Goal: Task Accomplishment & Management: Manage account settings

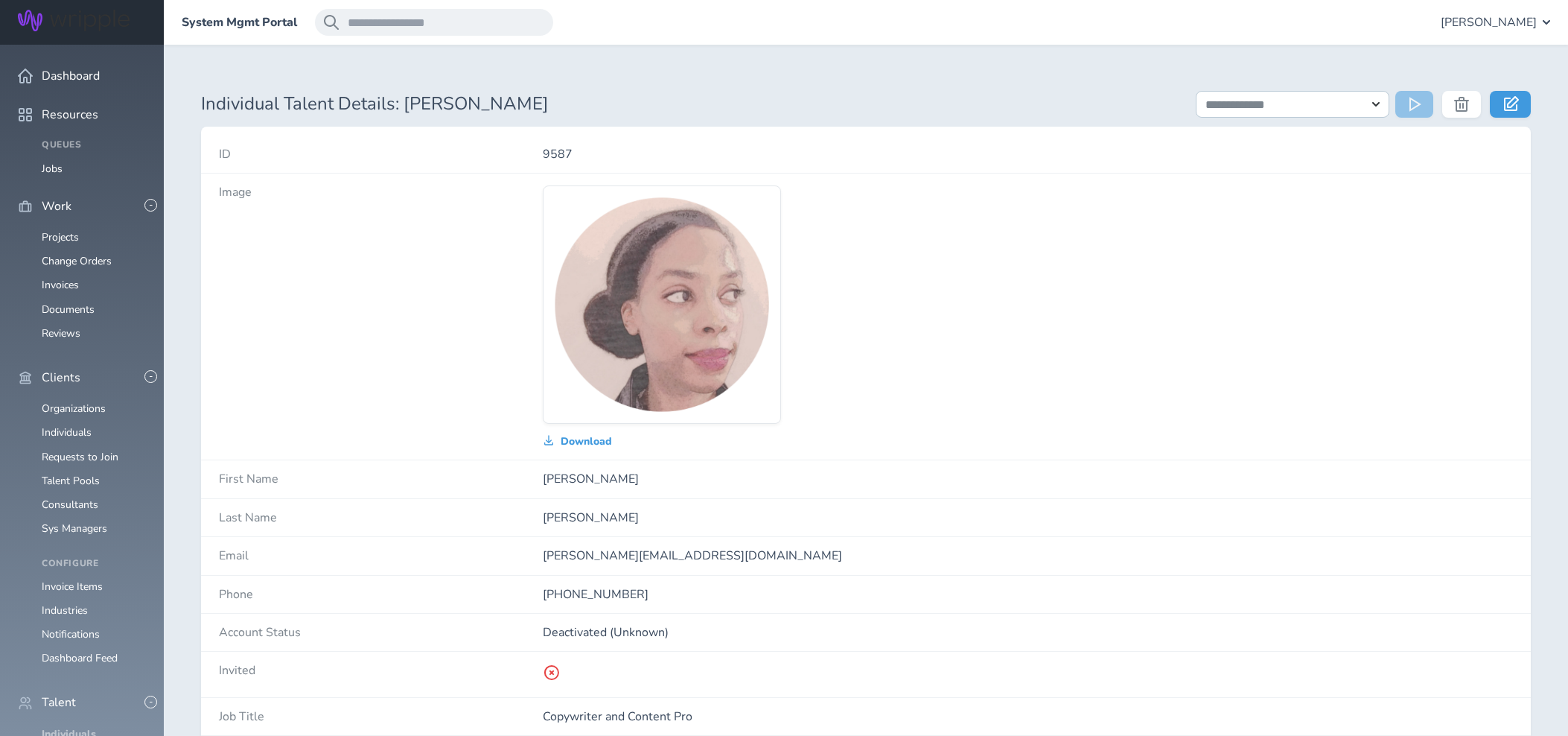
click at [61, 727] on link "Individuals" at bounding box center [69, 734] width 55 height 14
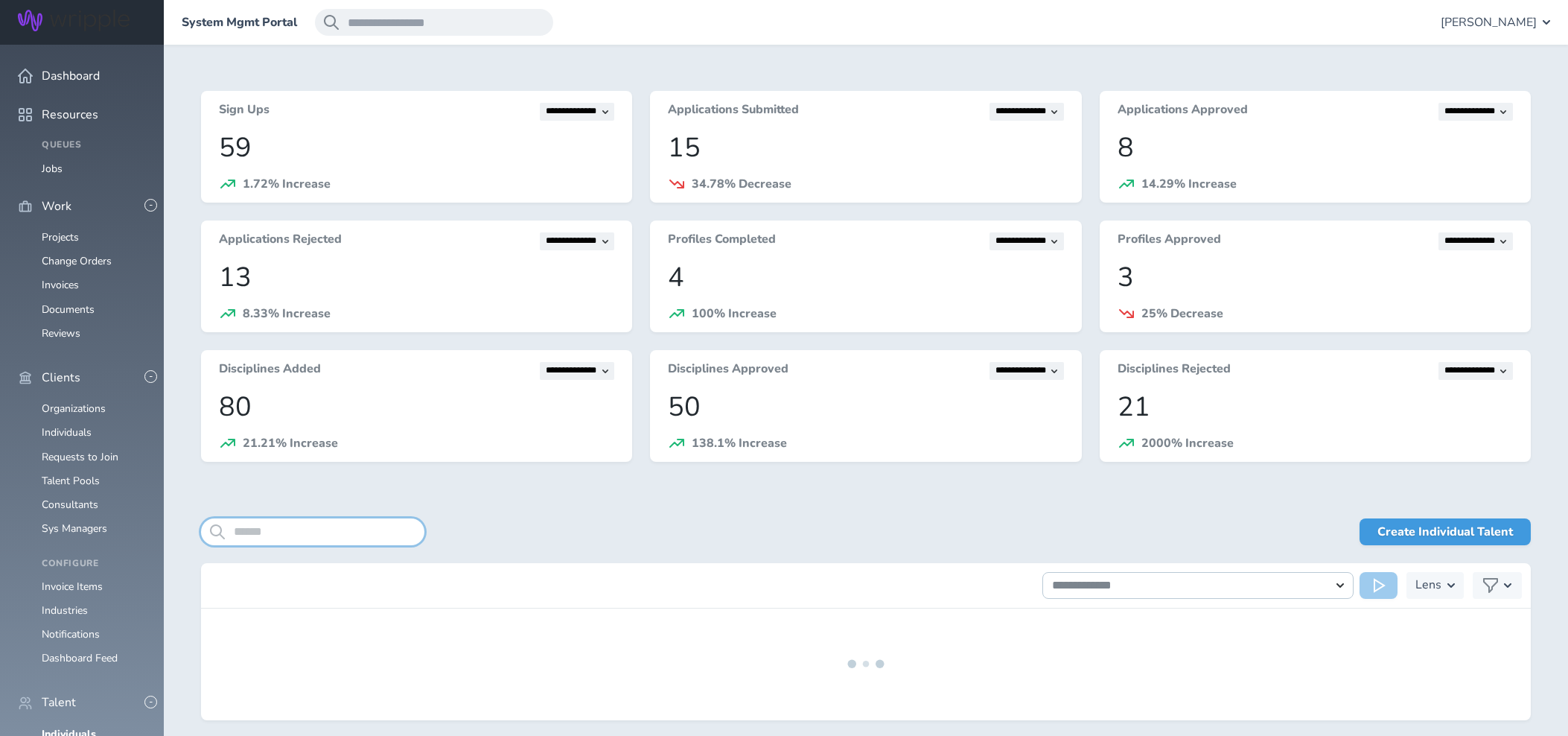
click at [288, 535] on input "search" at bounding box center [313, 532] width 224 height 27
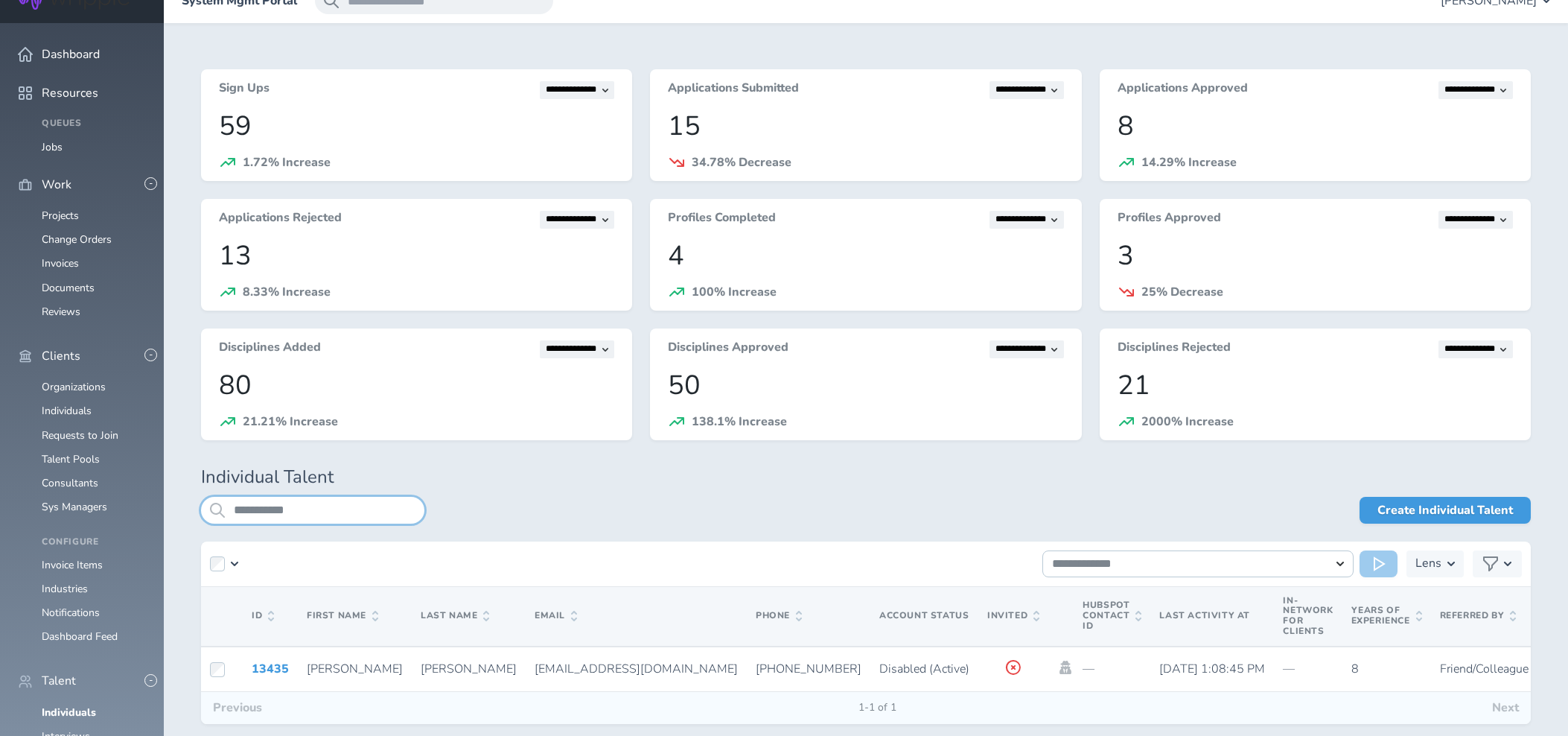
scroll to position [25, 0]
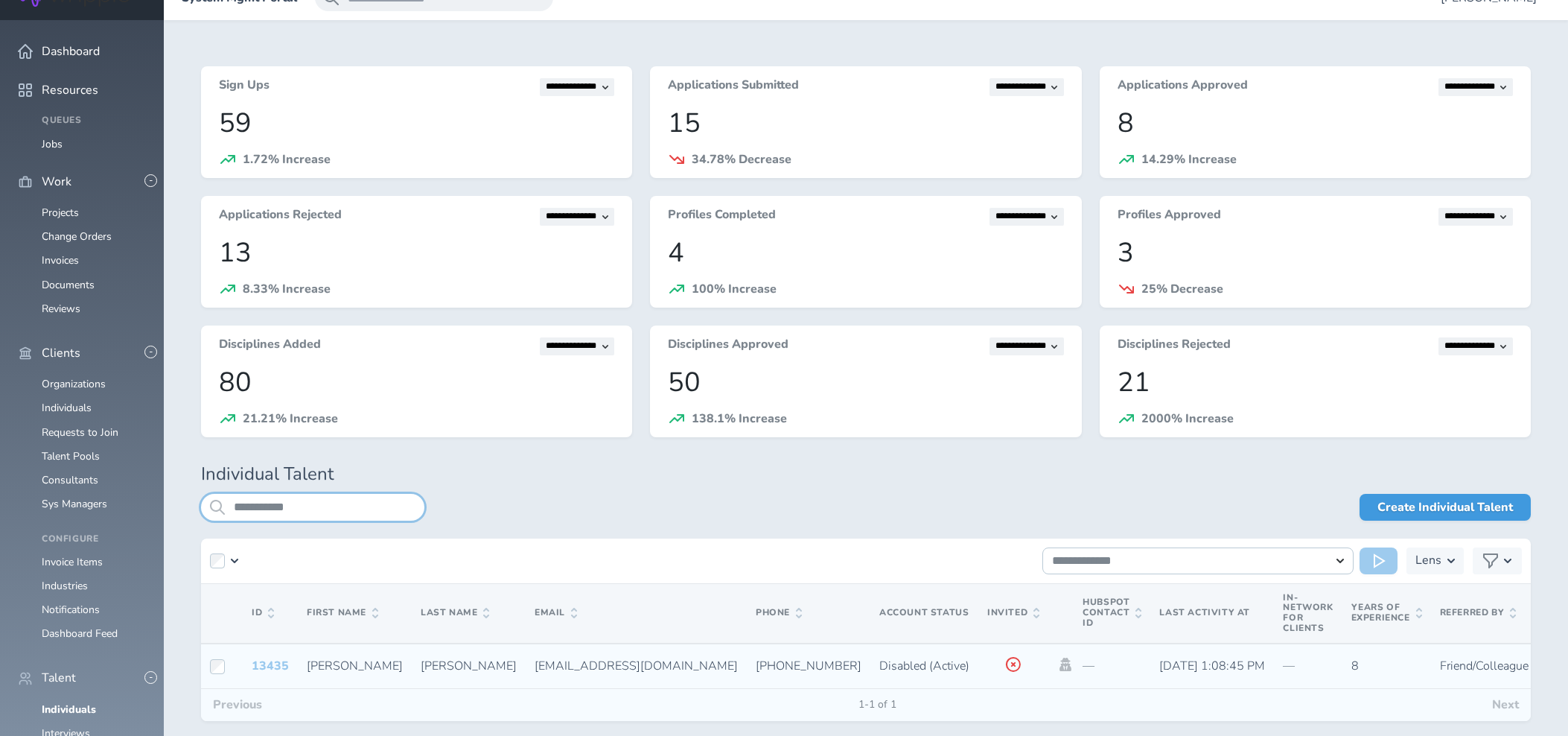
type input "**********"
click at [269, 663] on link "13435" at bounding box center [271, 666] width 37 height 16
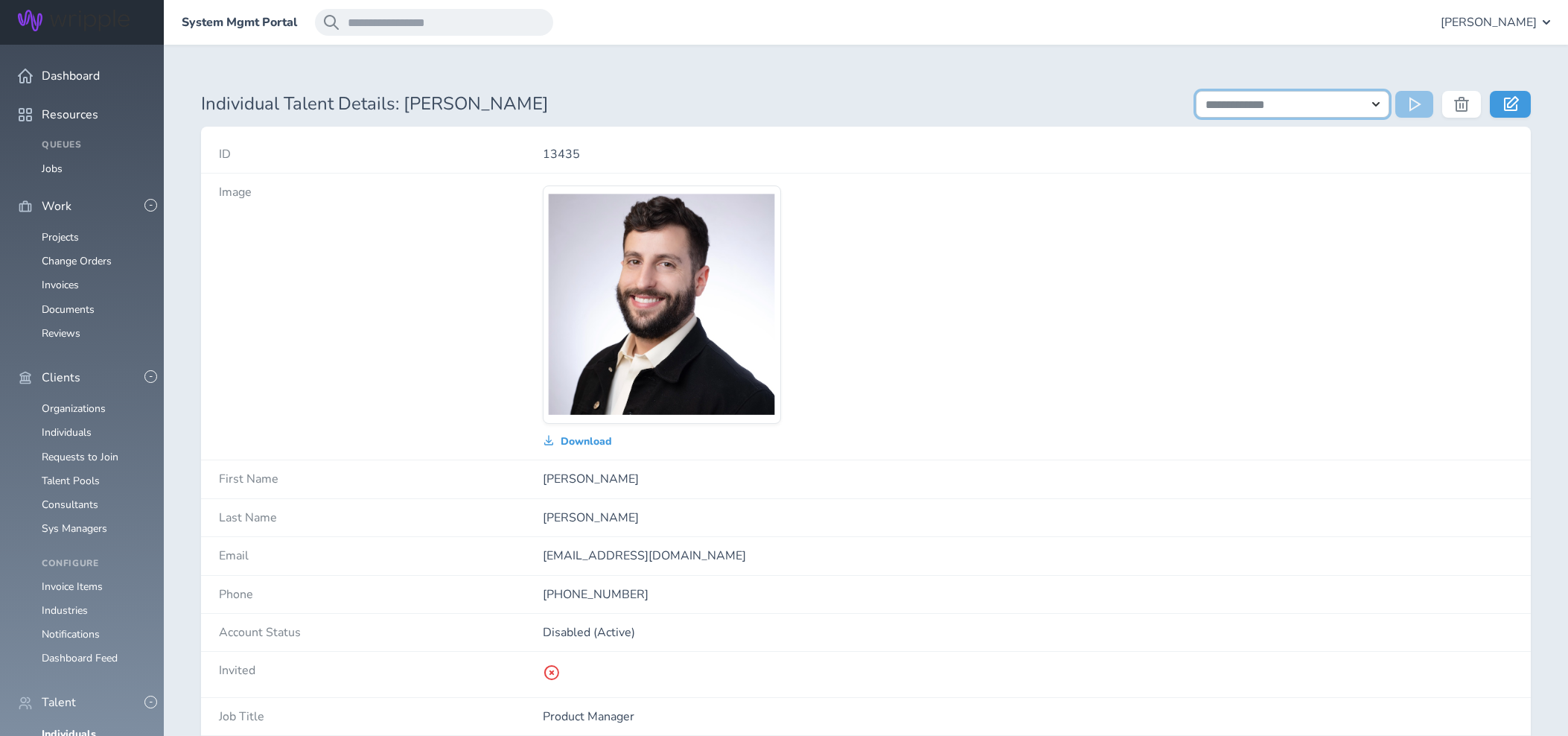
select select "**********"
click at [1410, 108] on icon at bounding box center [1415, 104] width 12 height 15
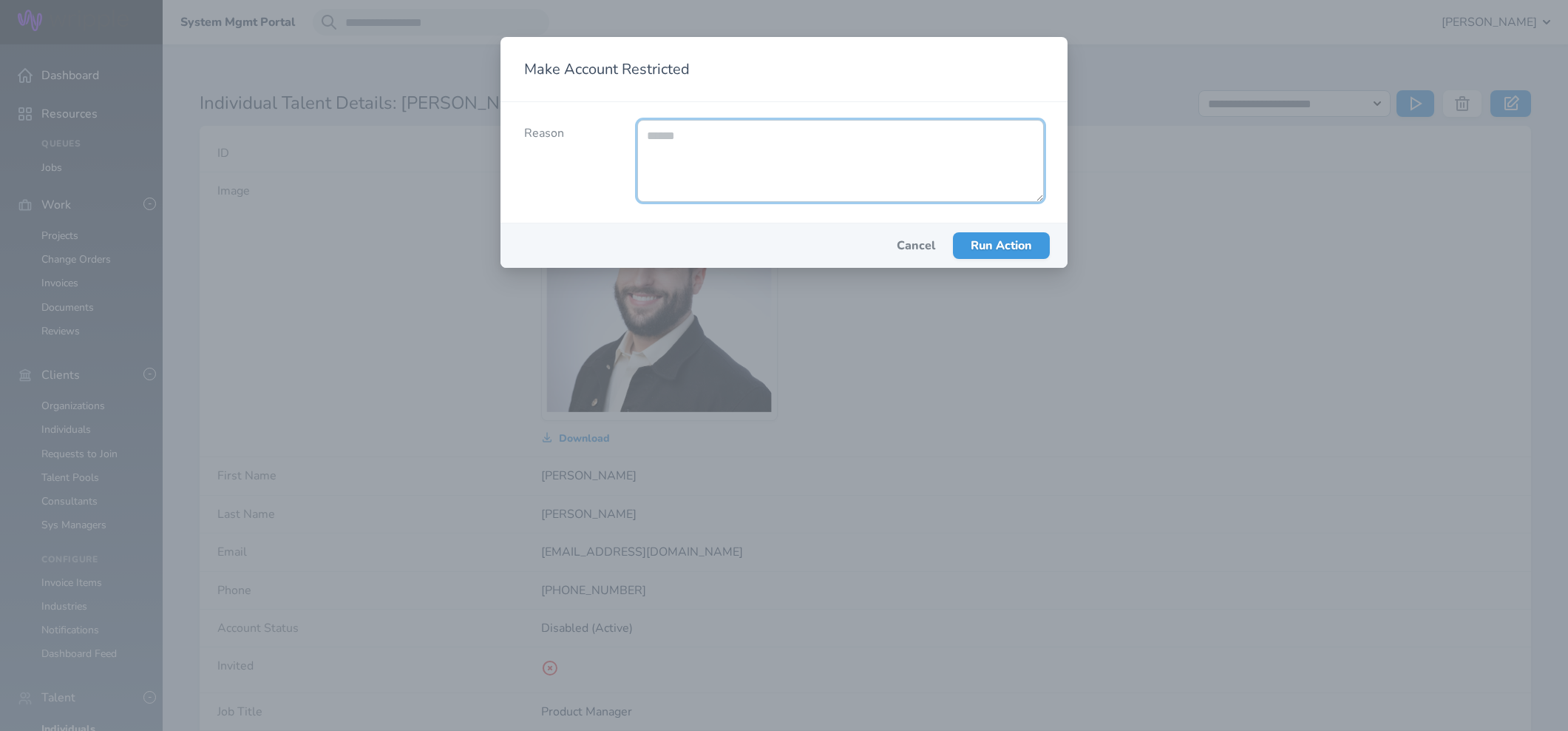
click at [786, 143] on textarea "Reason" at bounding box center [840, 160] width 407 height 82
type textarea "**********"
click at [1019, 254] on span "Run Action" at bounding box center [1001, 246] width 62 height 16
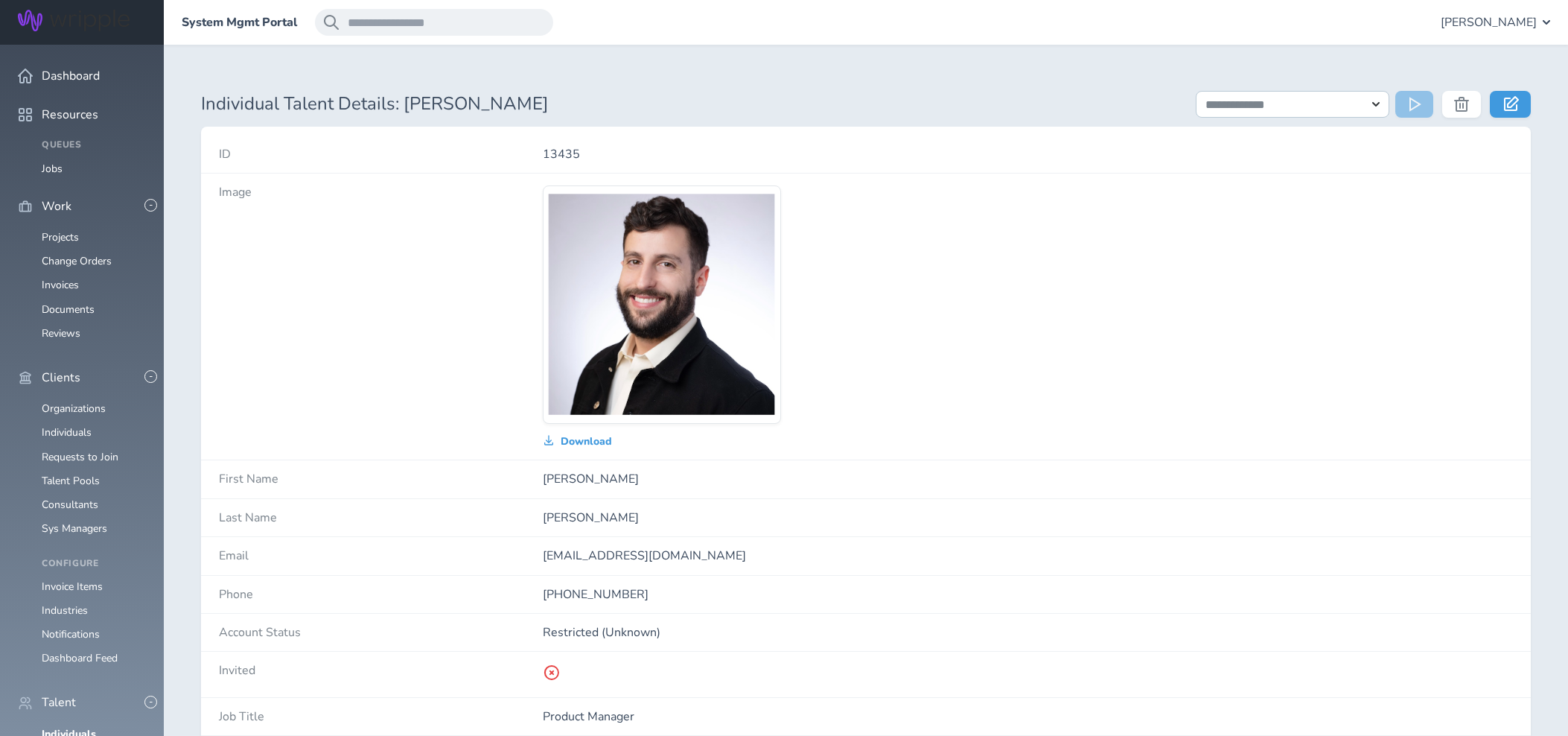
click at [1463, 20] on span "Gabriella Rico" at bounding box center [1489, 22] width 96 height 13
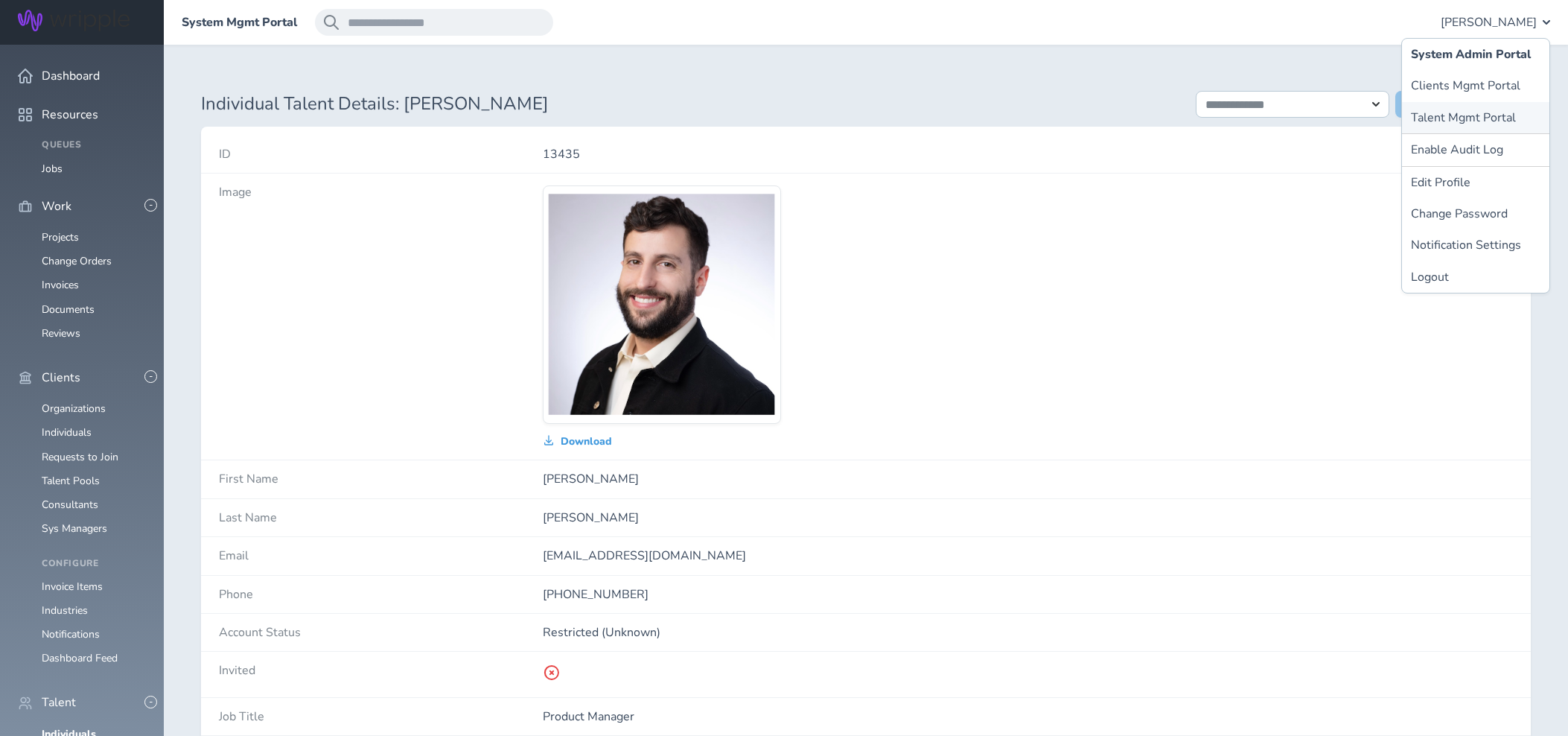
click at [1464, 120] on link "Talent Mgmt Portal" at bounding box center [1475, 117] width 147 height 31
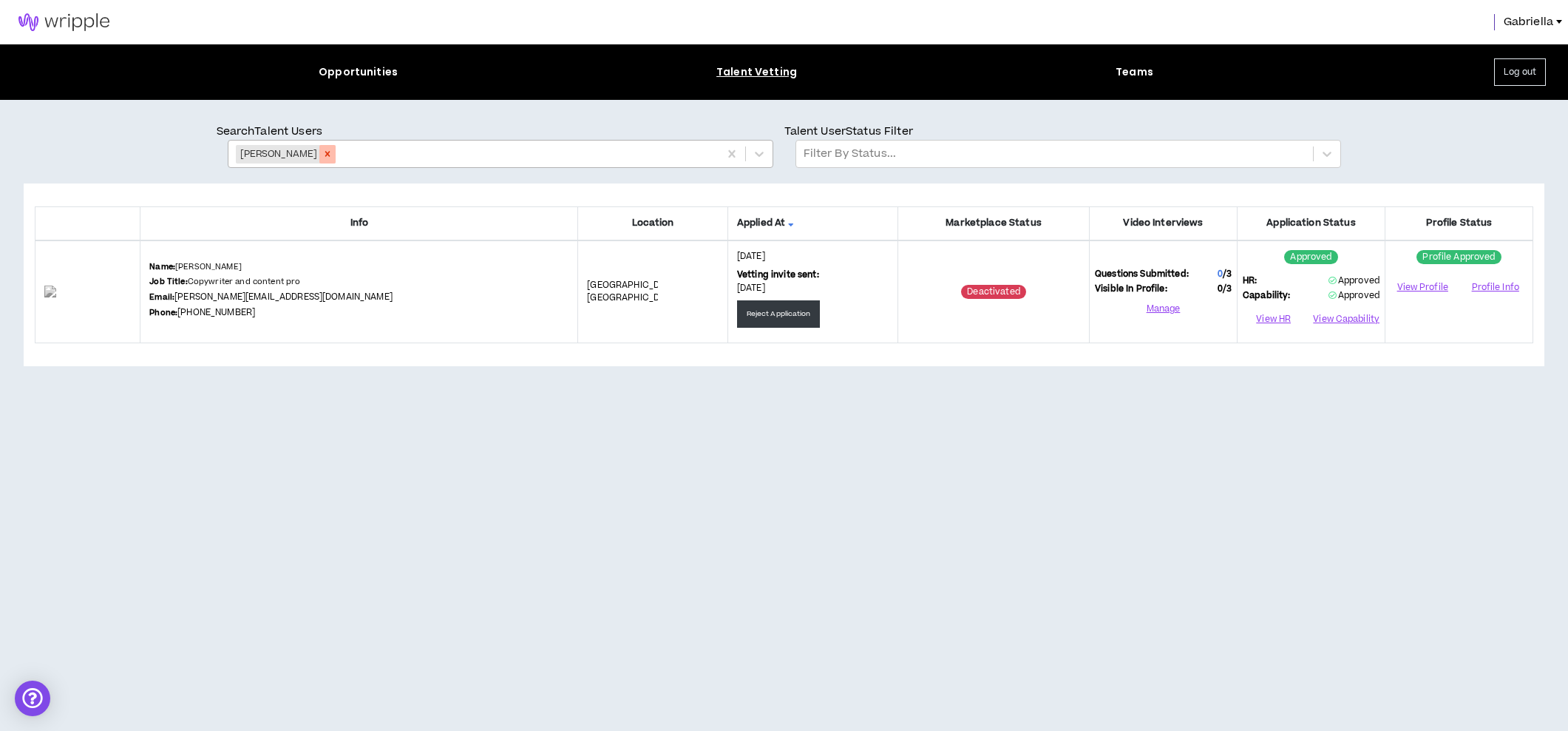
click at [325, 154] on icon "Remove Kim Edwards" at bounding box center [327, 154] width 5 height 5
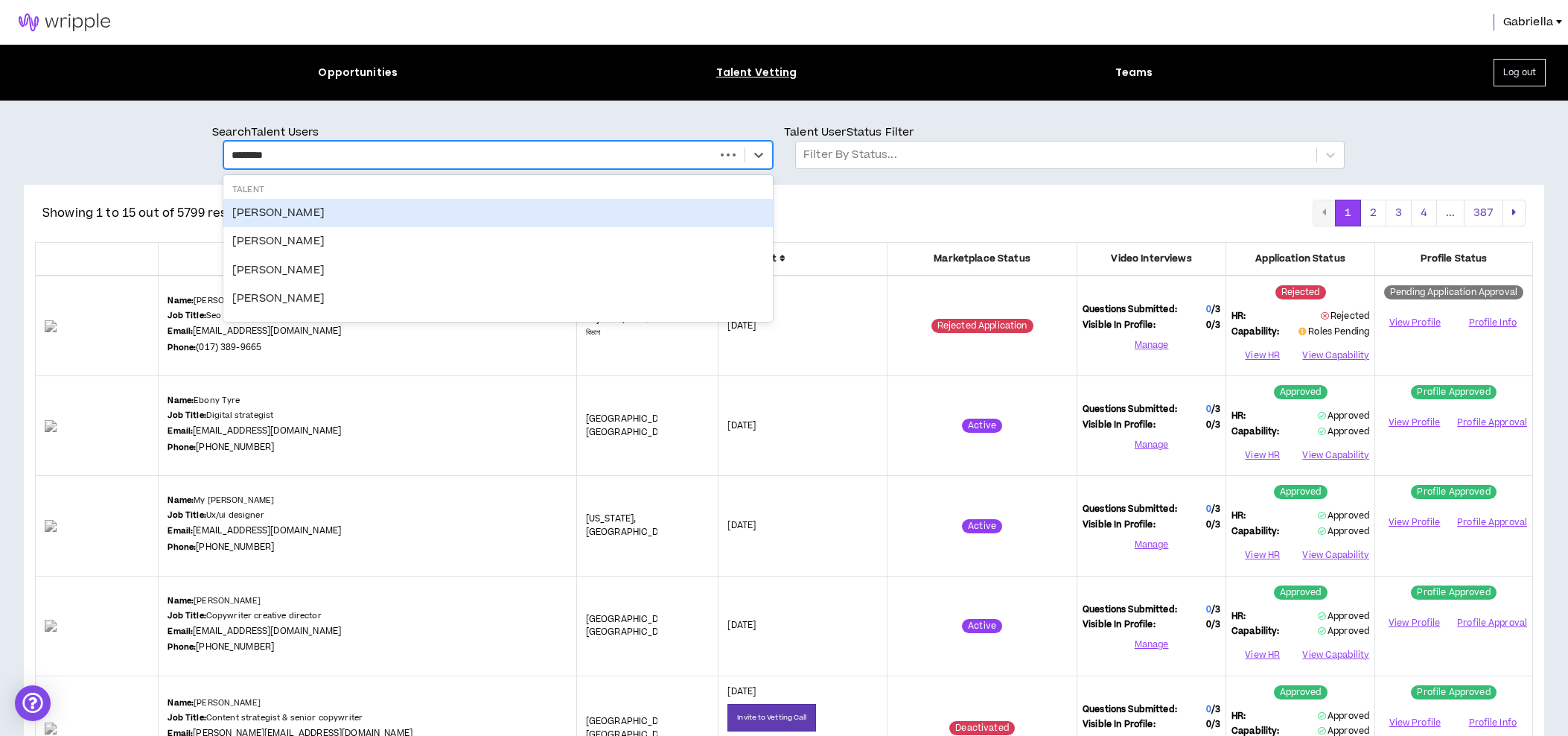
type input "*********"
click at [256, 207] on div "[PERSON_NAME]" at bounding box center [498, 213] width 550 height 28
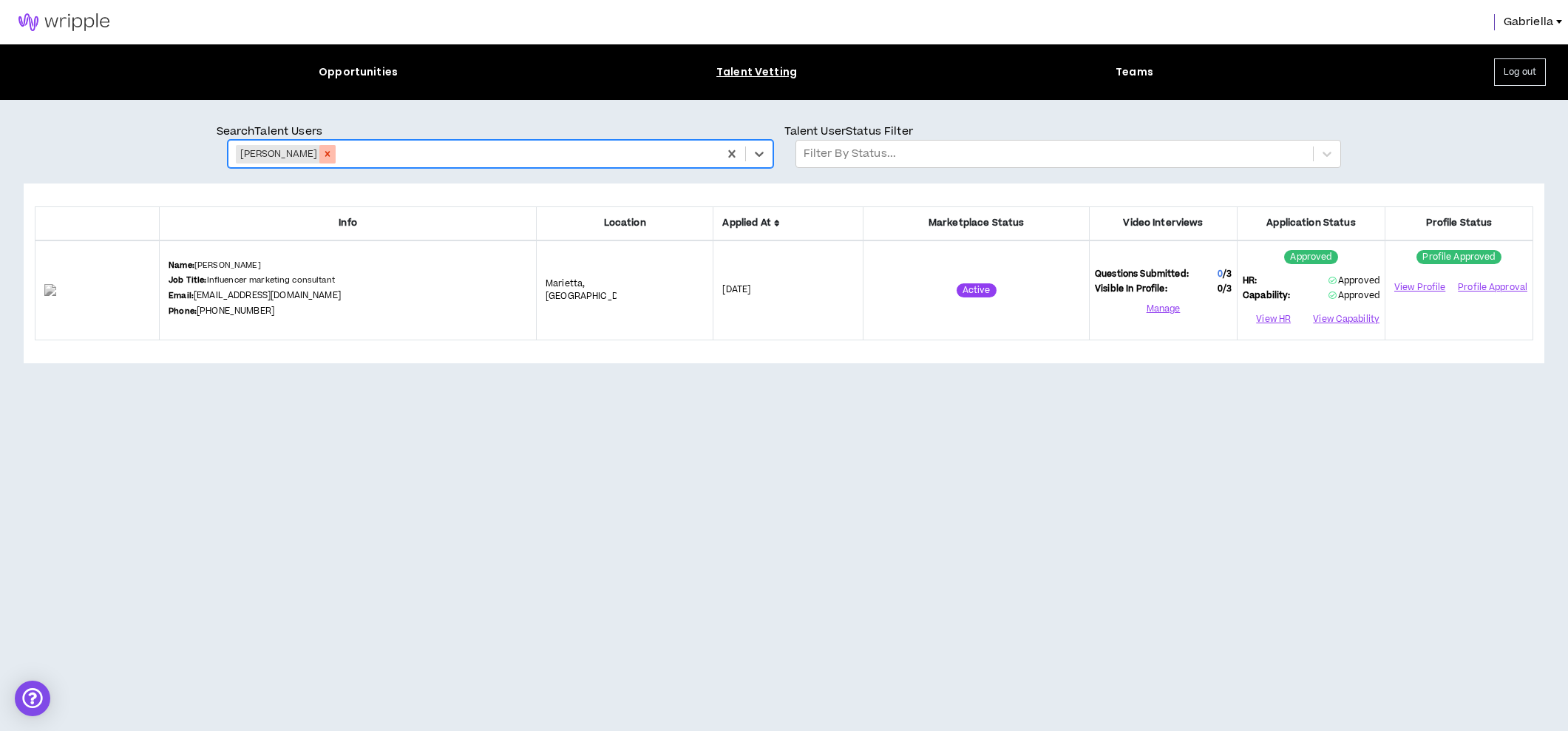
click at [324, 155] on icon "Remove Ashley Pittman" at bounding box center [327, 154] width 10 height 10
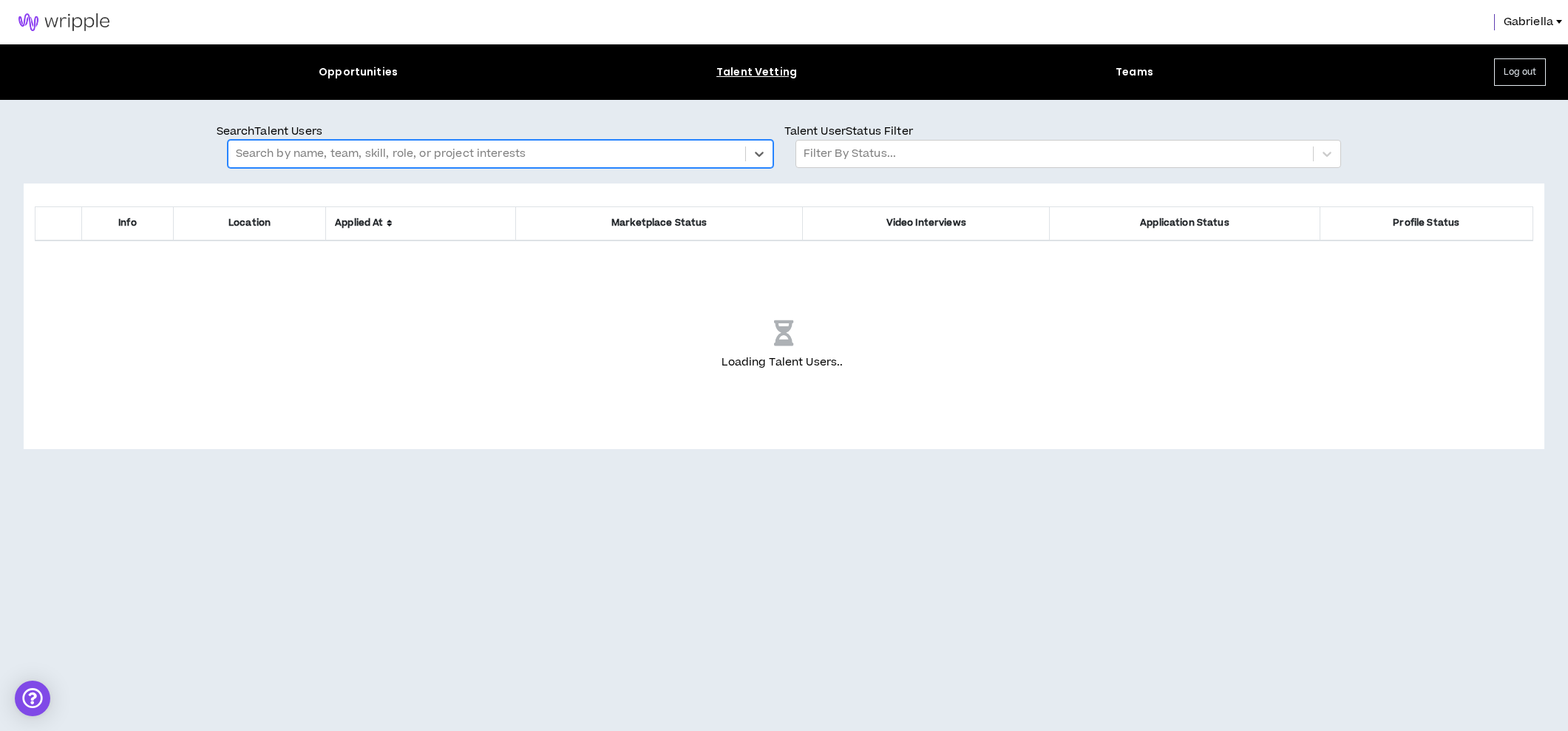
click at [61, 19] on img at bounding box center [64, 22] width 128 height 18
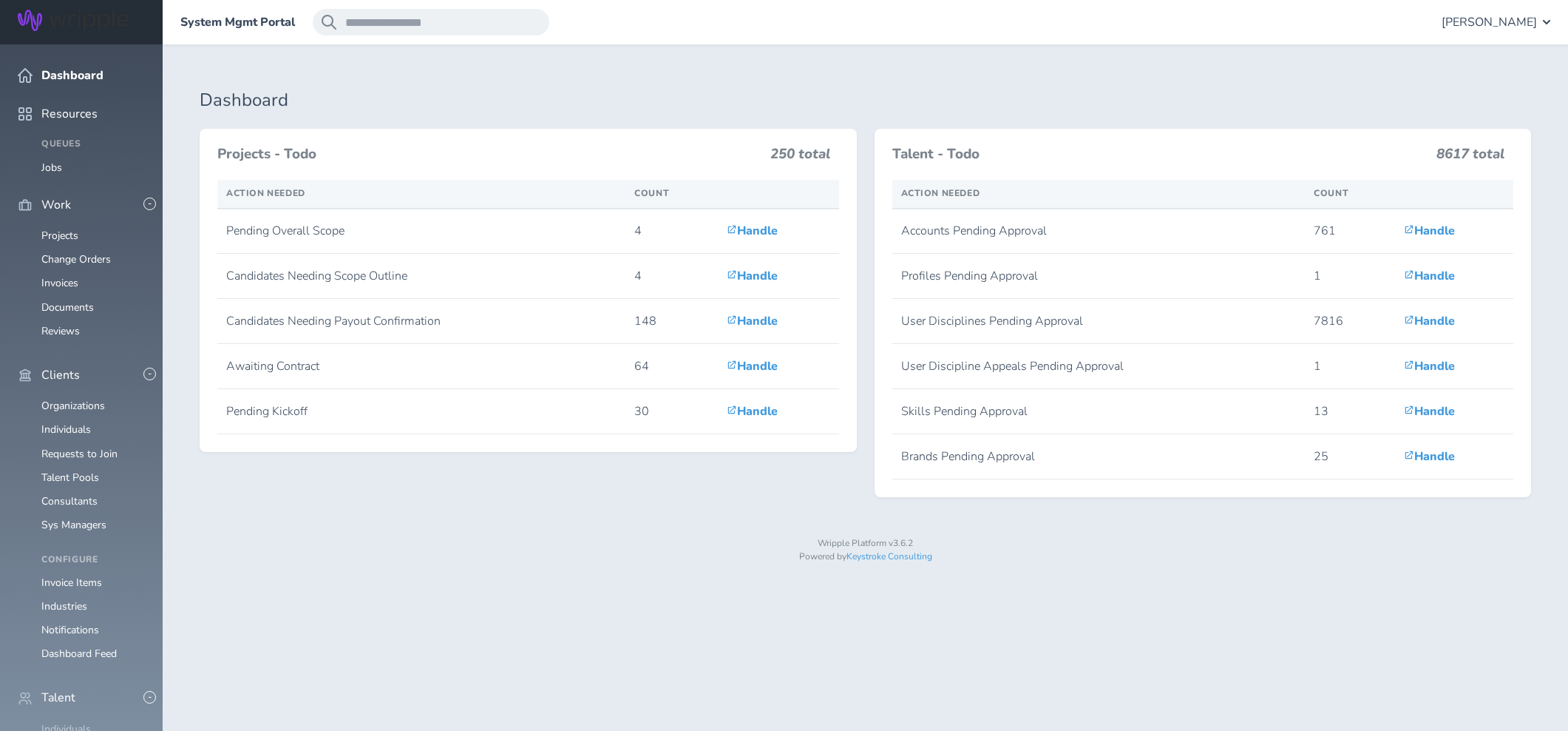
click at [65, 722] on link "Individuals" at bounding box center [66, 729] width 50 height 14
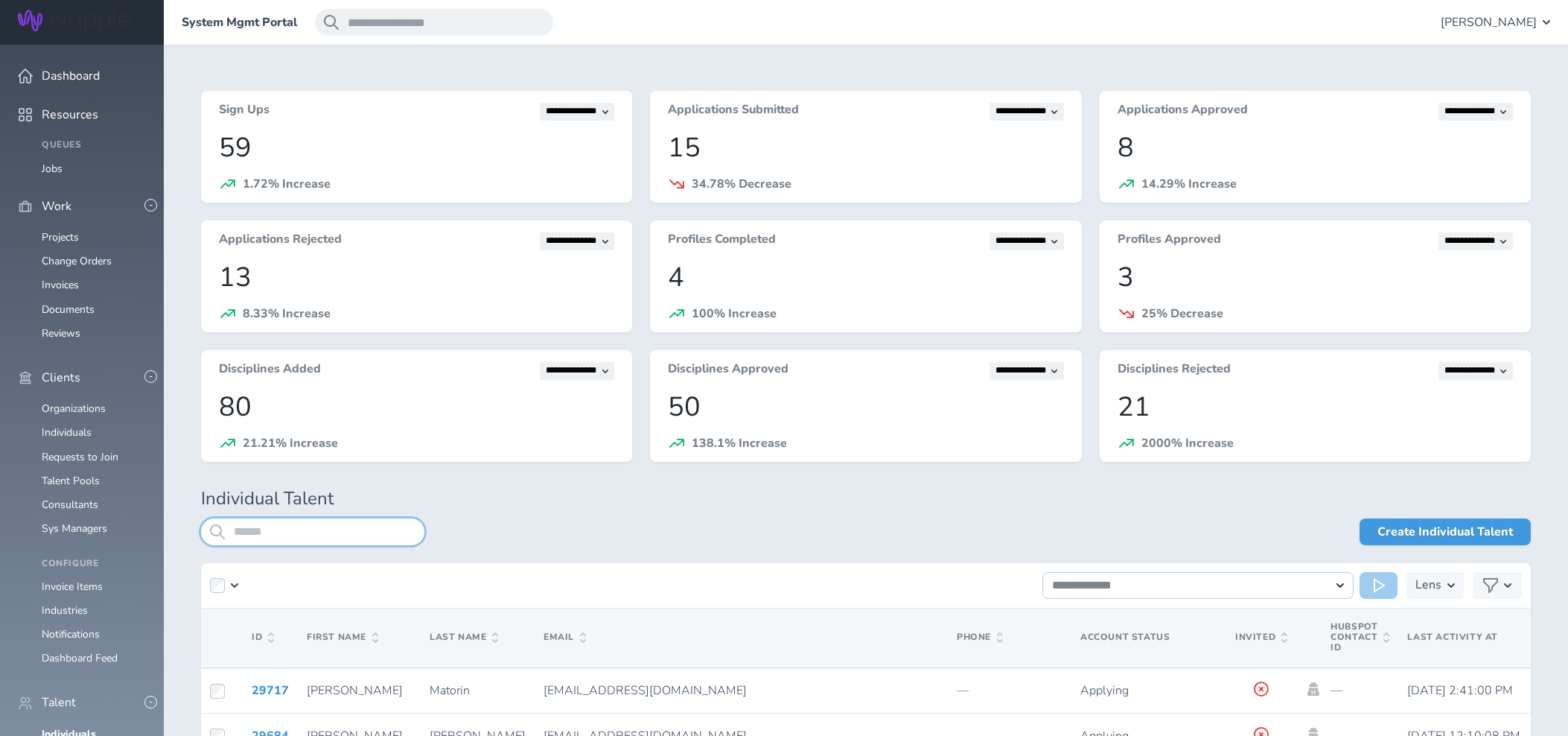
click at [263, 530] on input "search" at bounding box center [313, 532] width 224 height 27
type input "**********"
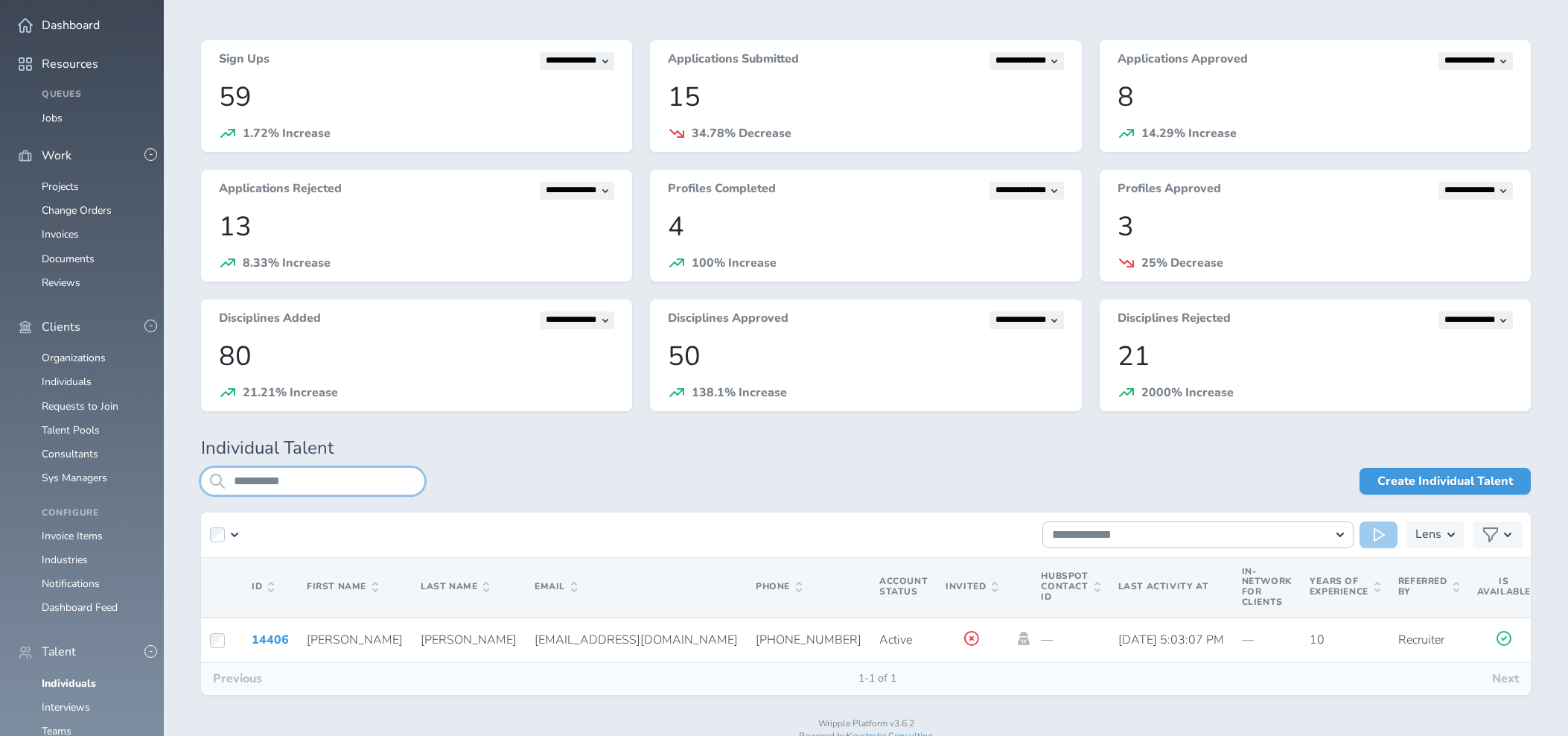
scroll to position [54, 0]
click at [286, 482] on input "**********" at bounding box center [313, 478] width 224 height 27
drag, startPoint x: 290, startPoint y: 477, endPoint x: 201, endPoint y: 473, distance: 89.1
click at [201, 473] on input "**********" at bounding box center [313, 478] width 224 height 27
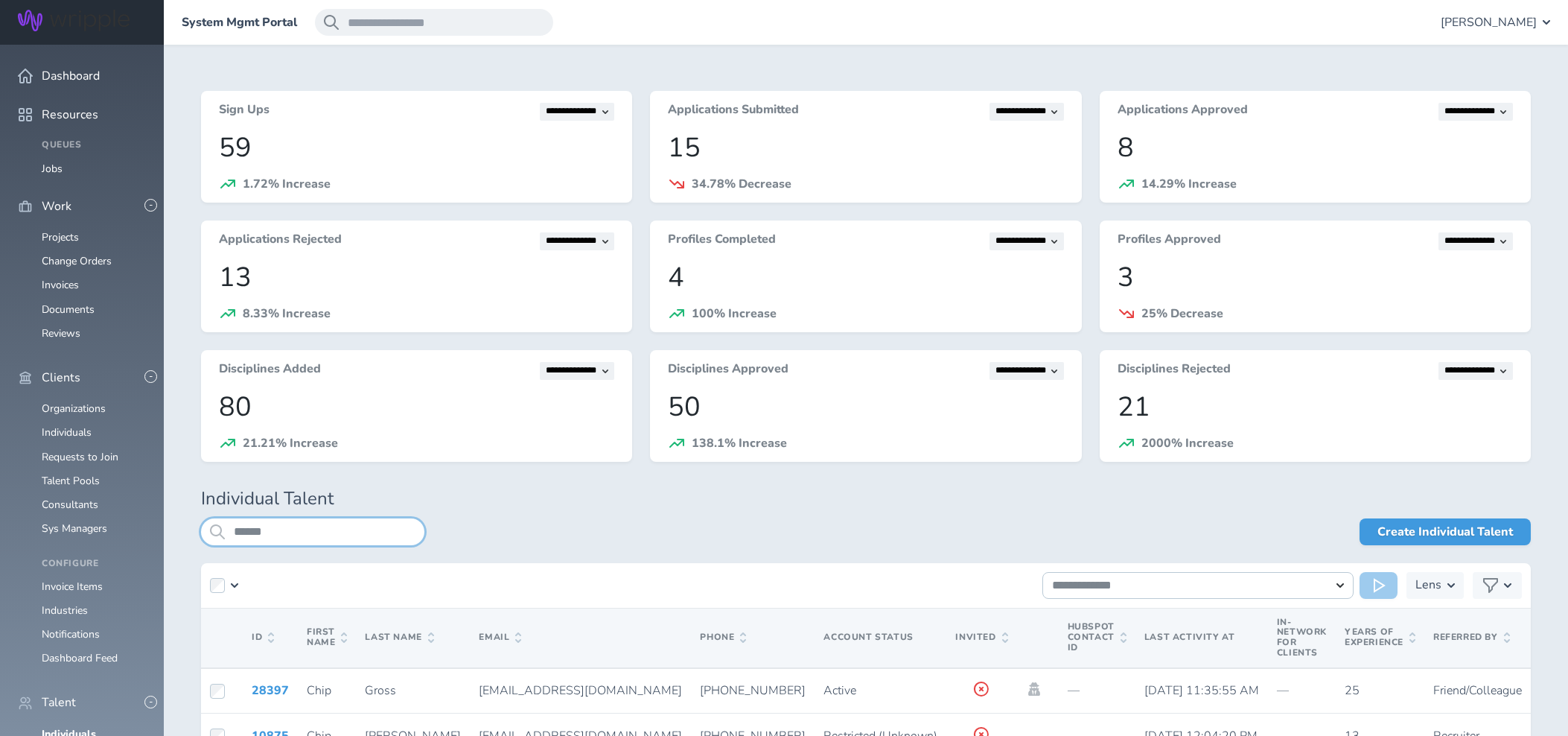
click at [268, 536] on input "******" at bounding box center [313, 532] width 224 height 27
drag, startPoint x: 262, startPoint y: 533, endPoint x: 212, endPoint y: 528, distance: 50.2
click at [212, 528] on div "******" at bounding box center [313, 532] width 224 height 27
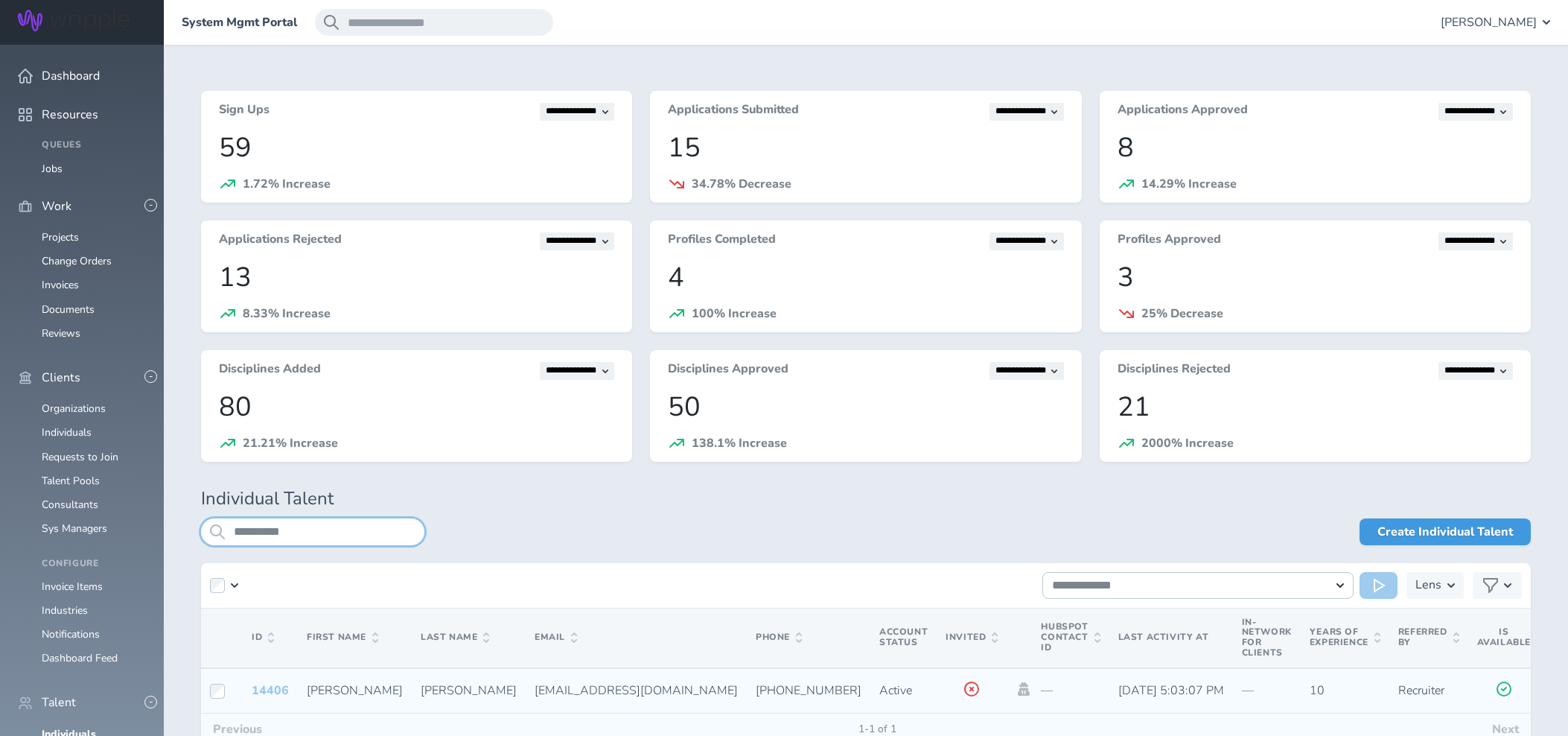
type input "**********"
click at [274, 687] on link "14406" at bounding box center [271, 690] width 37 height 16
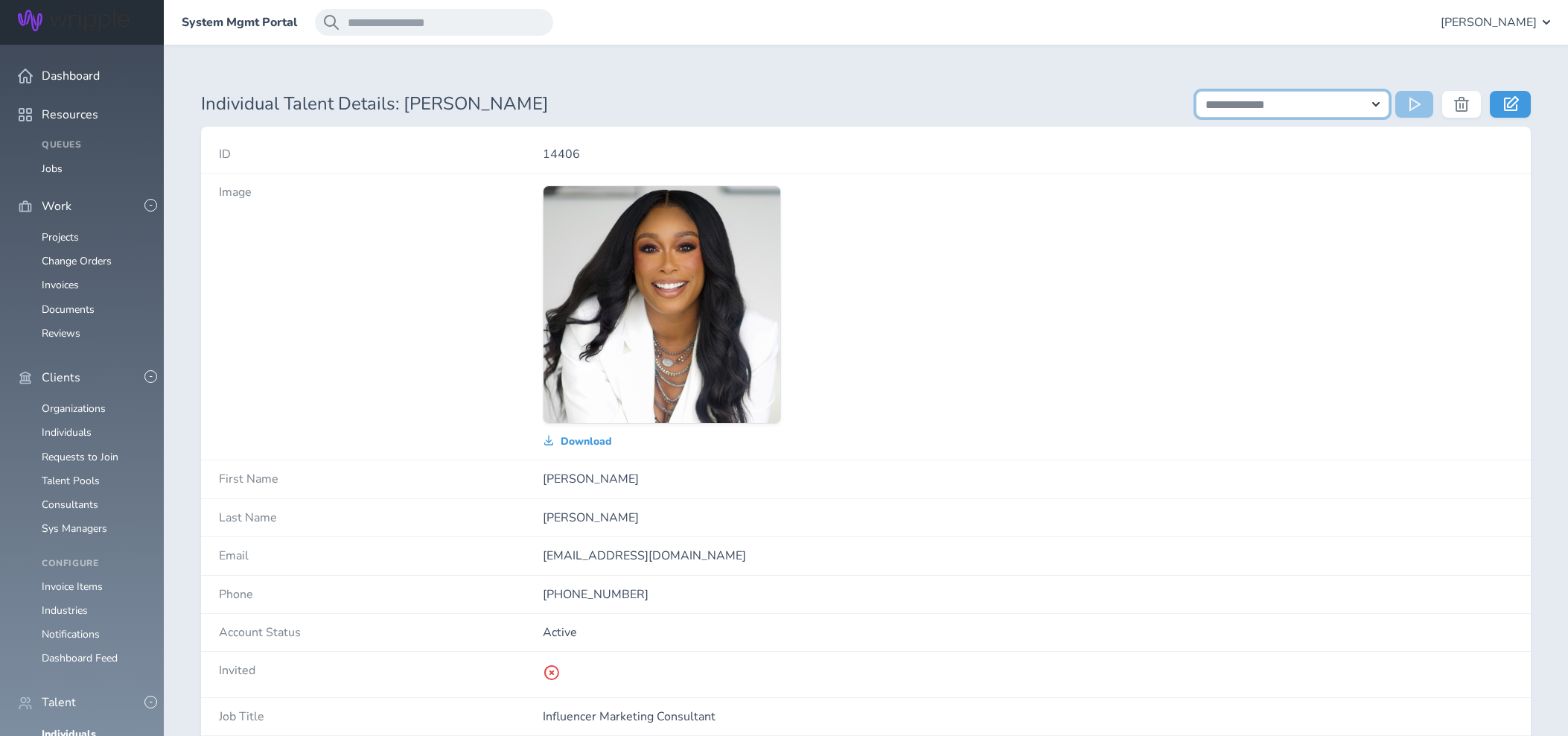
select select "**********"
click at [1414, 108] on icon at bounding box center [1415, 104] width 12 height 15
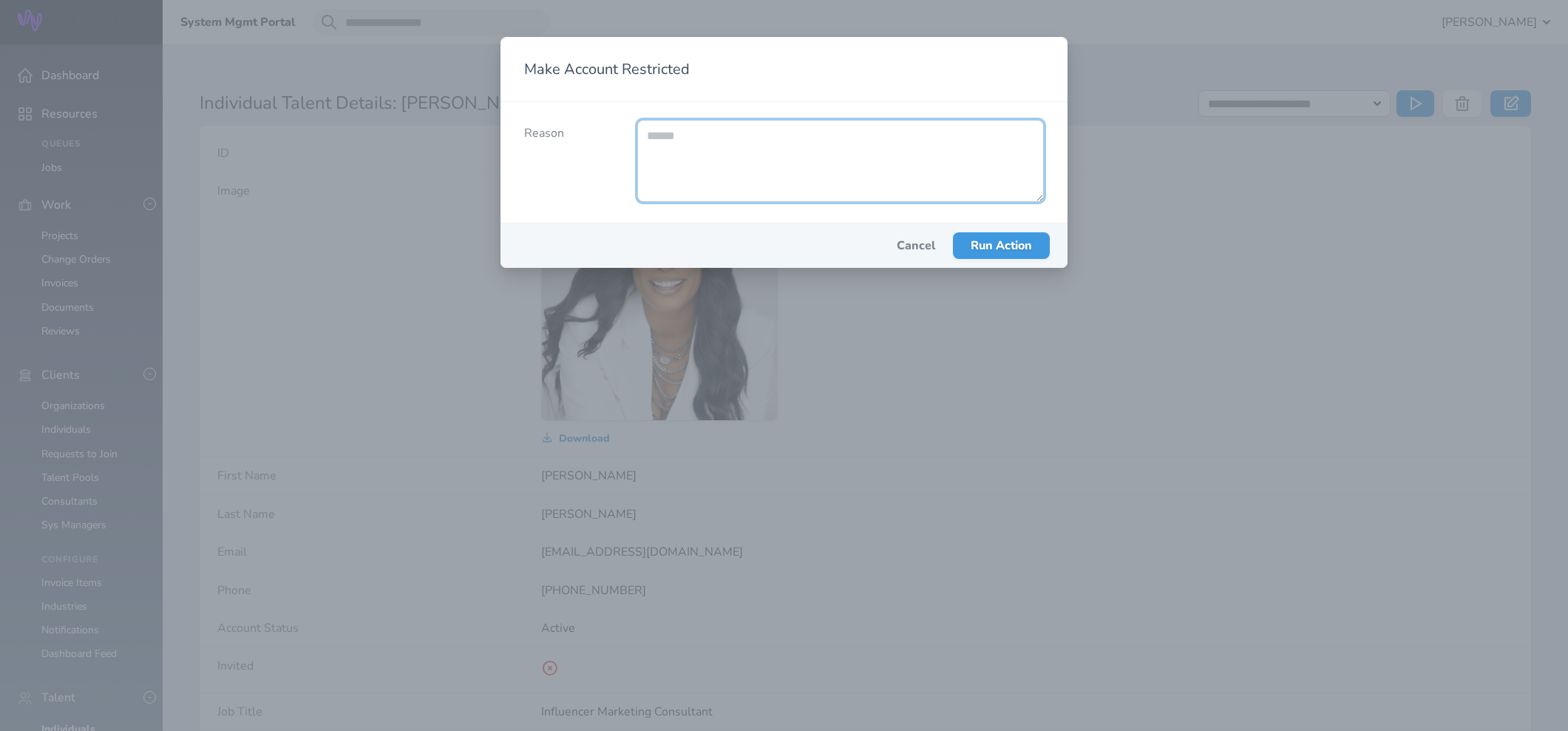
click at [768, 154] on textarea "Reason" at bounding box center [840, 160] width 407 height 82
type textarea "**********"
click at [986, 254] on span "Run Action" at bounding box center [1001, 246] width 62 height 16
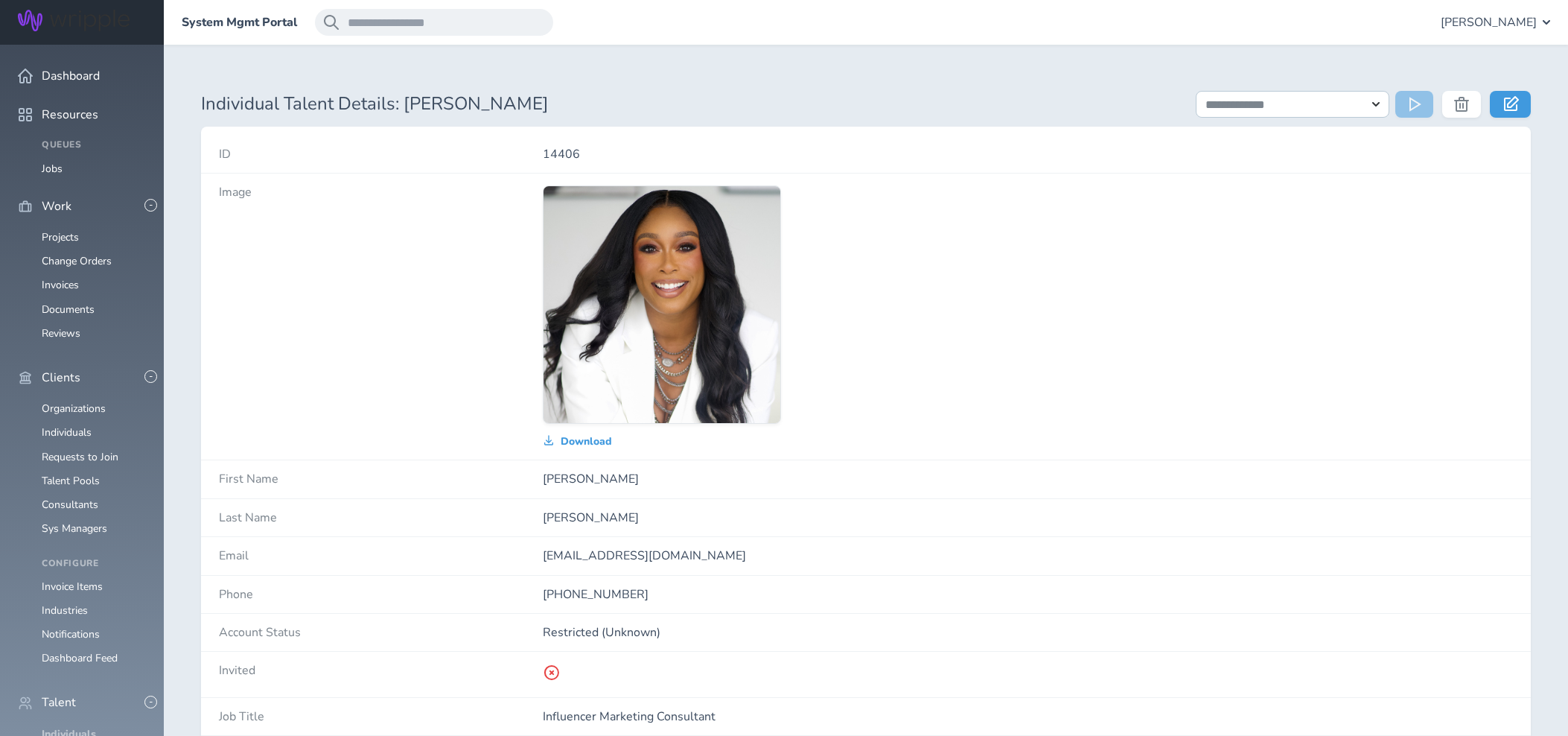
click at [66, 727] on link "Individuals" at bounding box center [69, 734] width 55 height 14
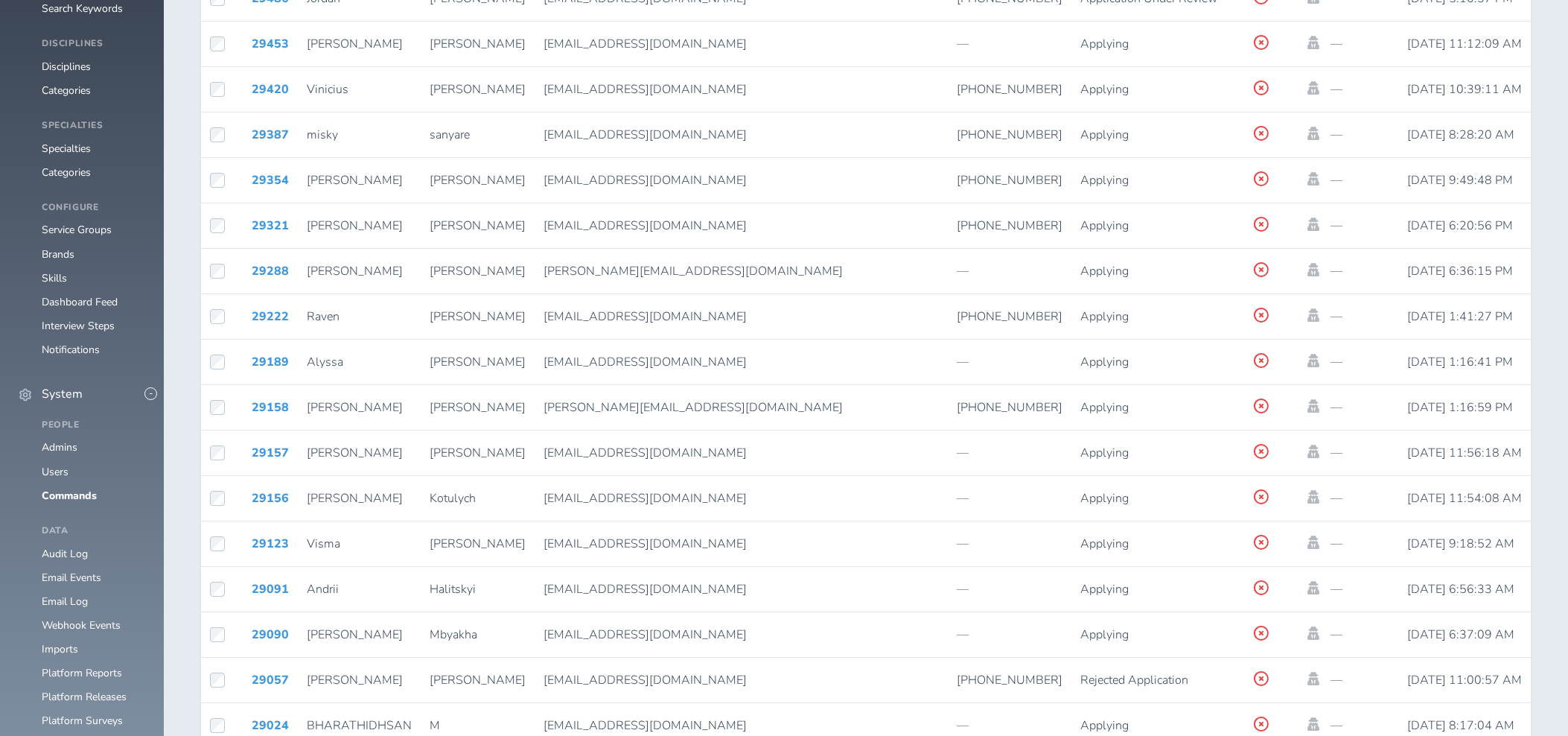
scroll to position [1171, 0]
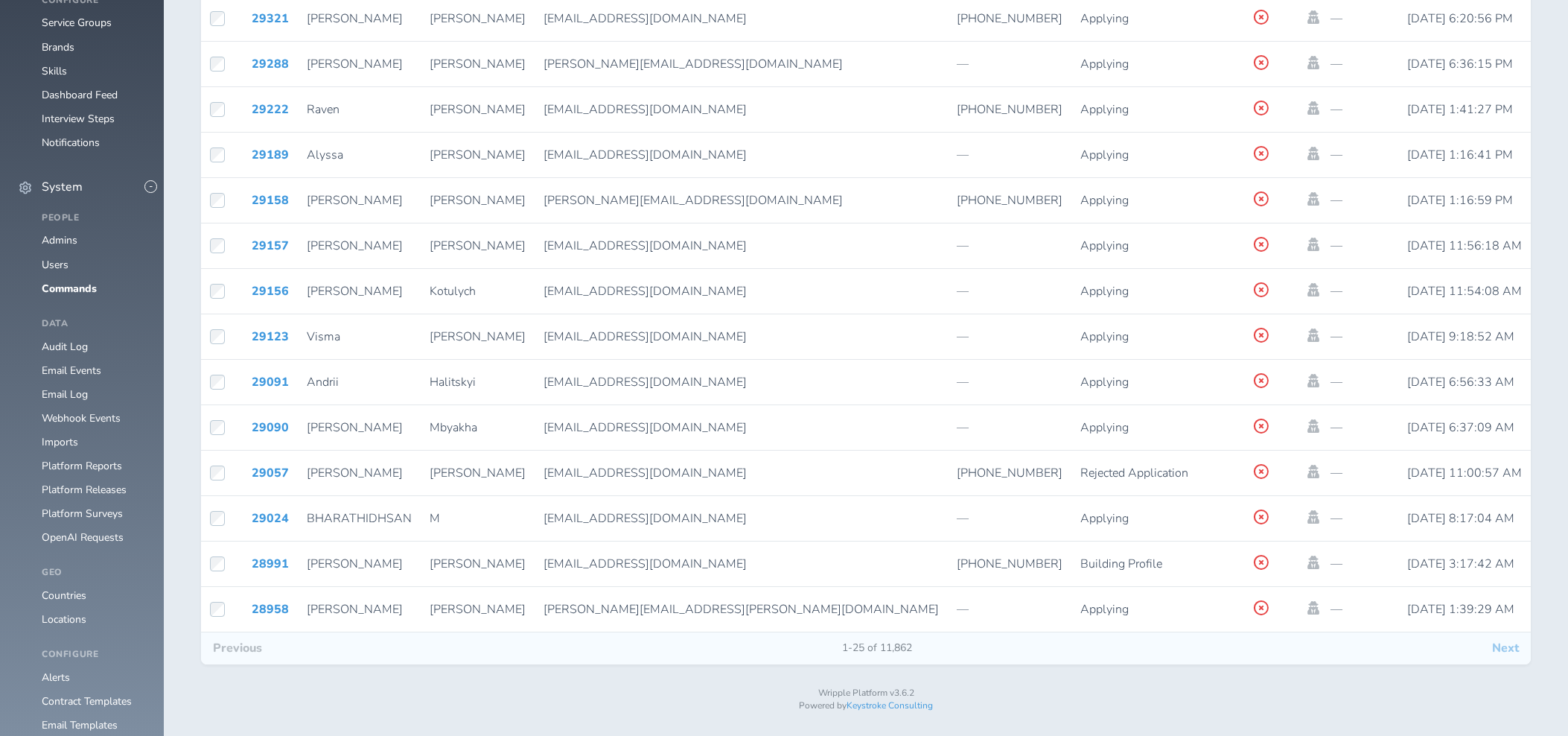
click at [1510, 646] on button "Next" at bounding box center [1505, 648] width 51 height 31
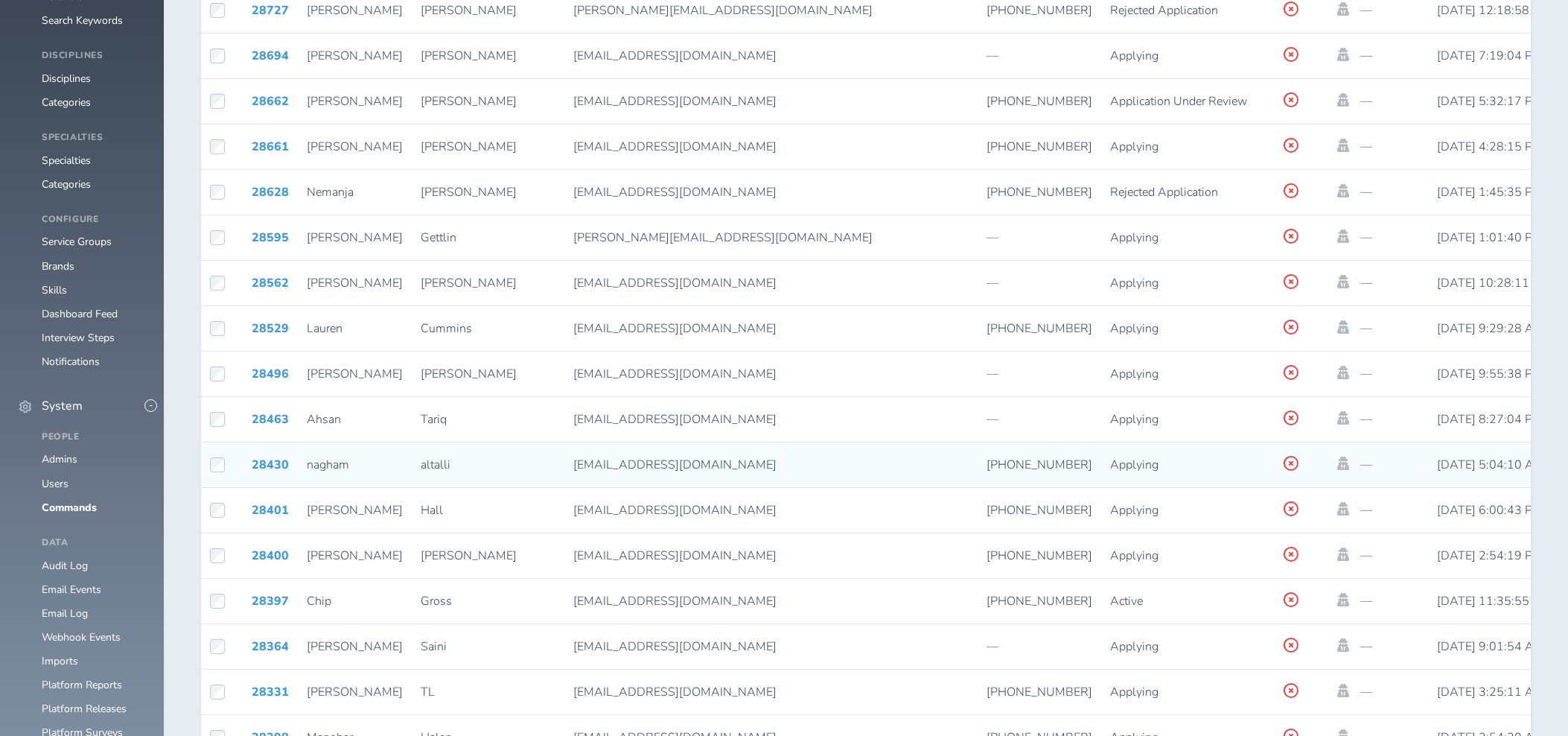
scroll to position [1171, 0]
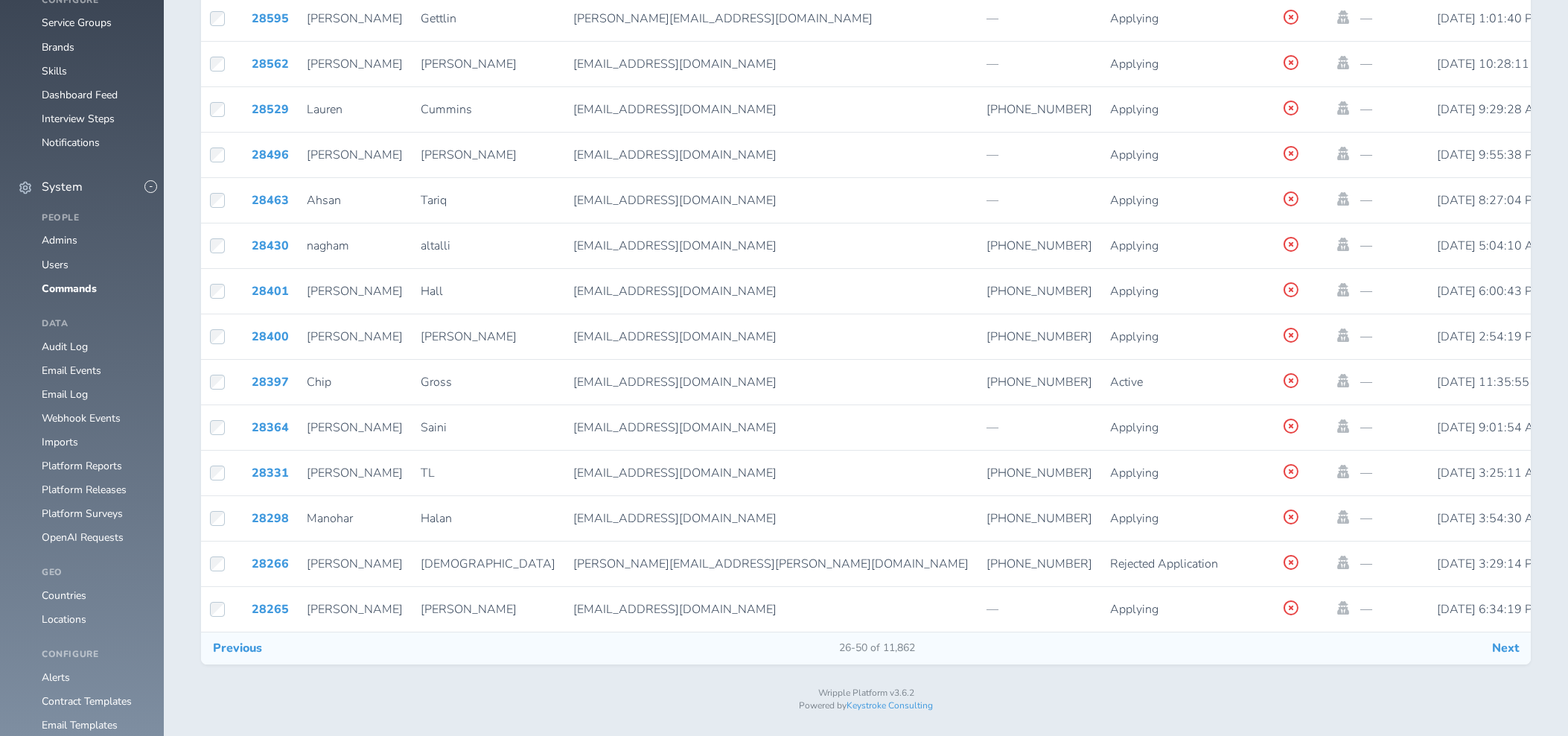
click at [1507, 654] on button "Next" at bounding box center [1505, 648] width 51 height 31
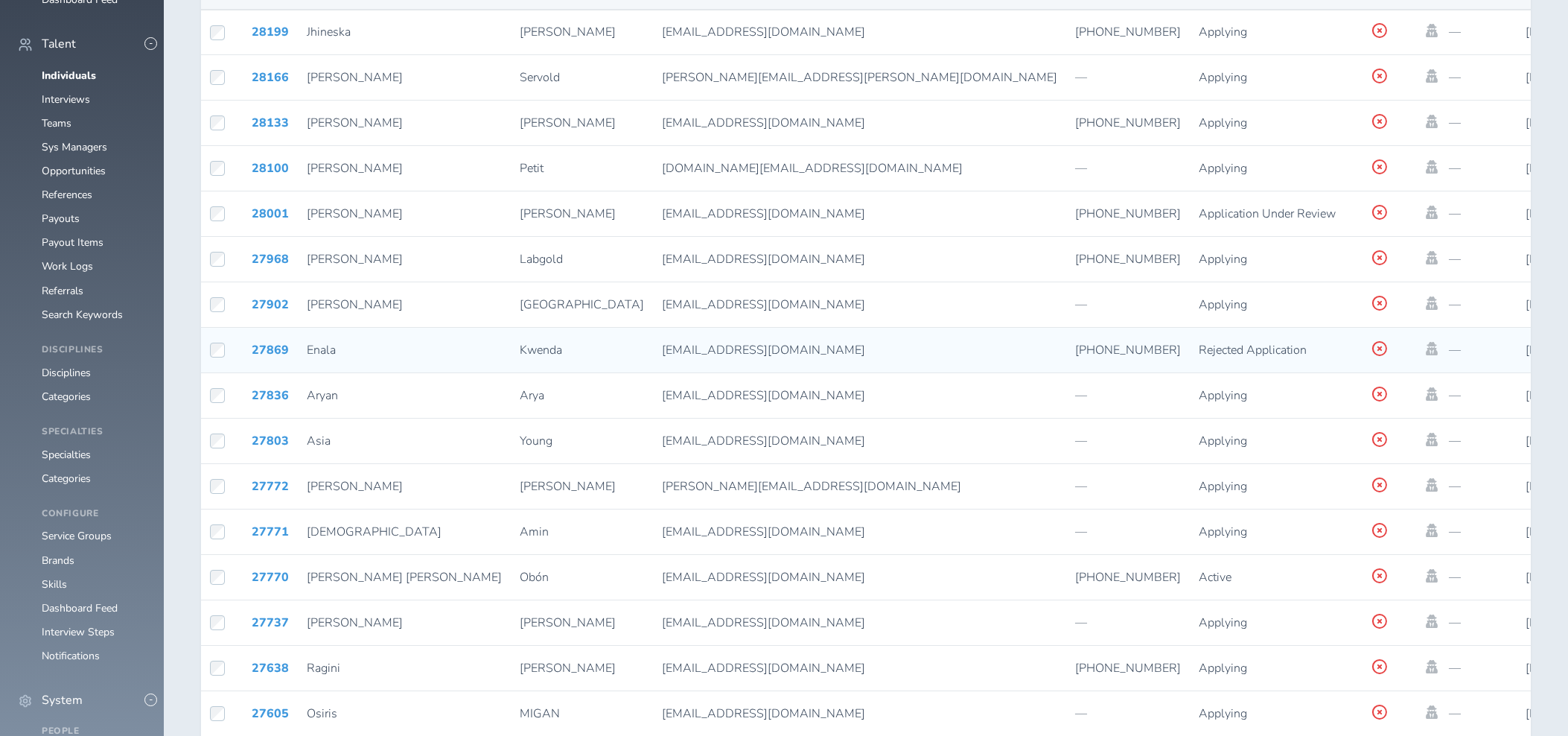
scroll to position [1171, 0]
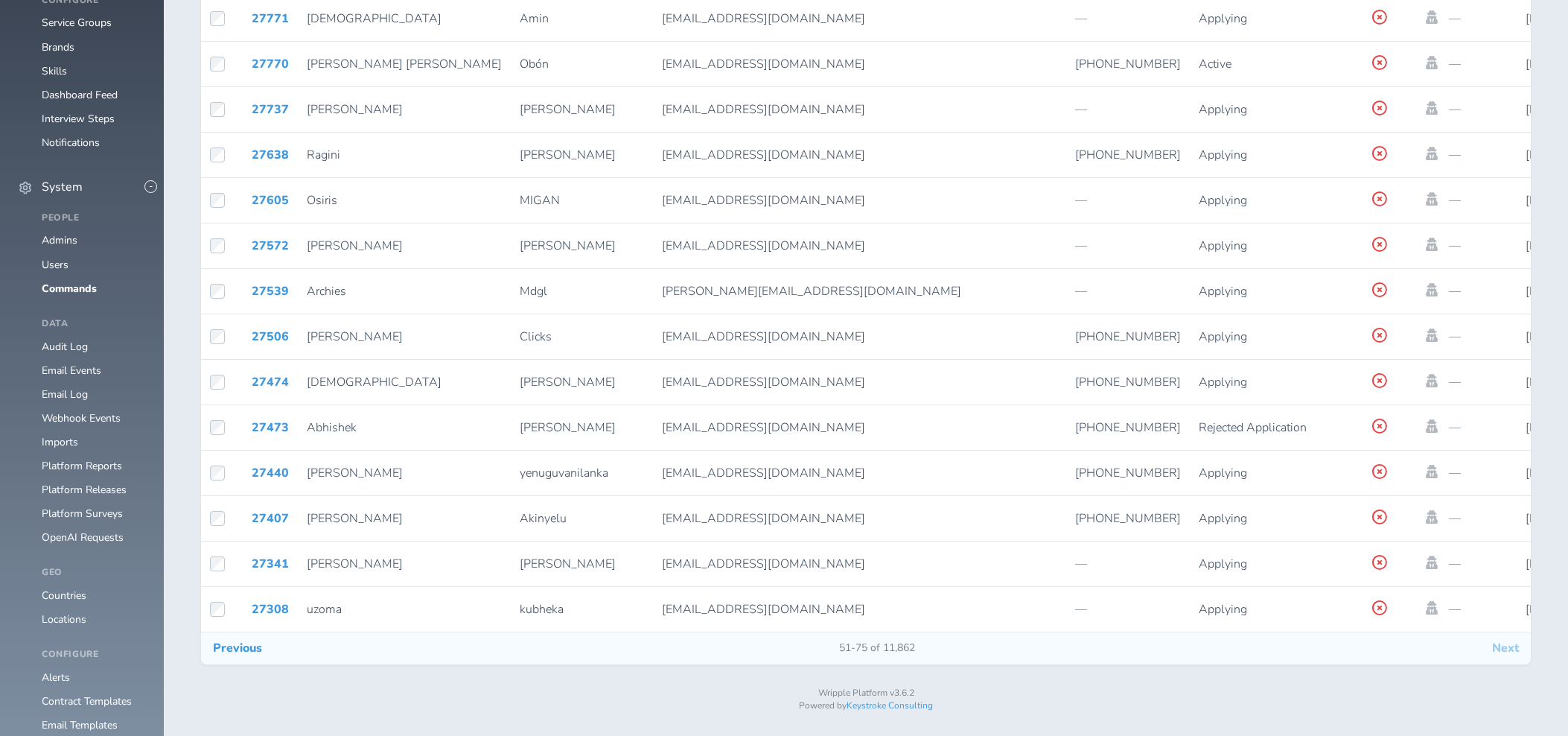
click at [1506, 654] on button "Next" at bounding box center [1505, 648] width 51 height 31
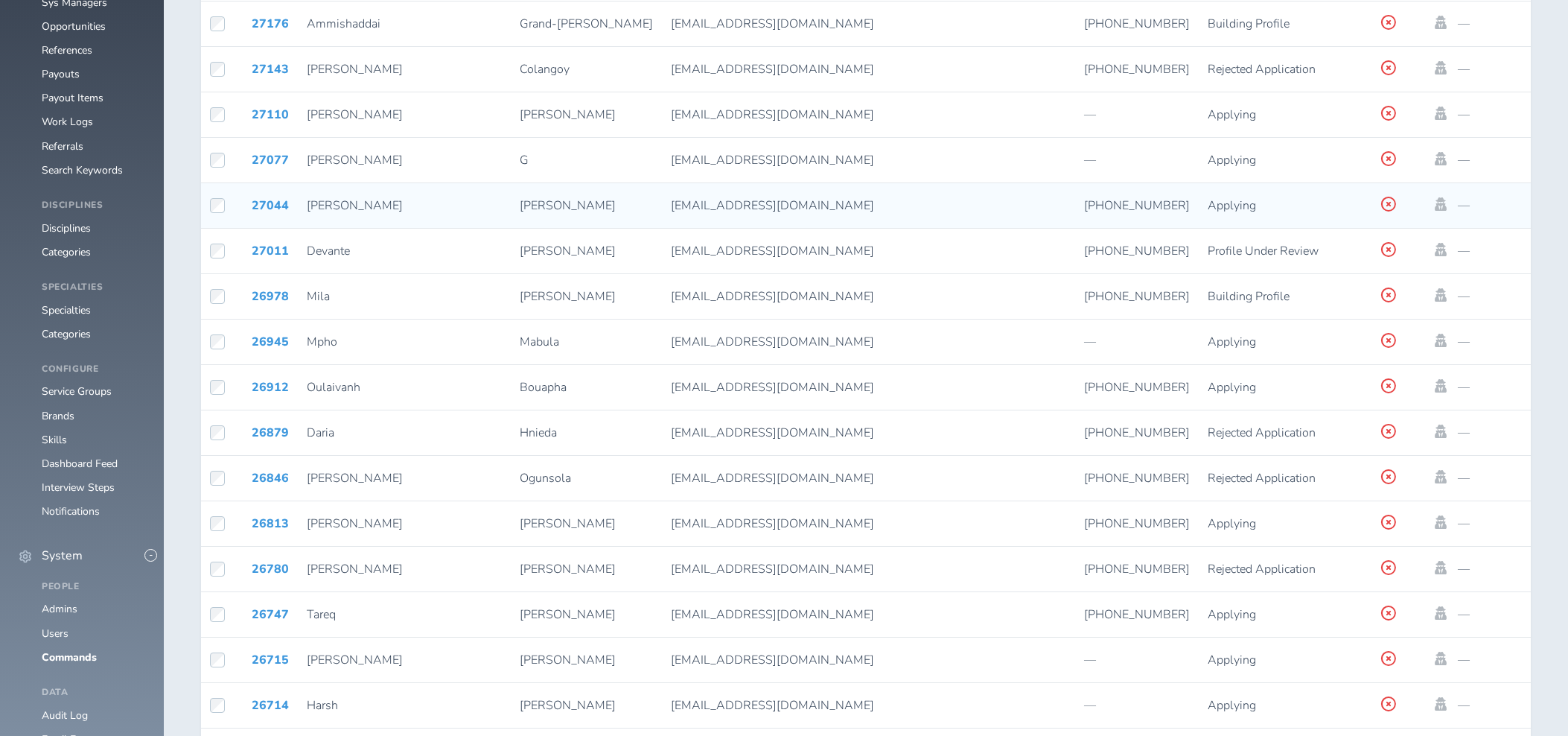
scroll to position [1183, 0]
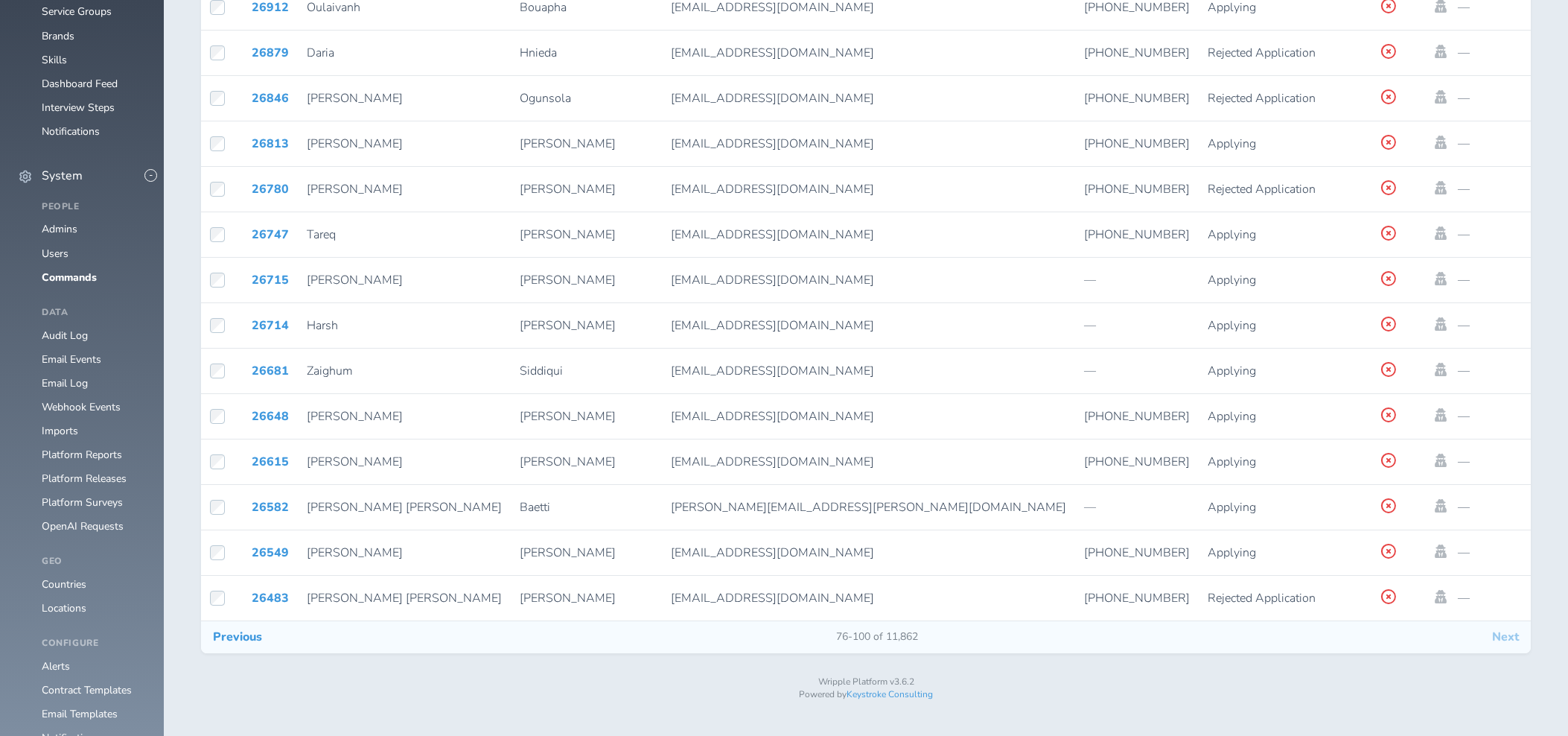
click at [1510, 648] on button "Next" at bounding box center [1505, 637] width 51 height 31
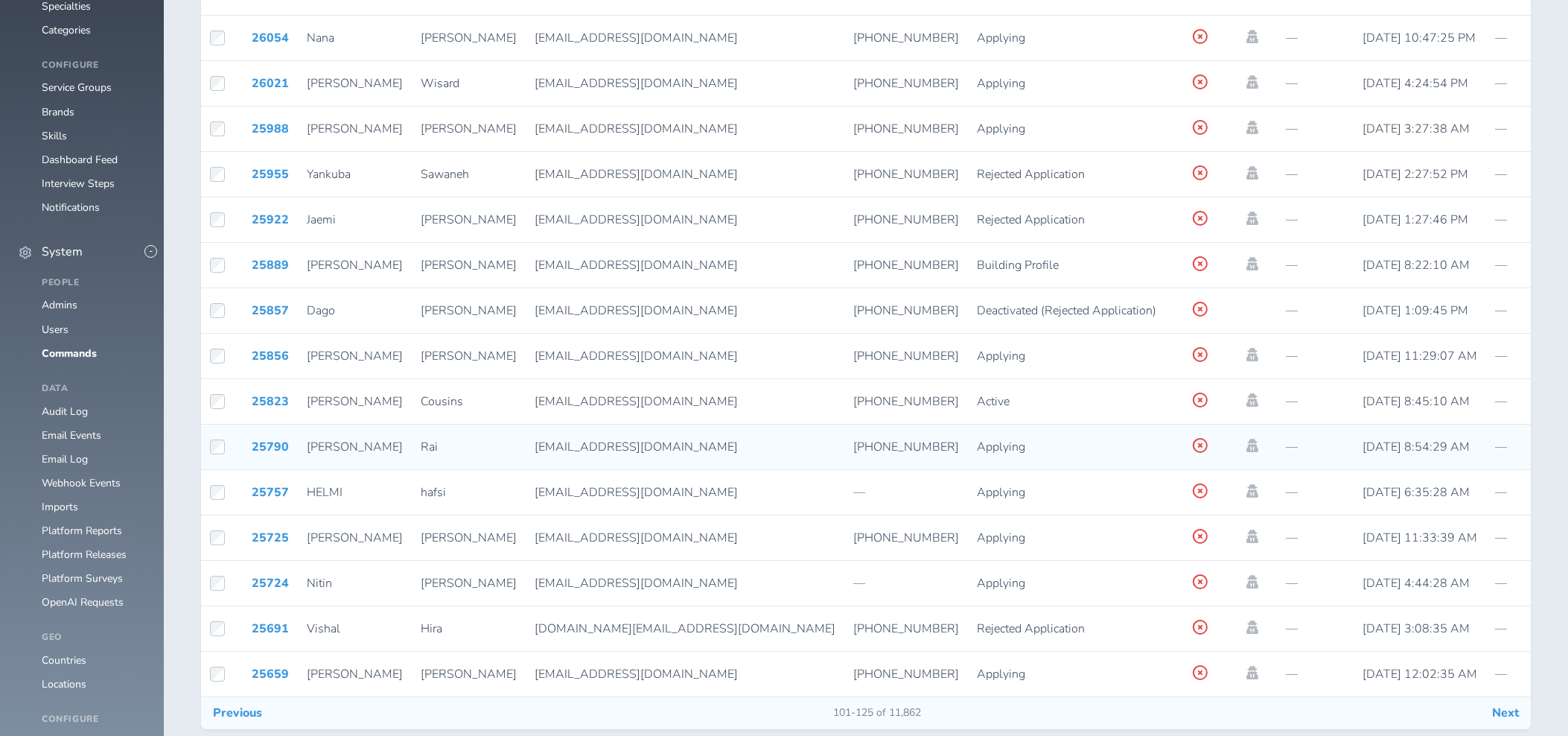
scroll to position [1183, 0]
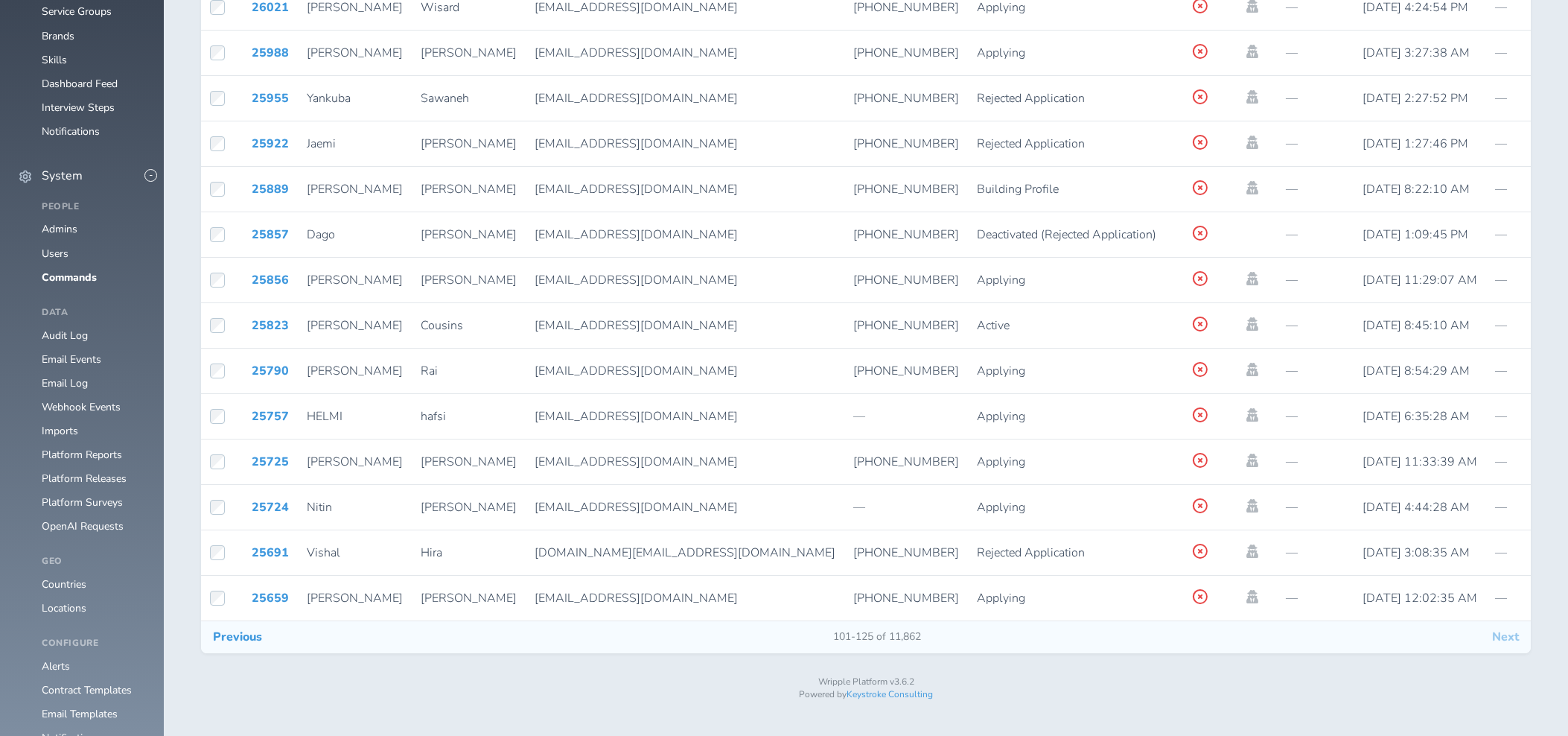
click at [1513, 645] on button "Next" at bounding box center [1505, 637] width 51 height 31
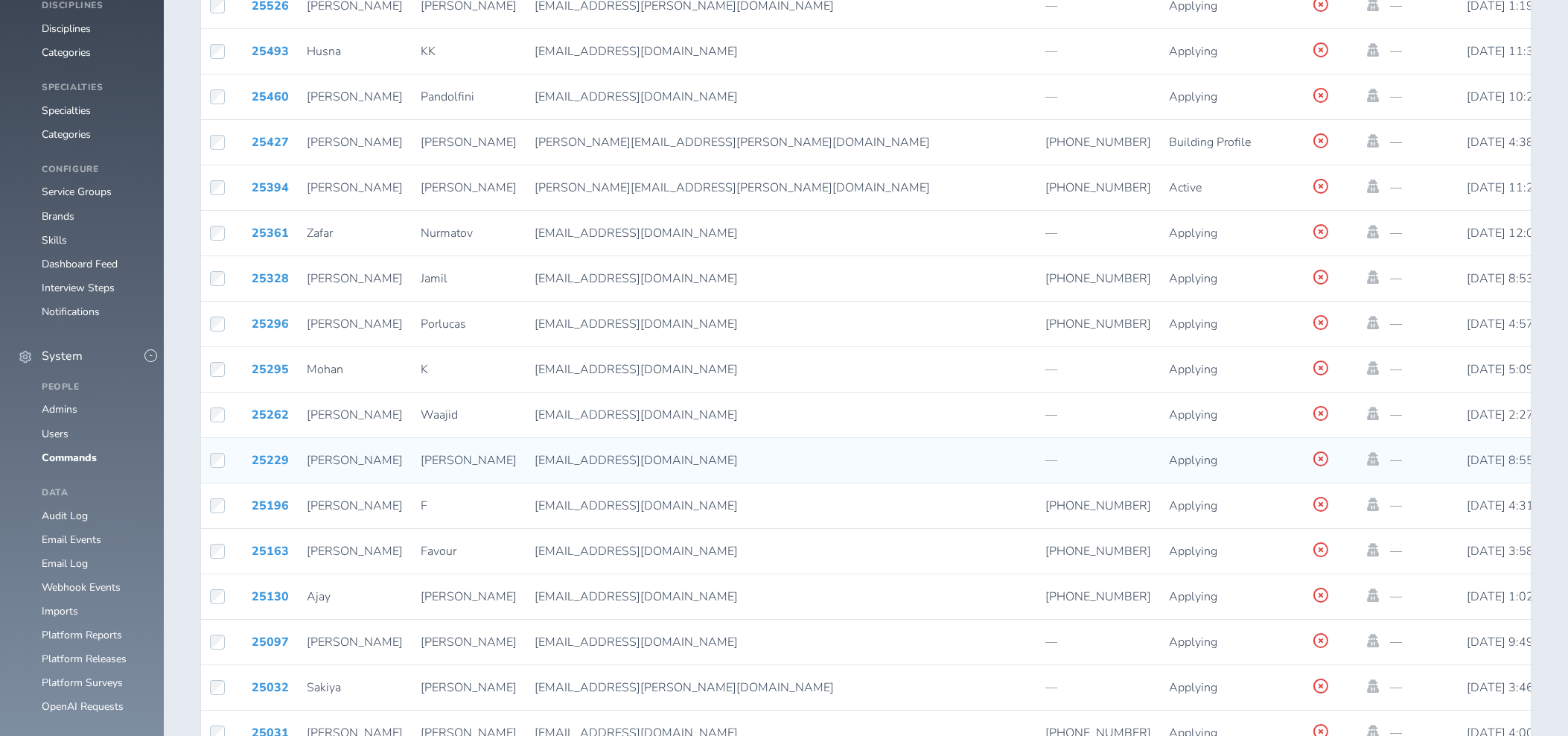
scroll to position [1171, 0]
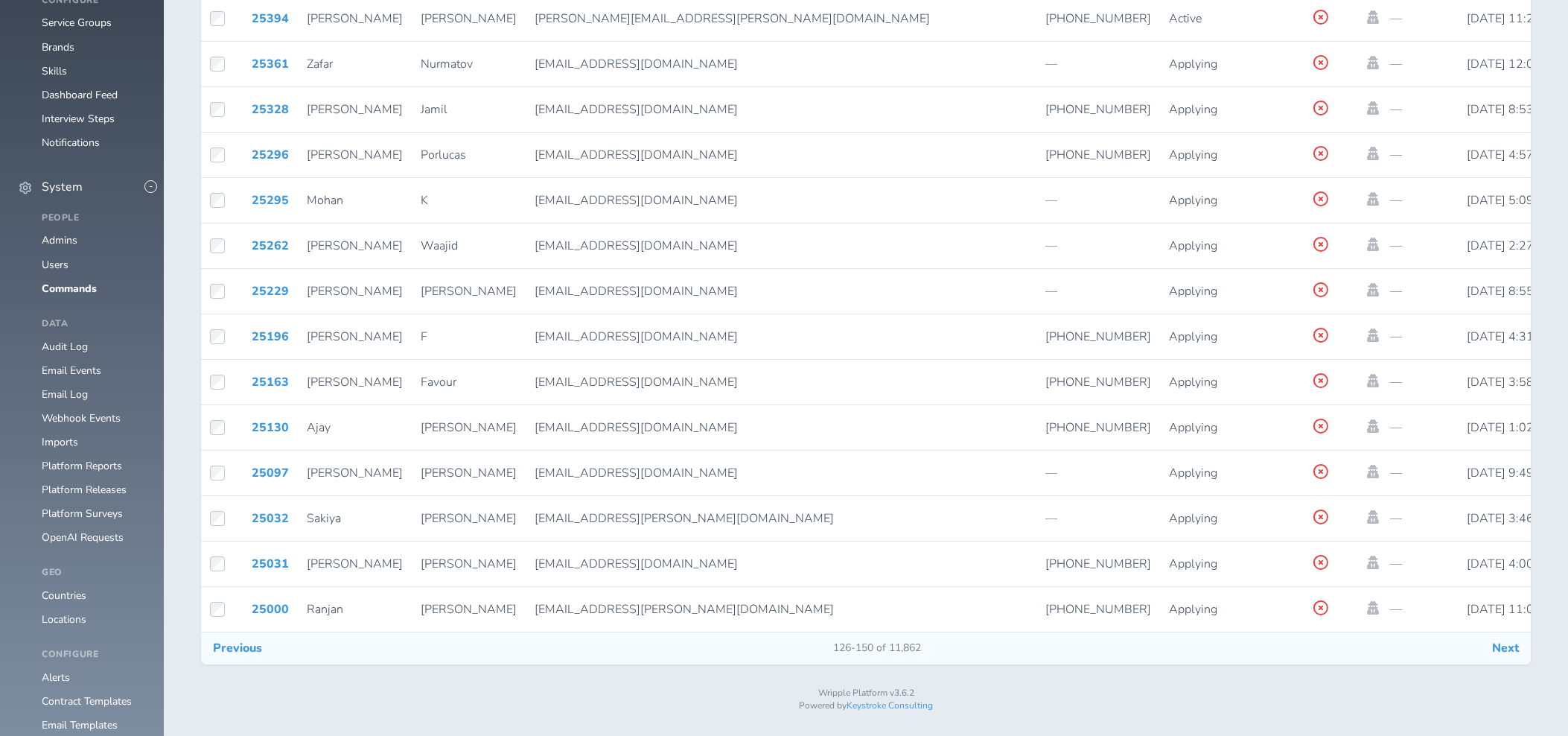
click at [1507, 660] on button "Next" at bounding box center [1505, 648] width 51 height 31
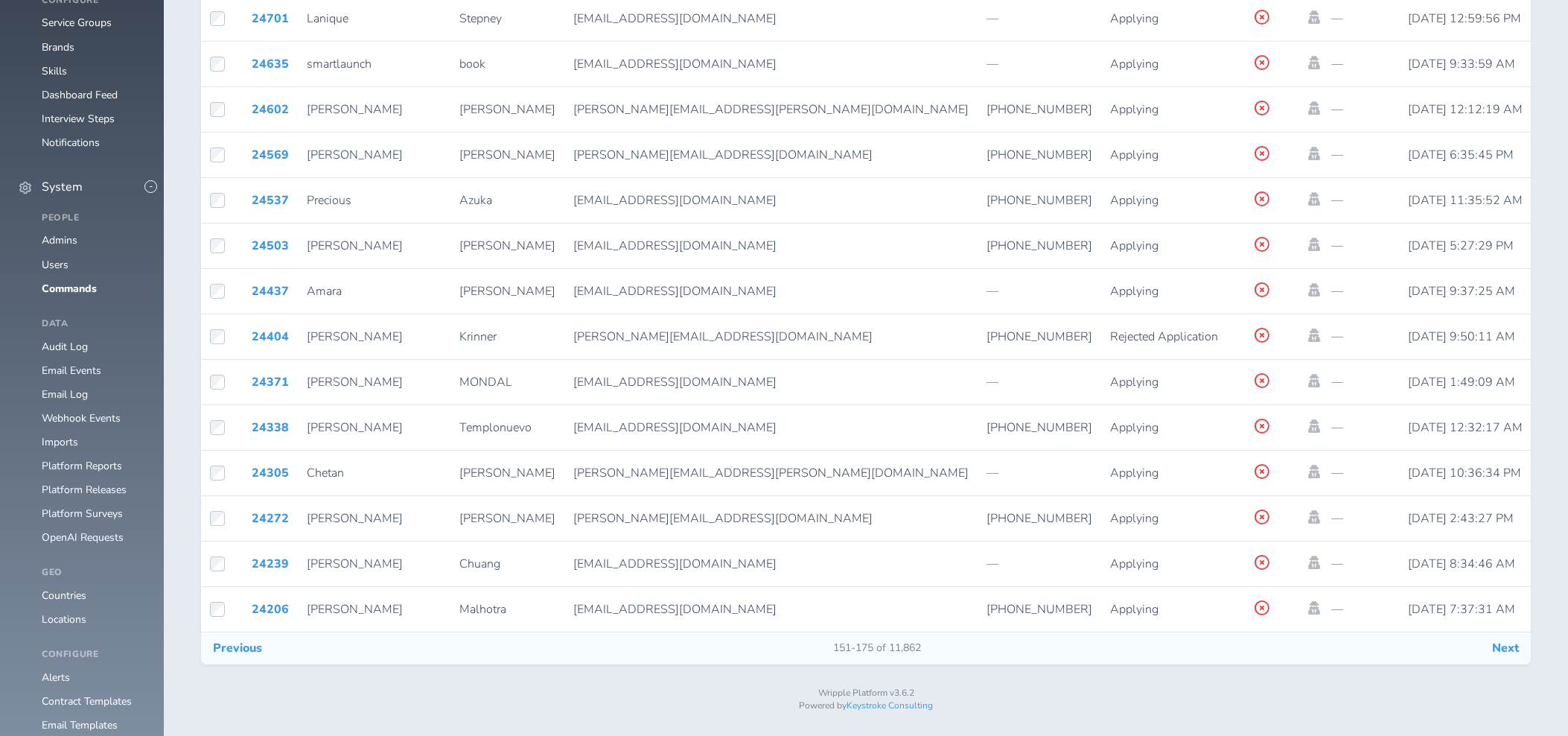
scroll to position [0, 1300]
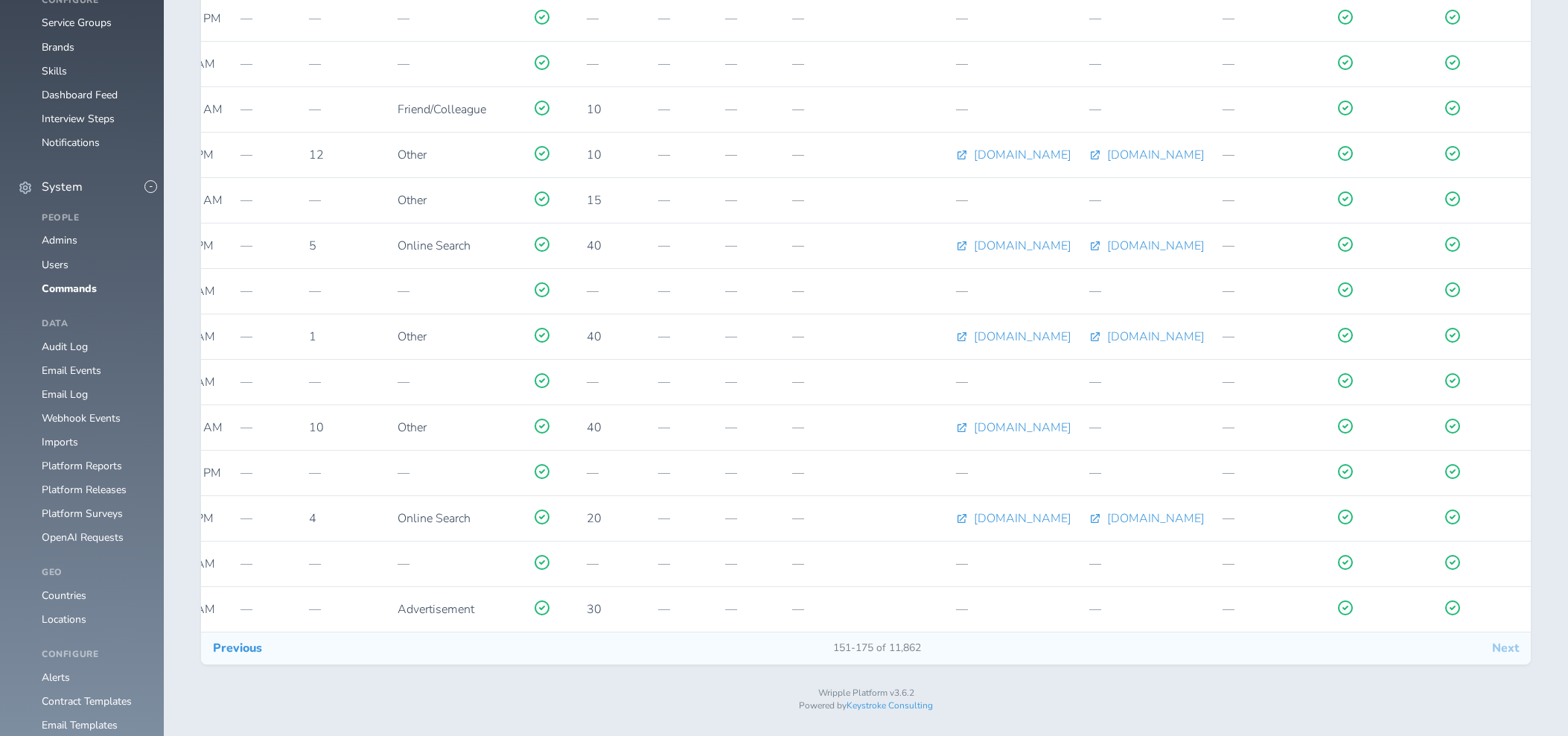
click at [1507, 652] on button "Next" at bounding box center [1505, 648] width 51 height 31
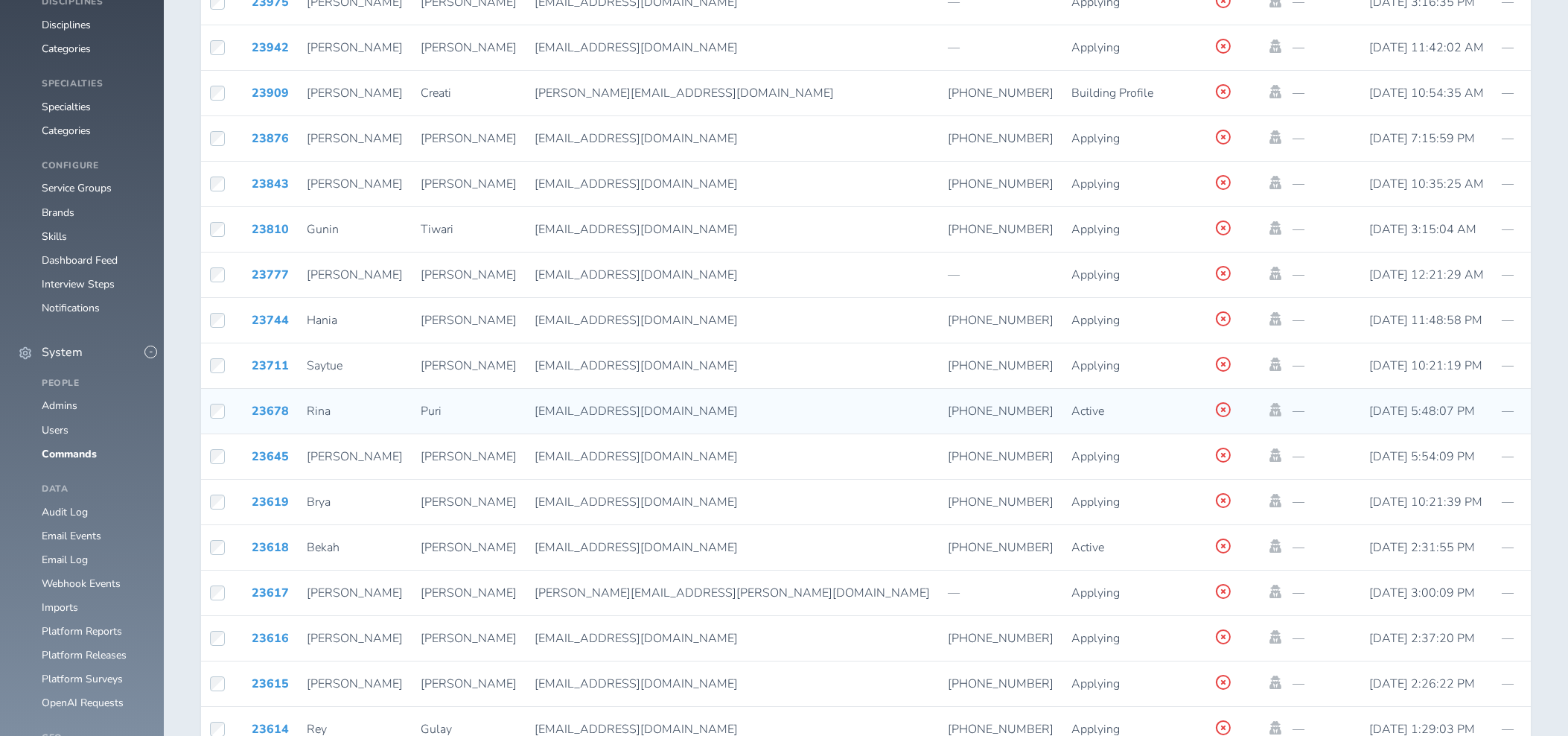
scroll to position [1171, 0]
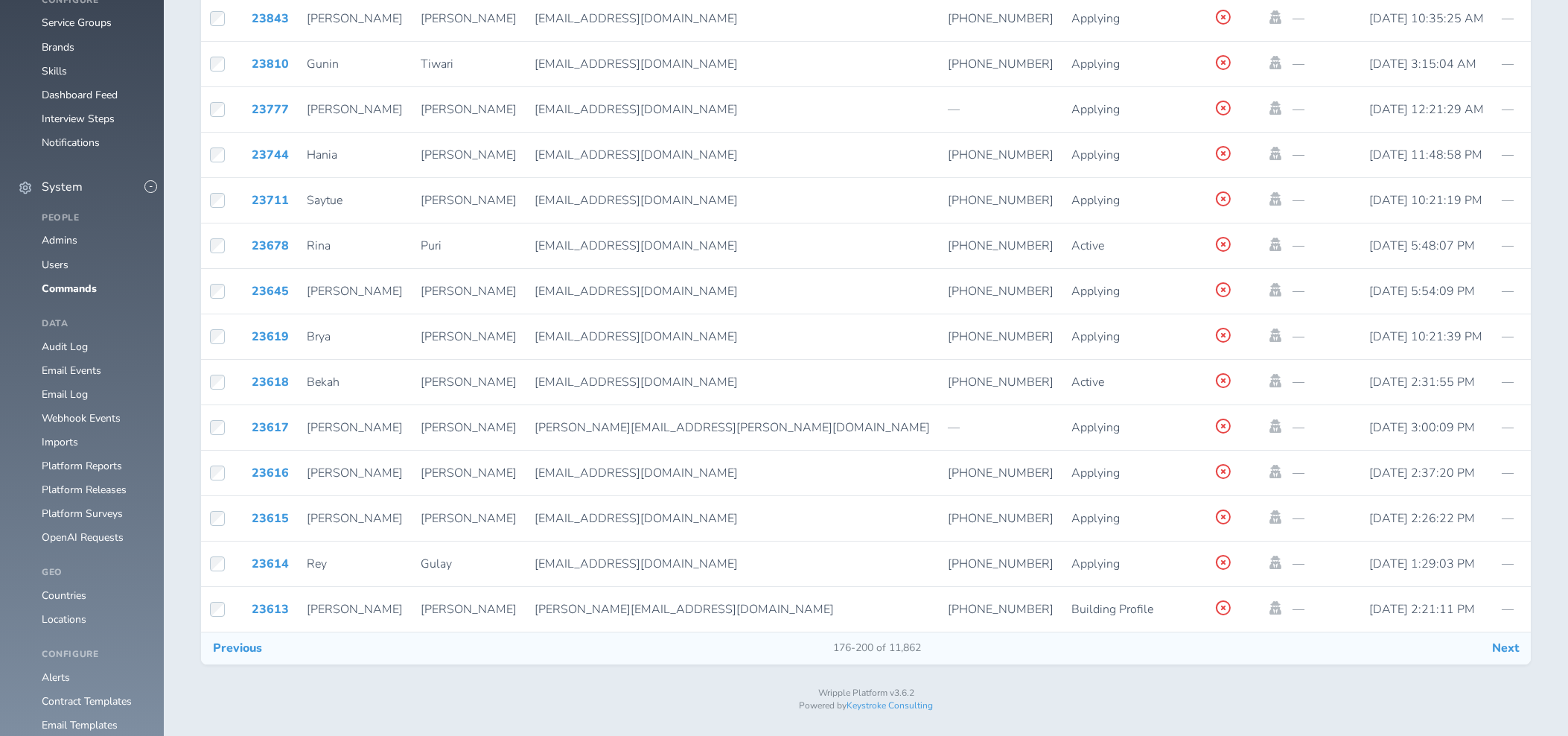
click at [1510, 655] on button "Next" at bounding box center [1505, 648] width 51 height 31
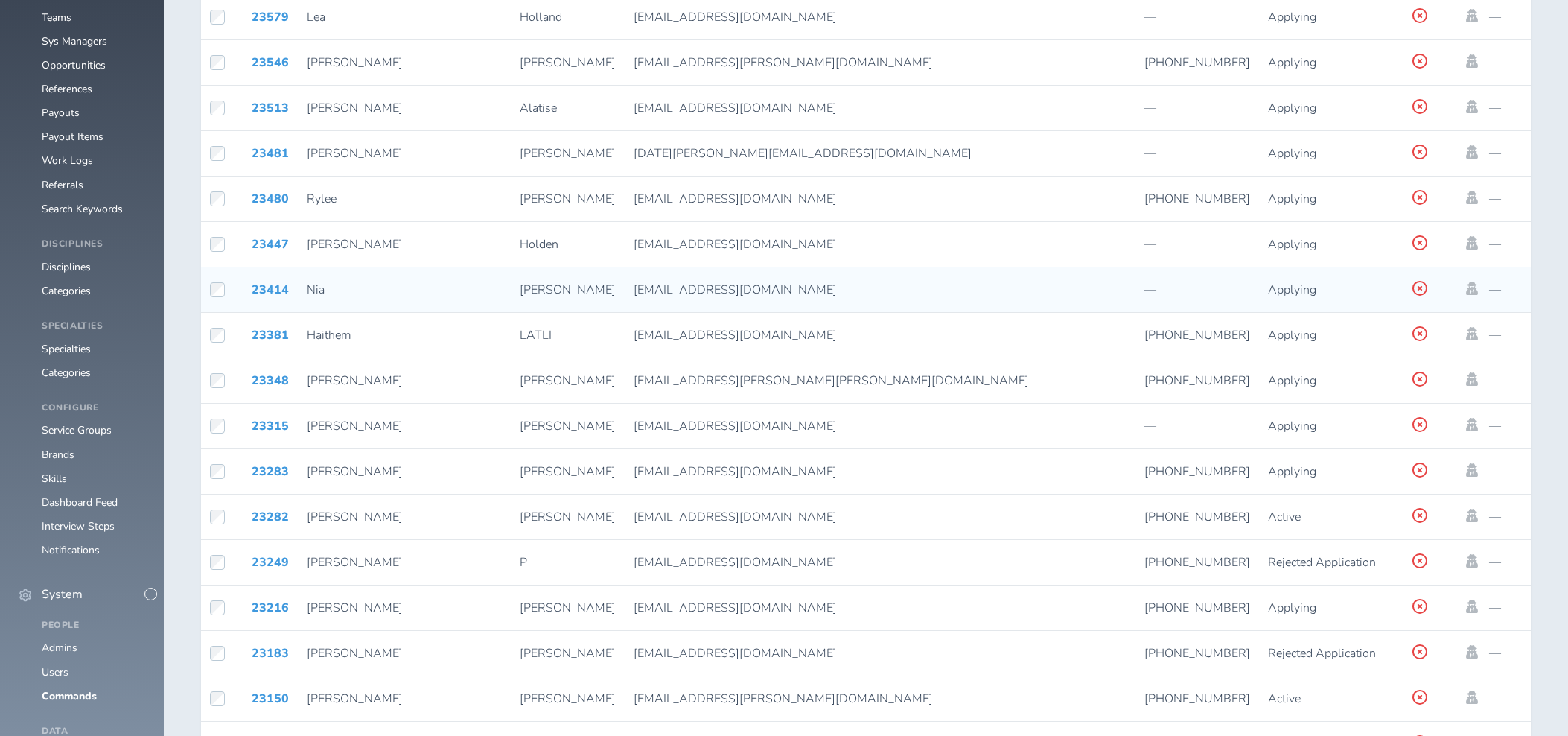
scroll to position [1171, 0]
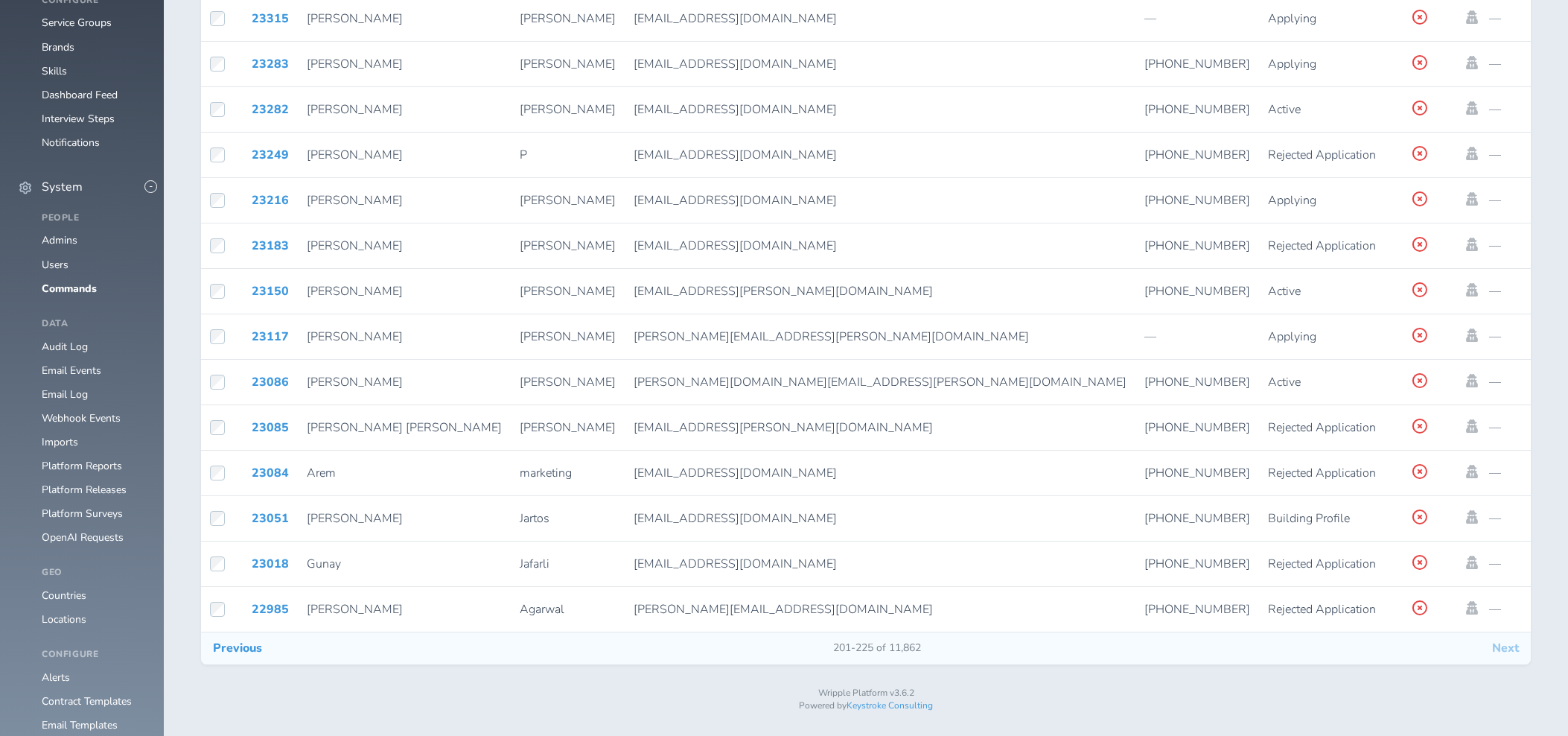
click at [1510, 657] on button "Next" at bounding box center [1505, 648] width 51 height 31
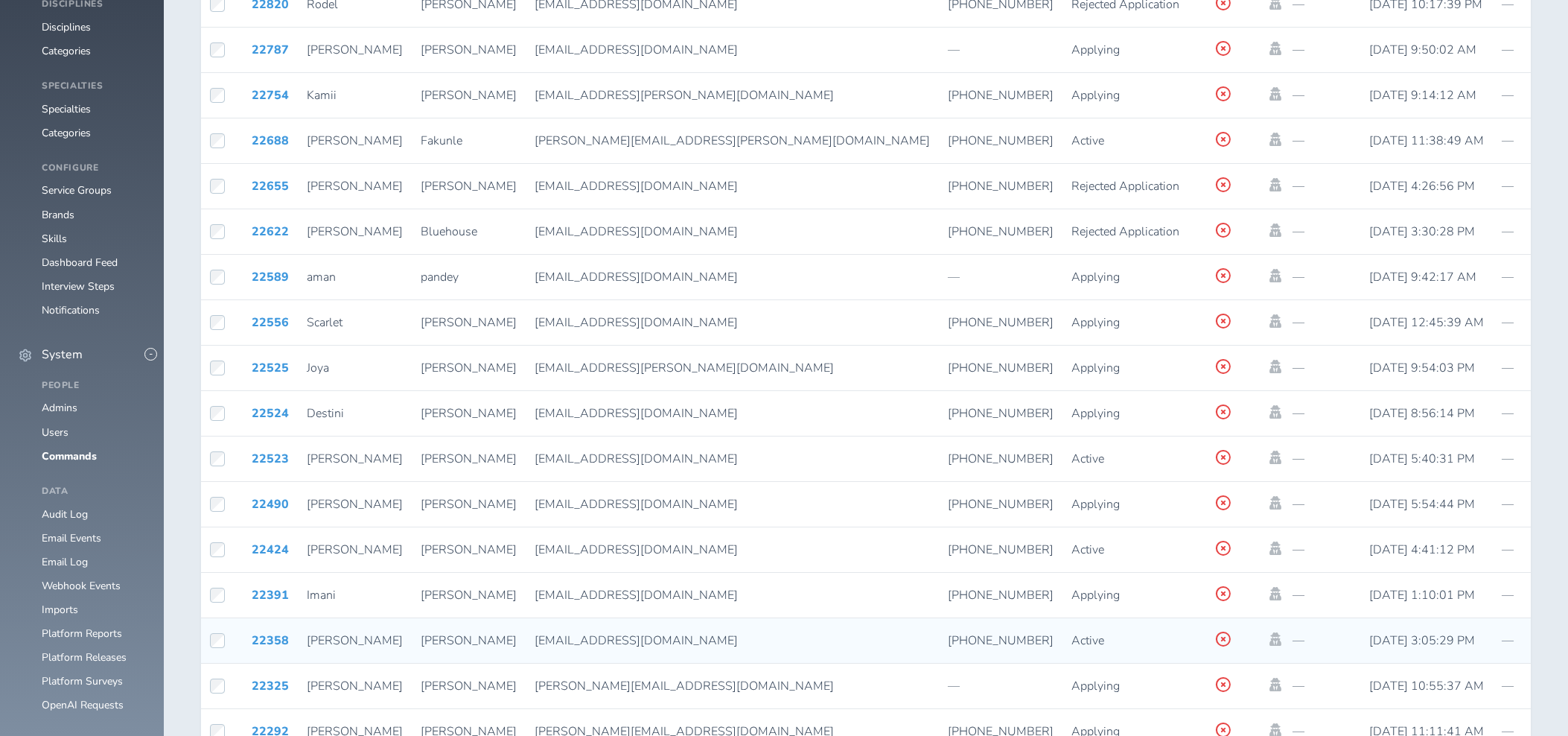
scroll to position [1171, 0]
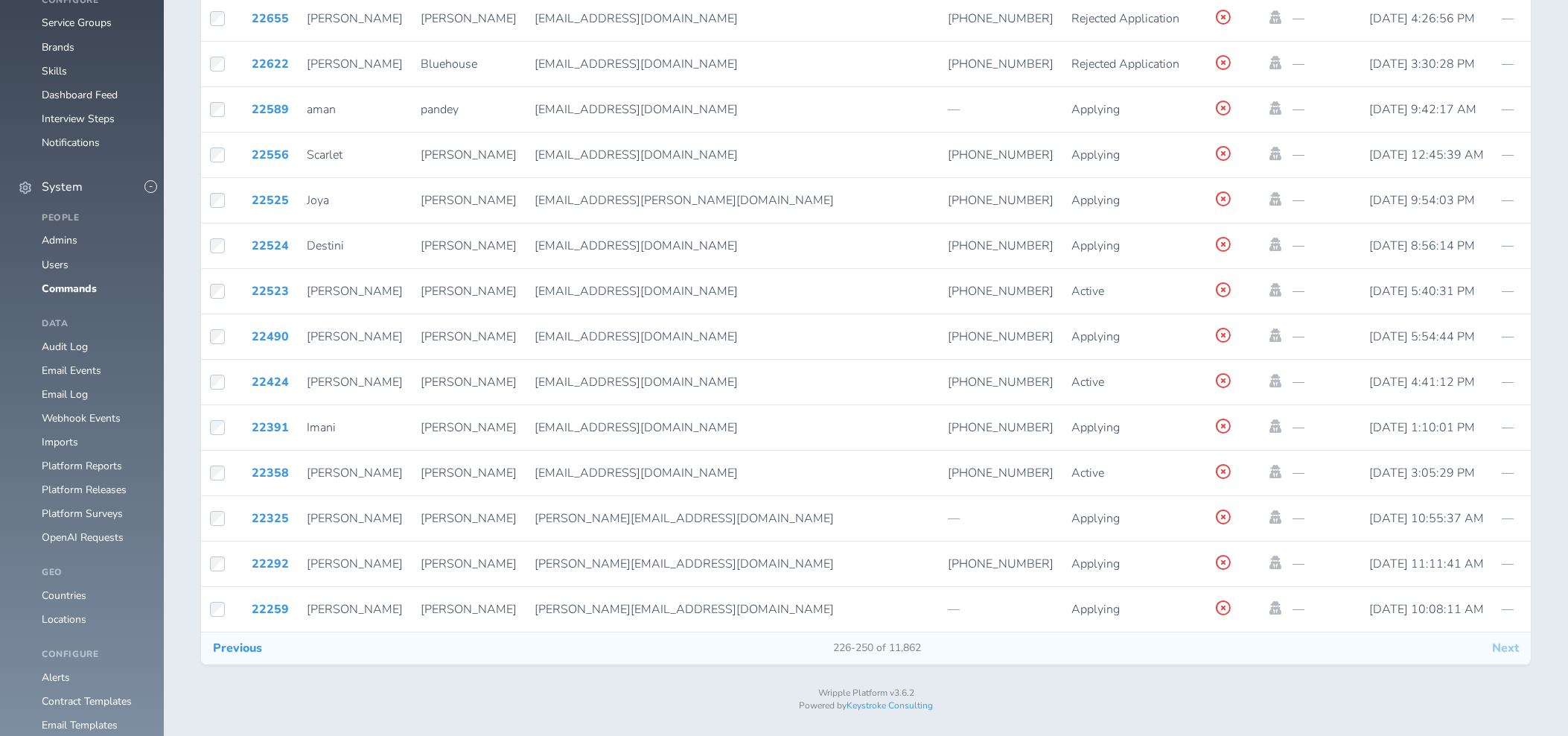
click at [1513, 657] on button "Next" at bounding box center [1505, 648] width 51 height 31
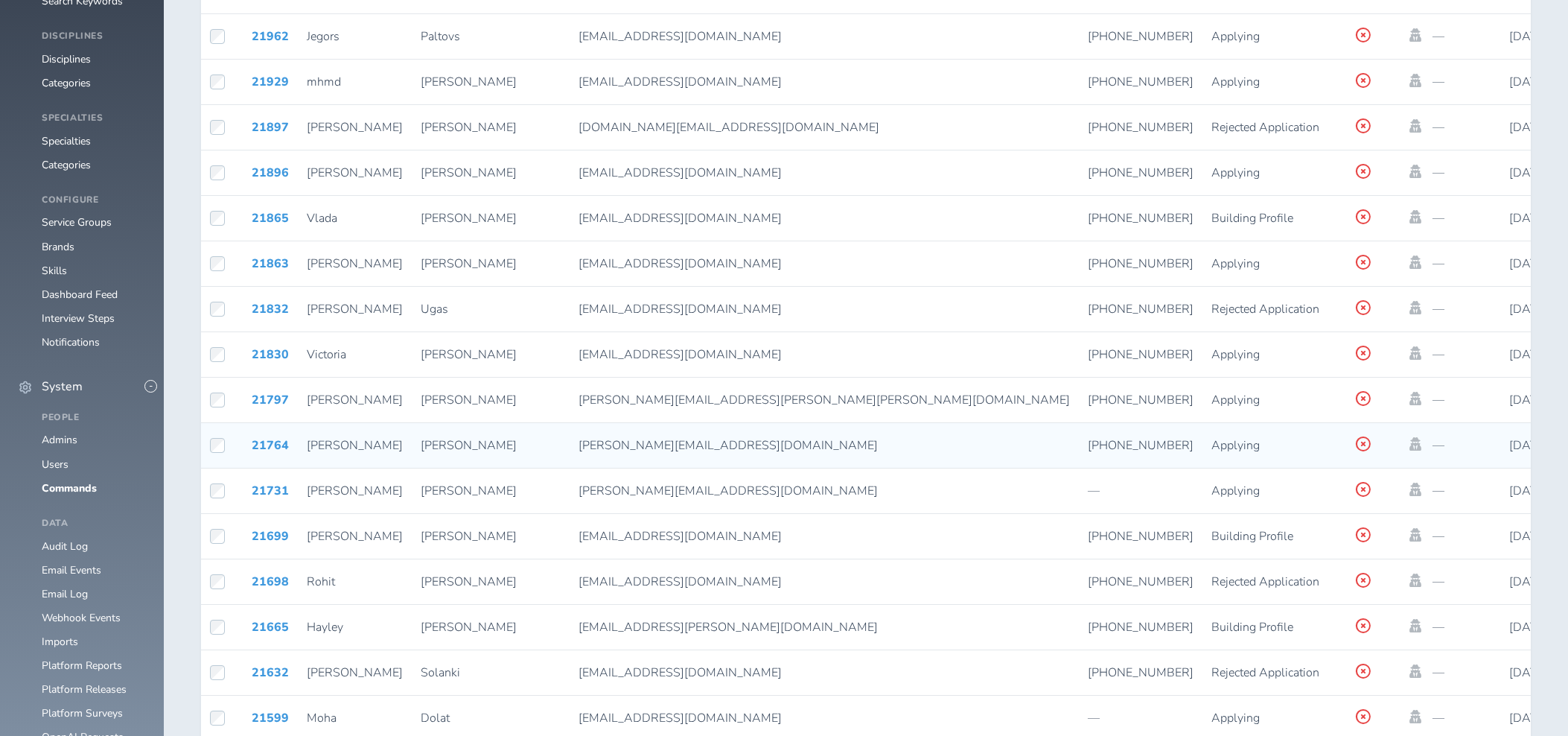
scroll to position [1171, 0]
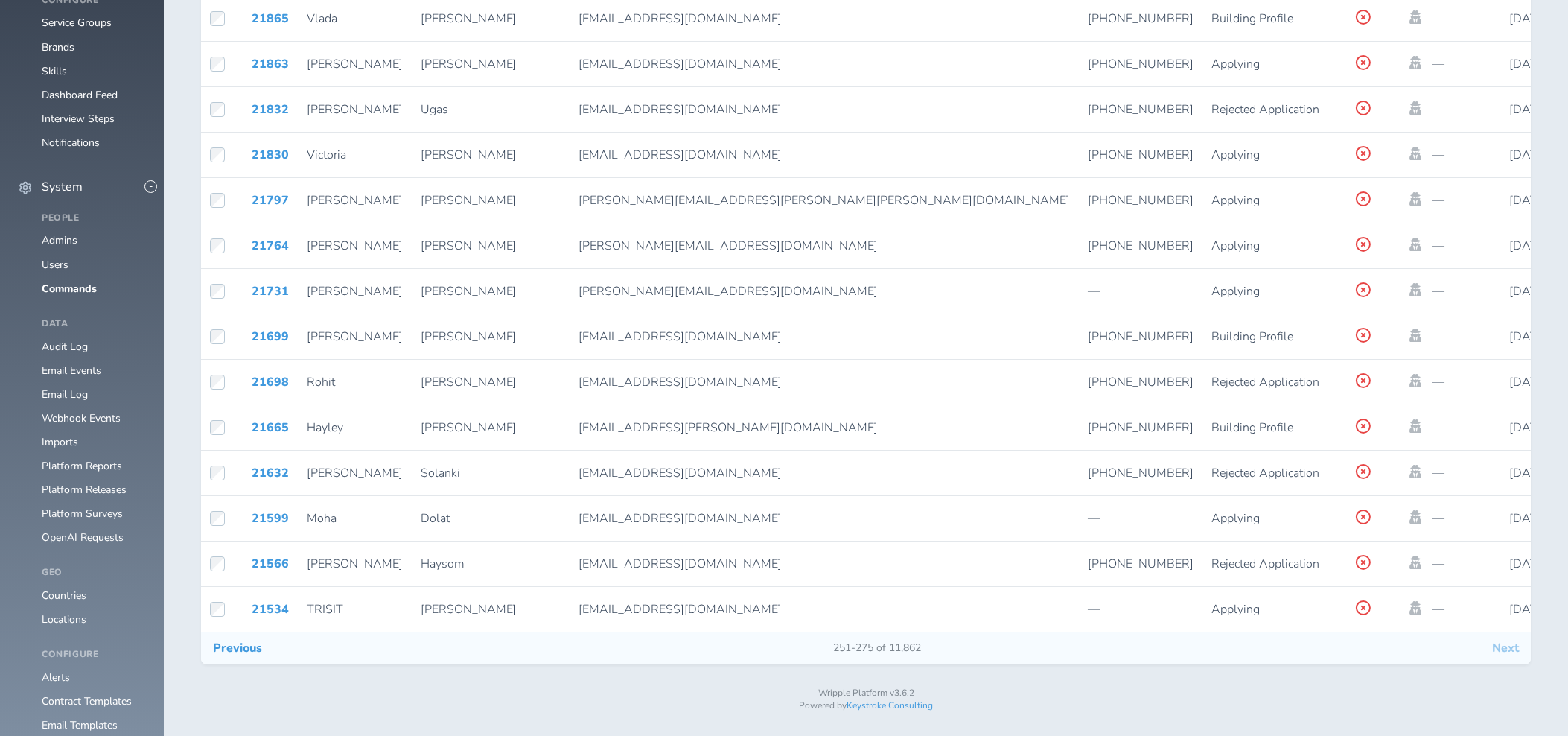
click at [1507, 655] on button "Next" at bounding box center [1505, 648] width 51 height 31
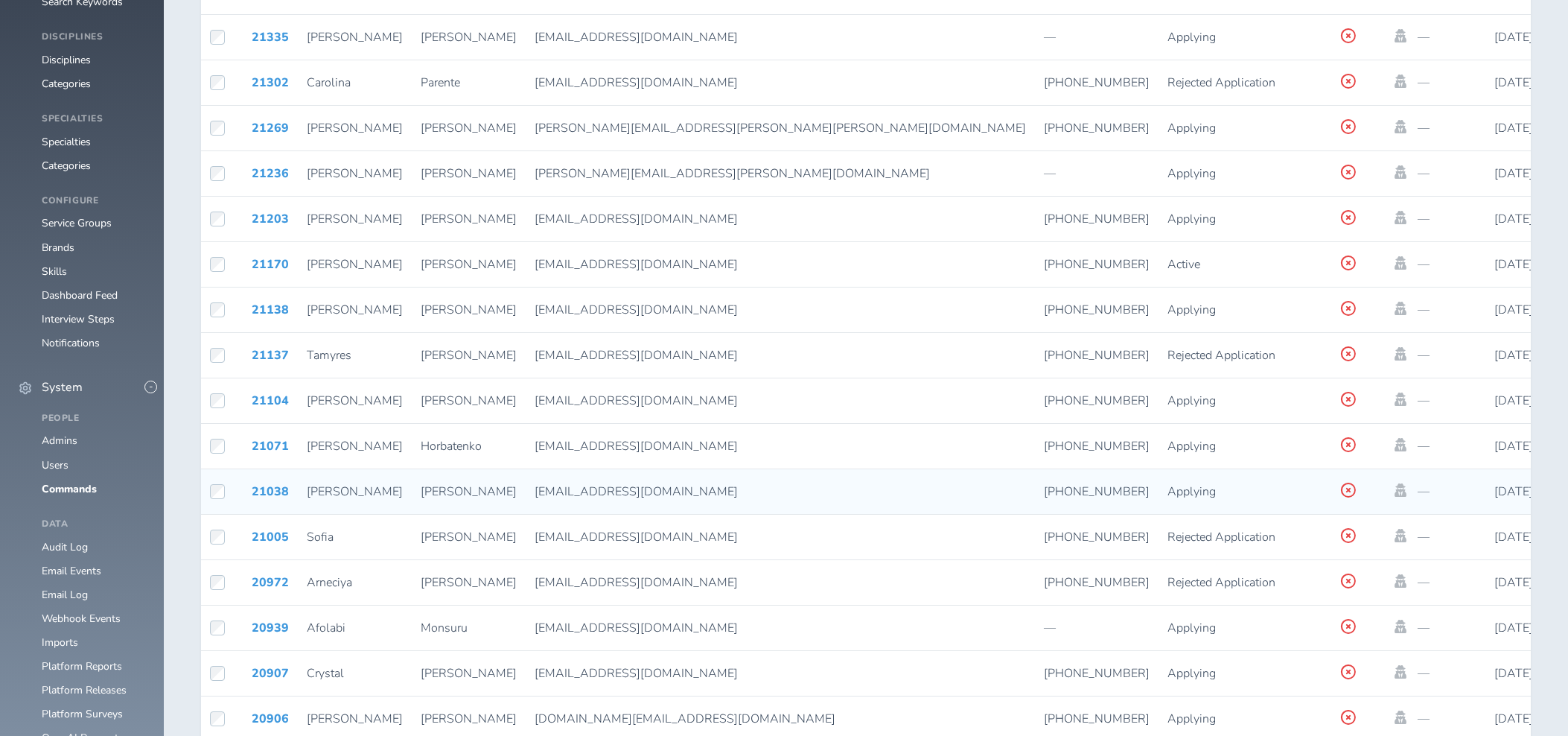
scroll to position [1171, 0]
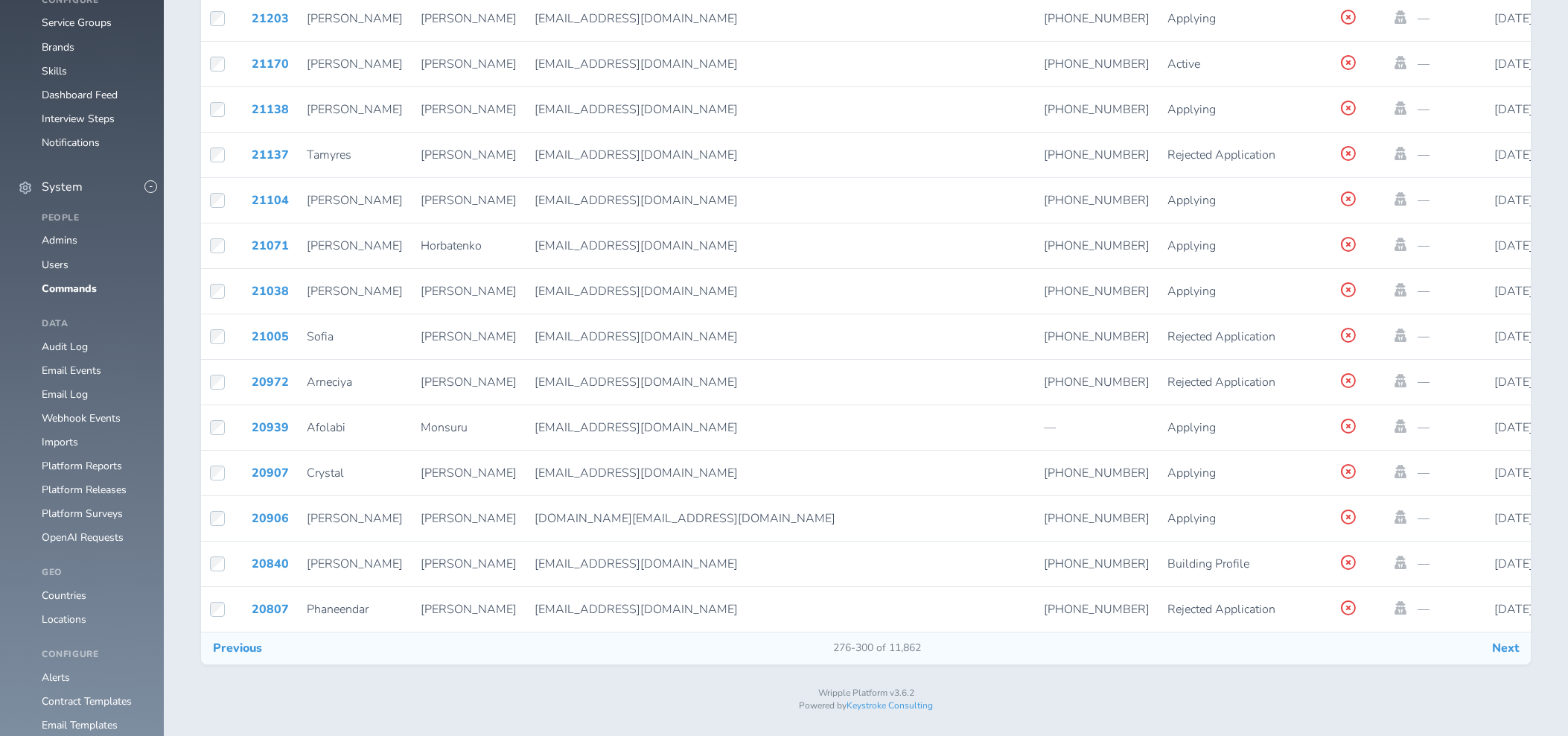
click at [1513, 654] on button "Next" at bounding box center [1505, 648] width 51 height 31
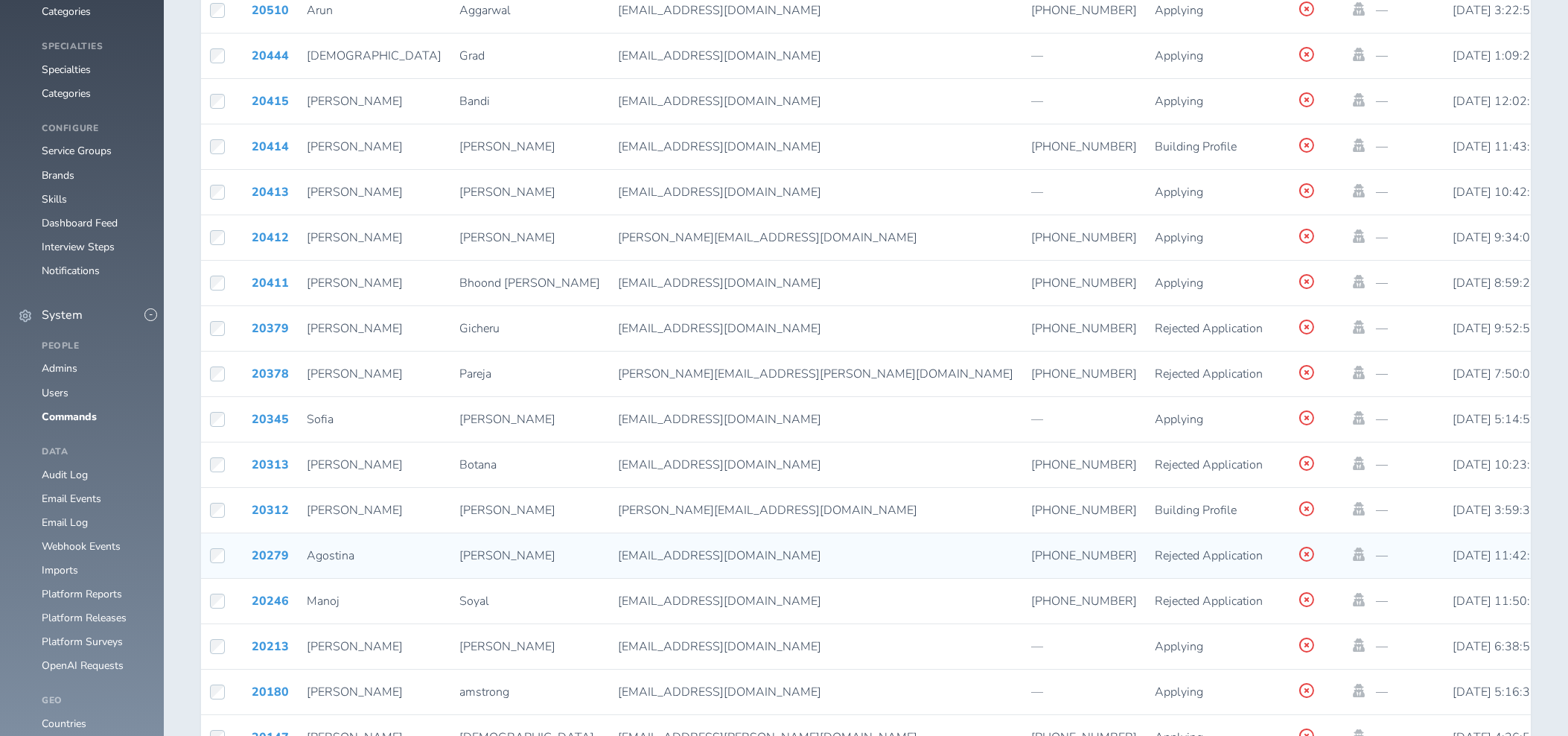
scroll to position [1171, 0]
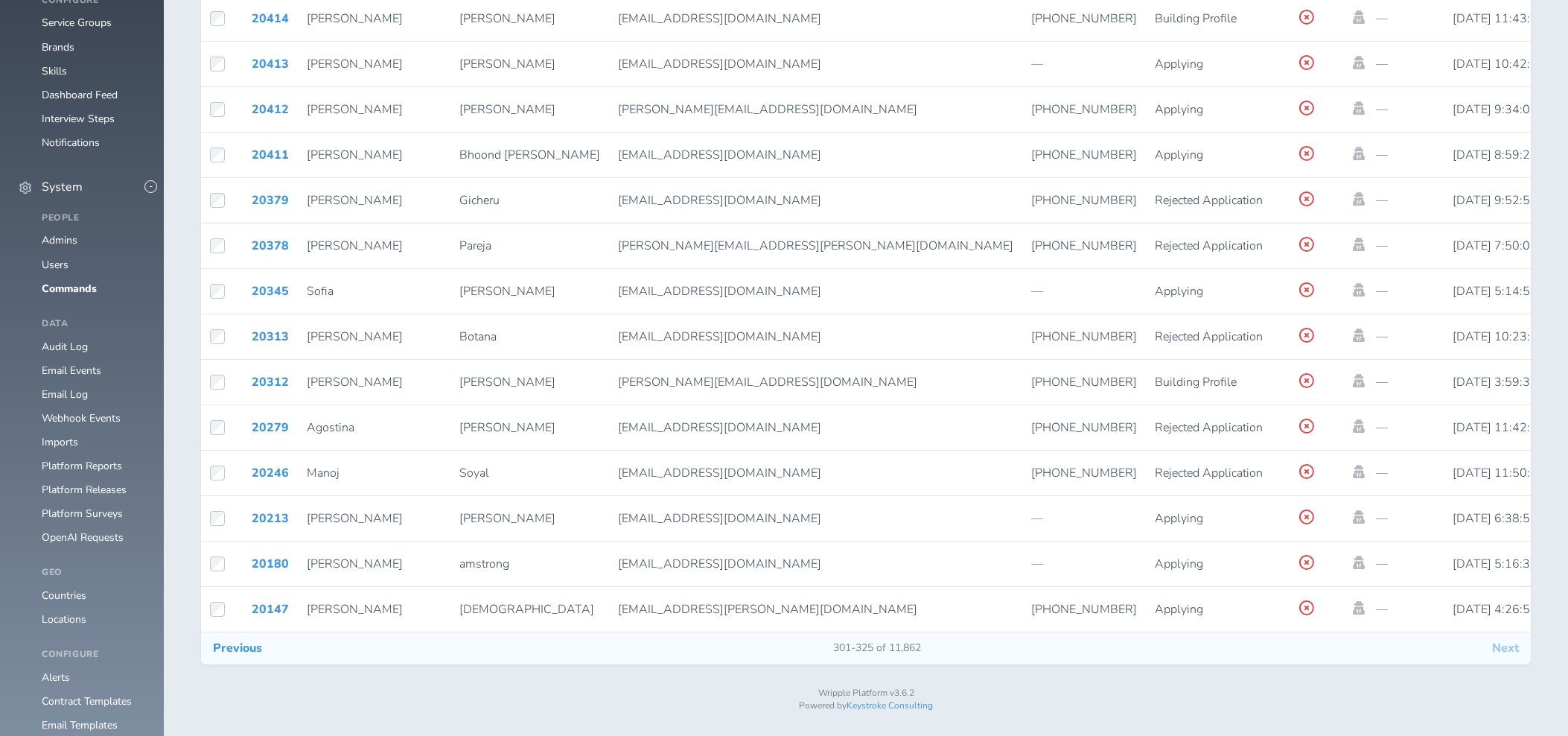
click at [1497, 654] on button "Next" at bounding box center [1505, 648] width 51 height 31
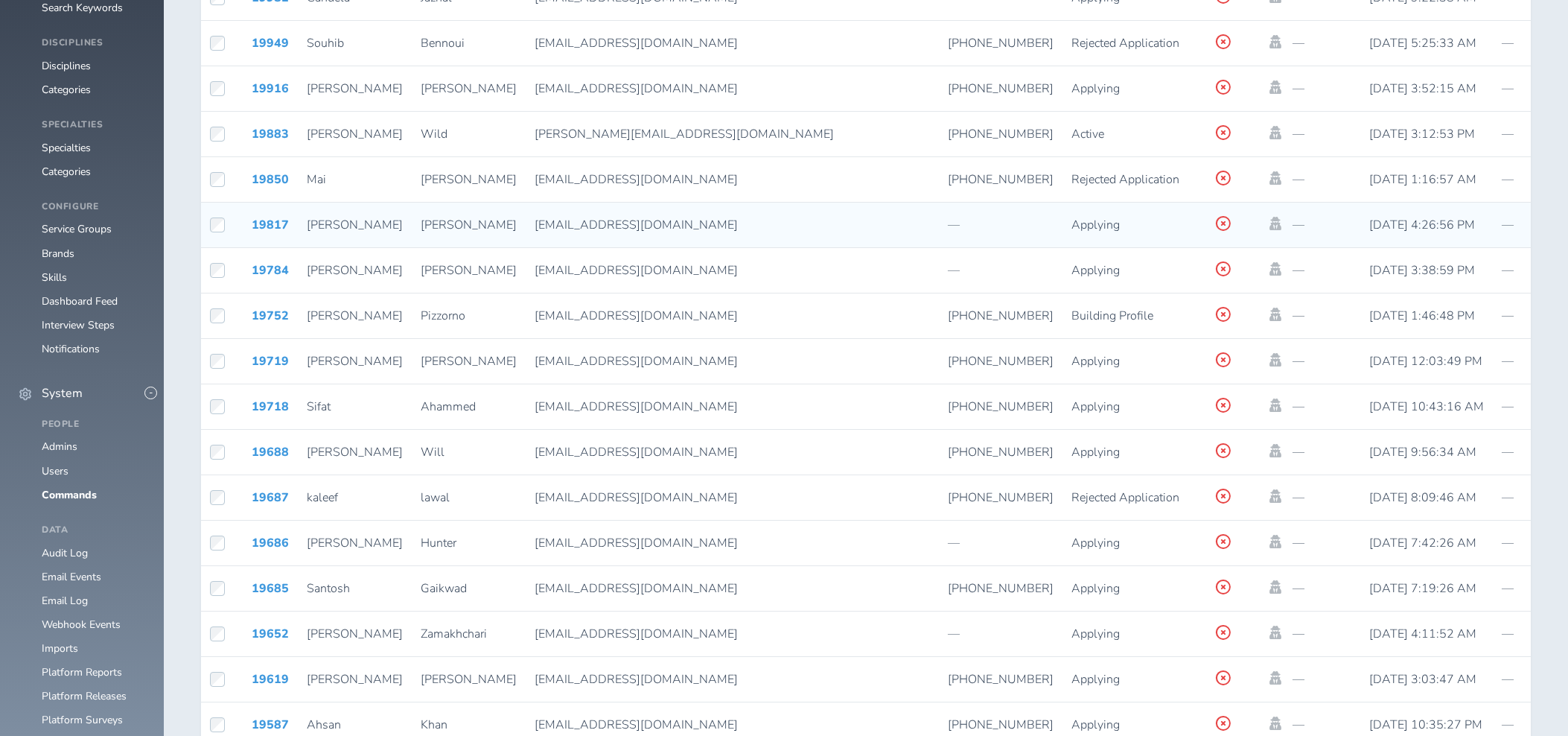
scroll to position [1171, 0]
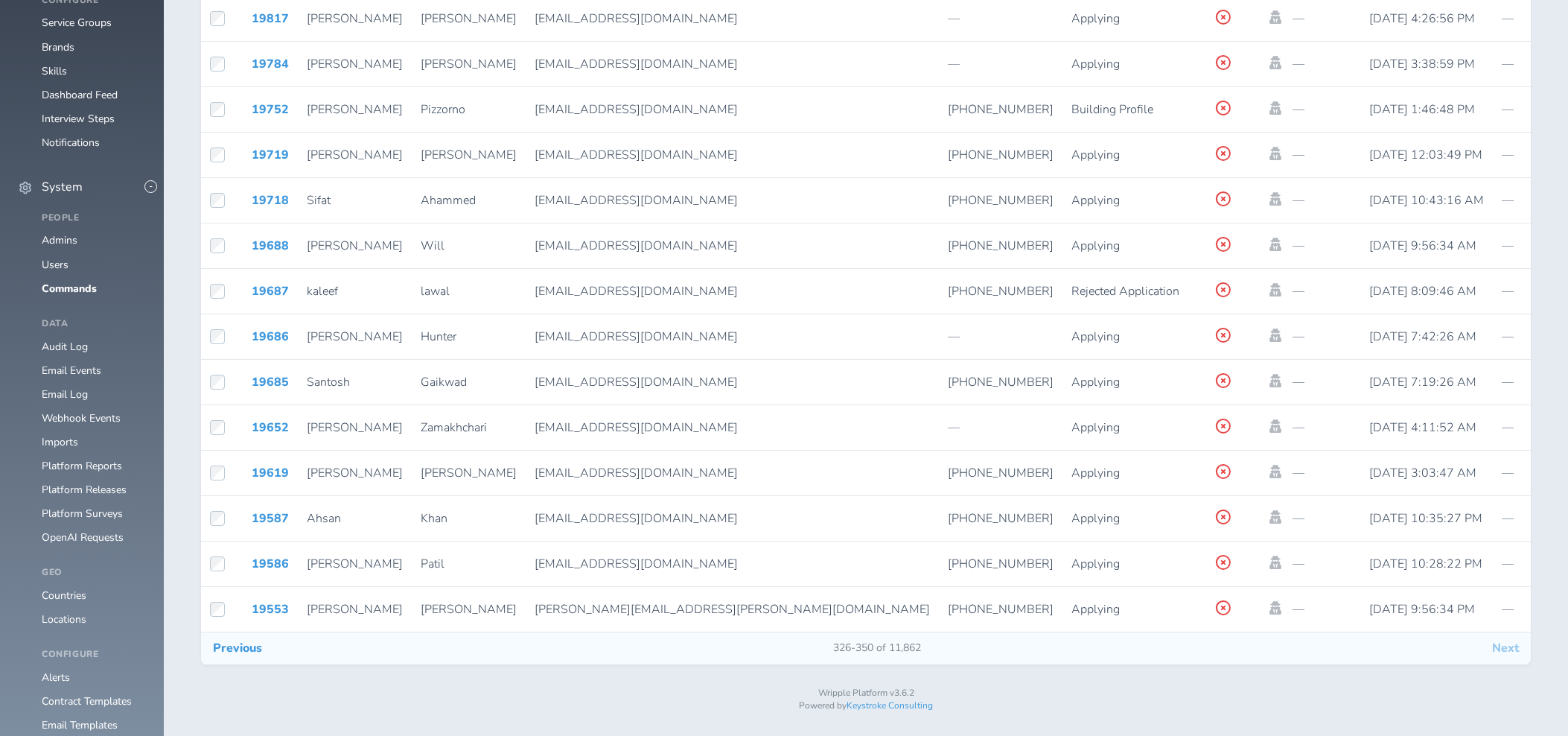
click at [1507, 656] on button "Next" at bounding box center [1505, 648] width 51 height 31
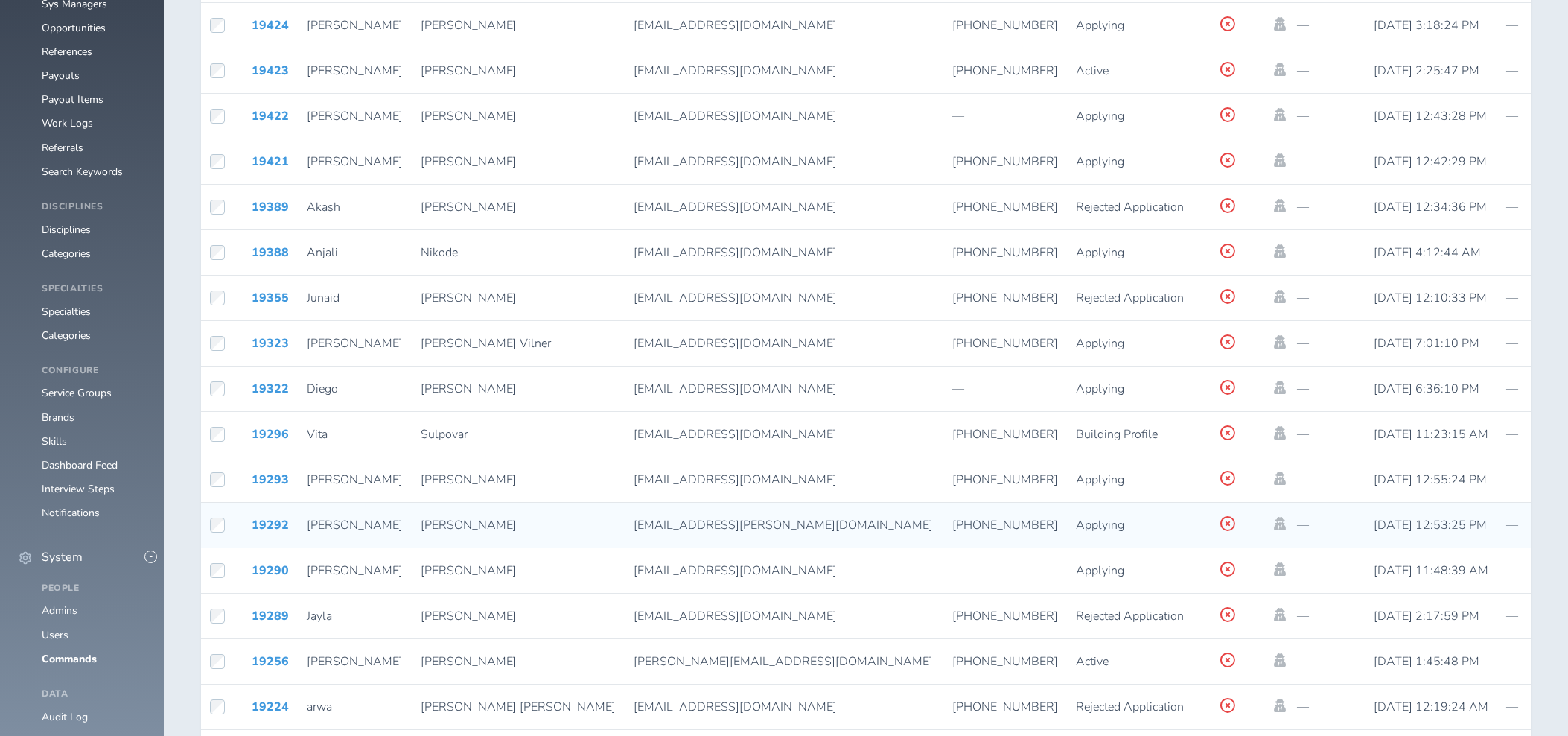
scroll to position [1171, 0]
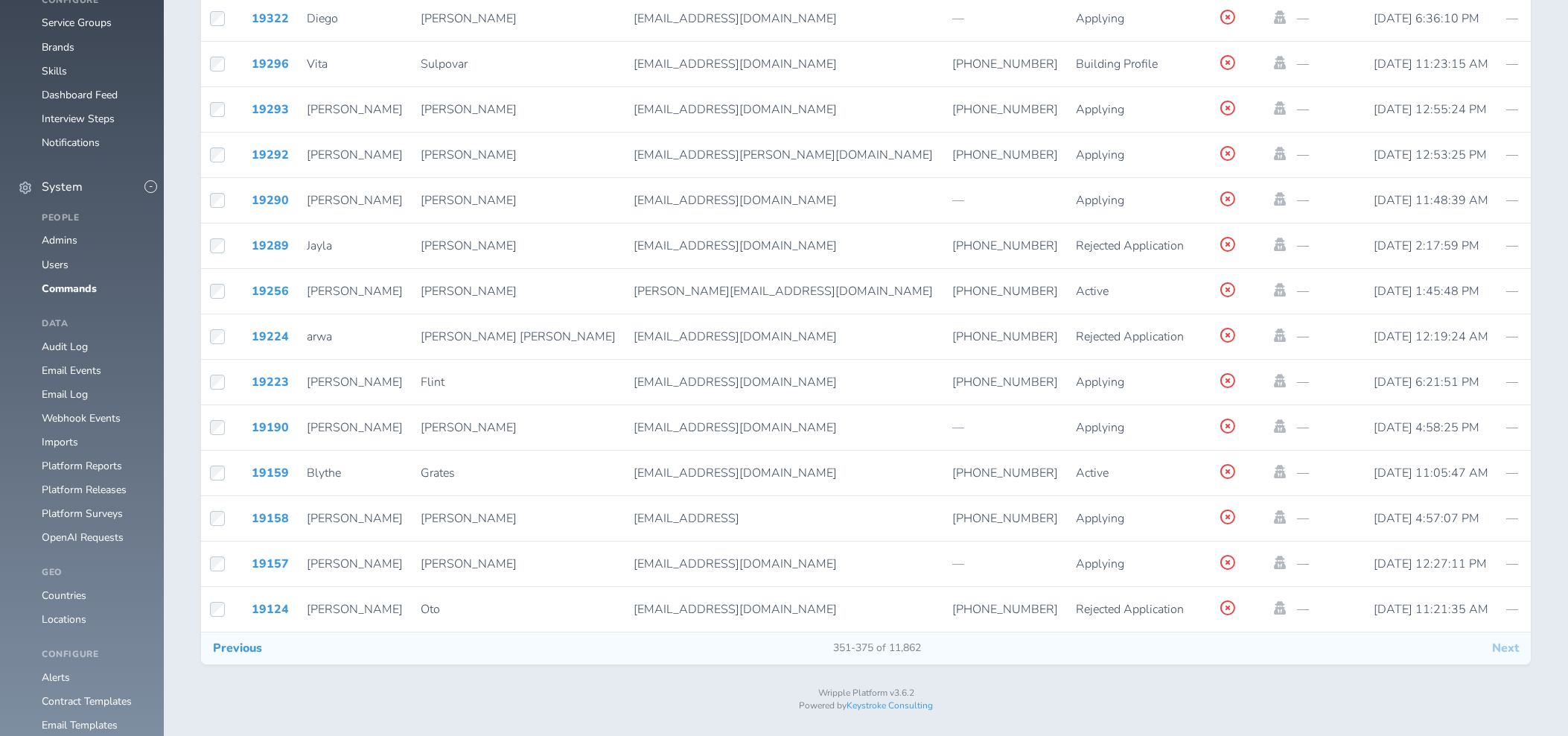
click at [1507, 657] on button "Next" at bounding box center [1505, 648] width 51 height 31
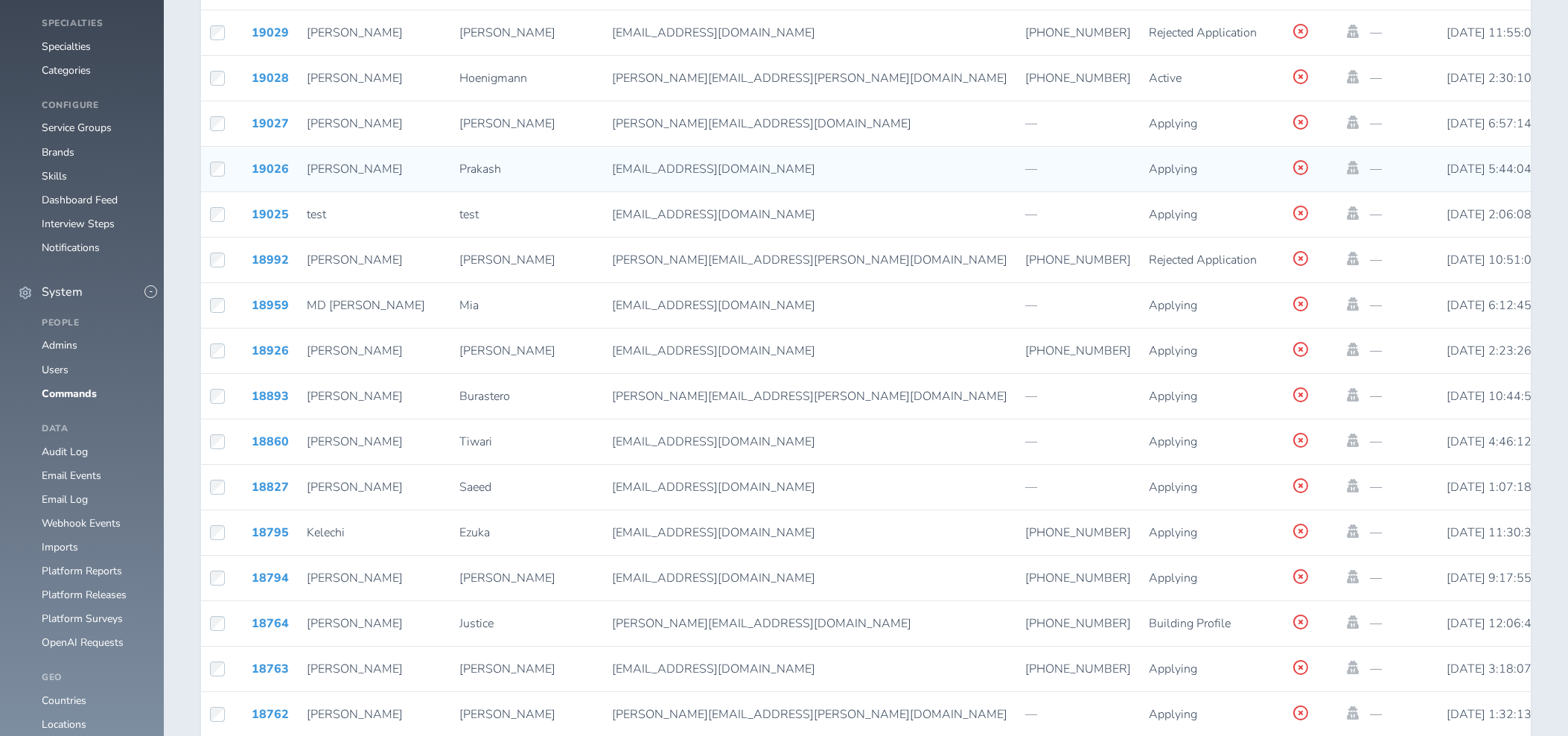
scroll to position [1171, 0]
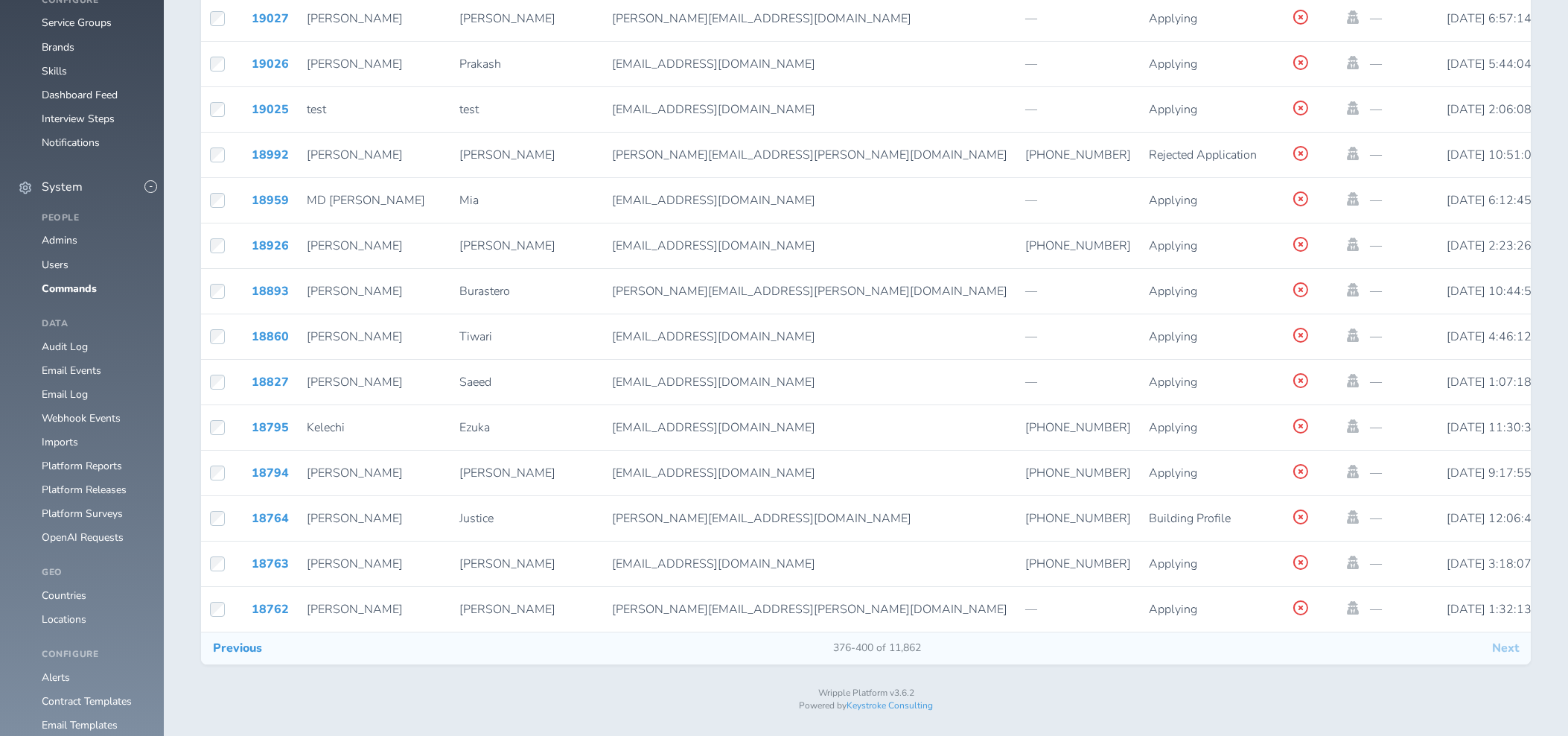
click at [1505, 655] on button "Next" at bounding box center [1505, 648] width 51 height 31
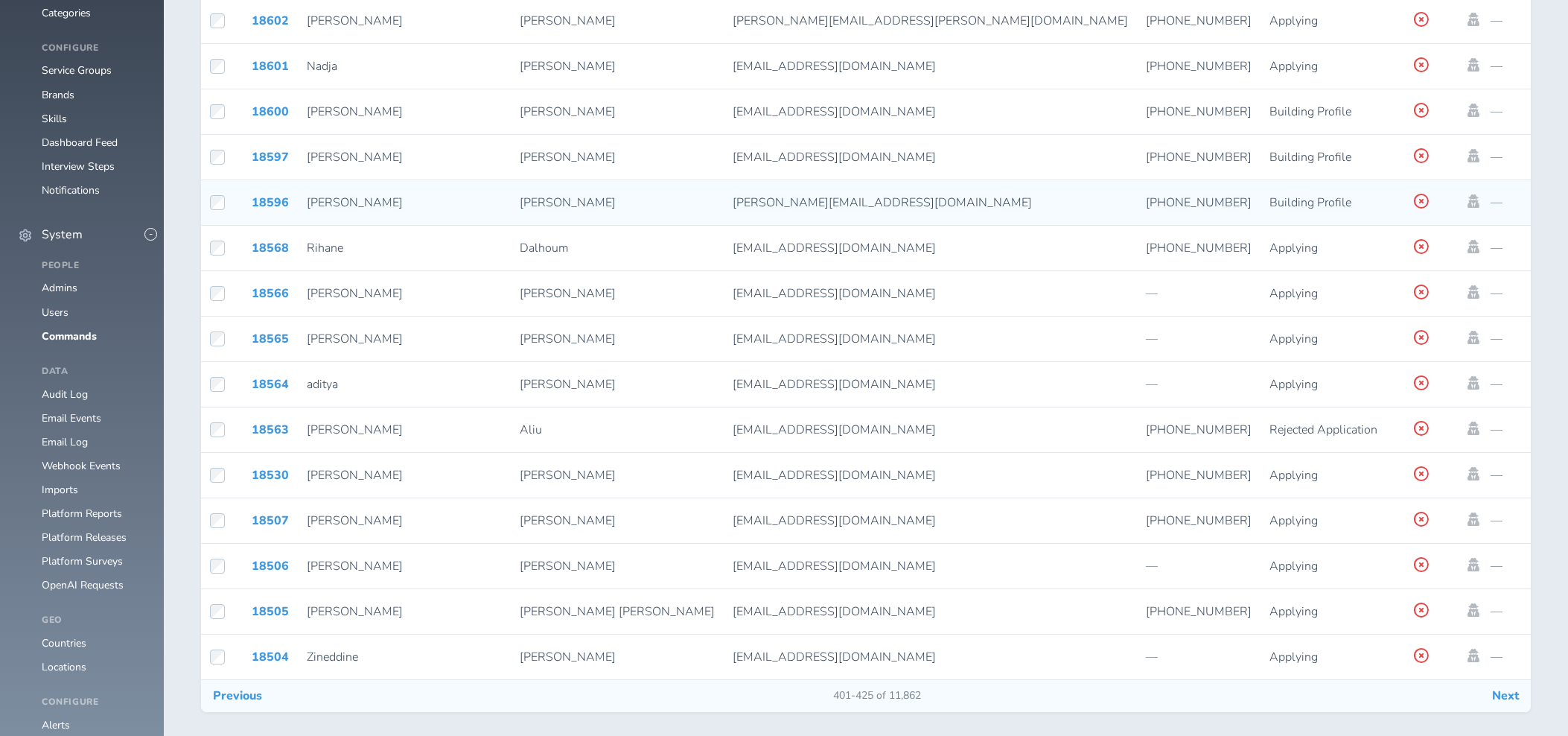
scroll to position [1171, 0]
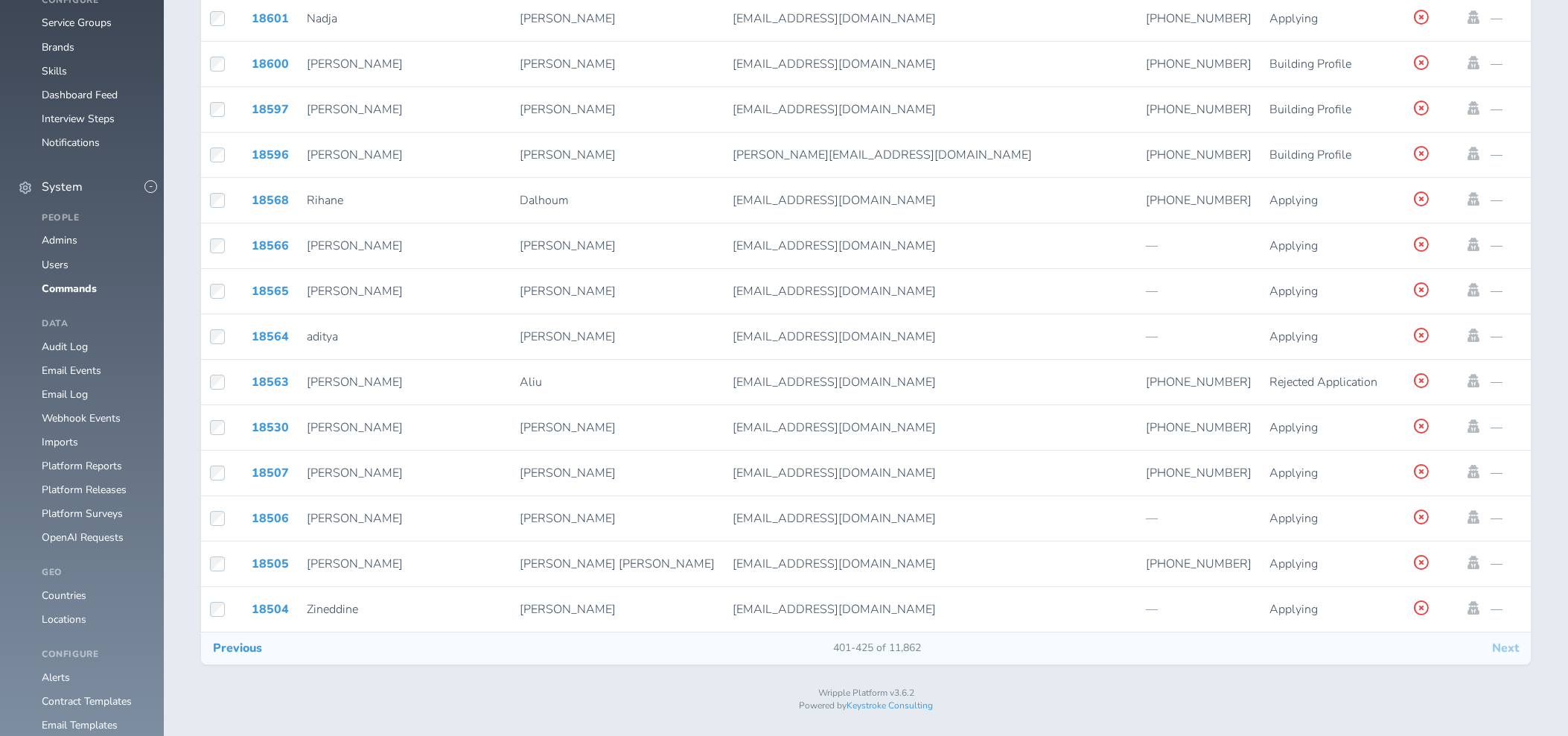
click at [1509, 658] on button "Next" at bounding box center [1505, 648] width 51 height 31
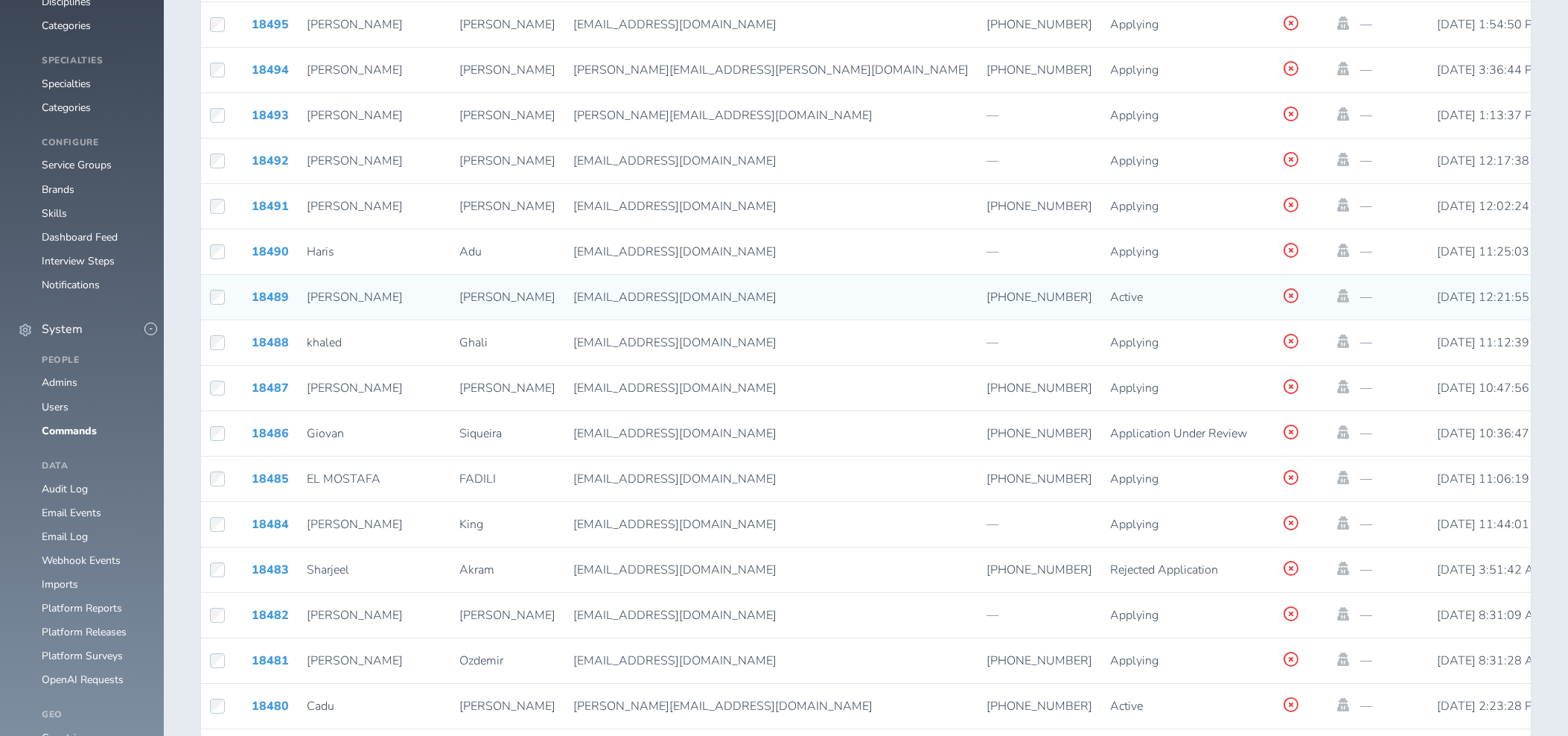
scroll to position [1171, 0]
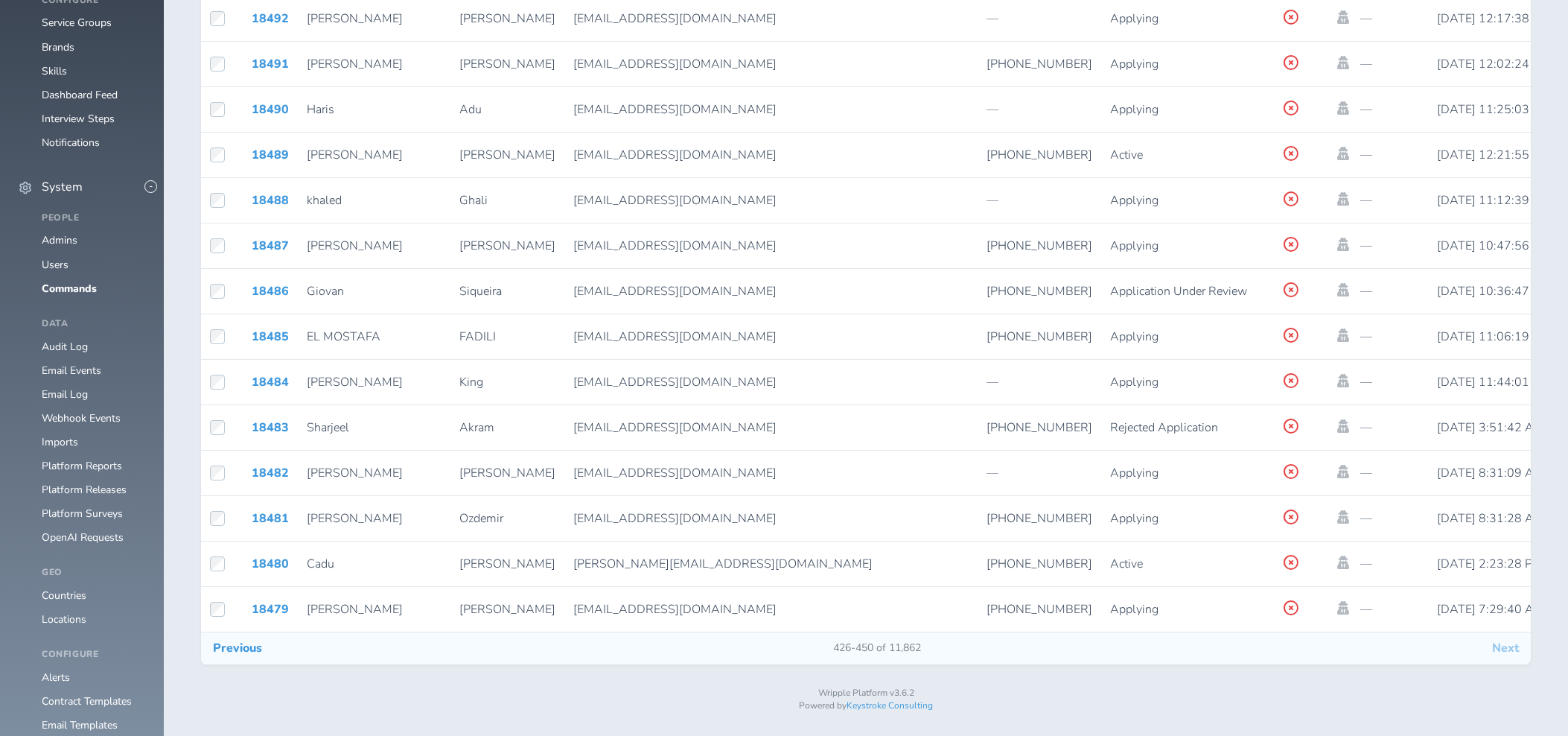
click at [1515, 659] on button "Next" at bounding box center [1505, 648] width 51 height 31
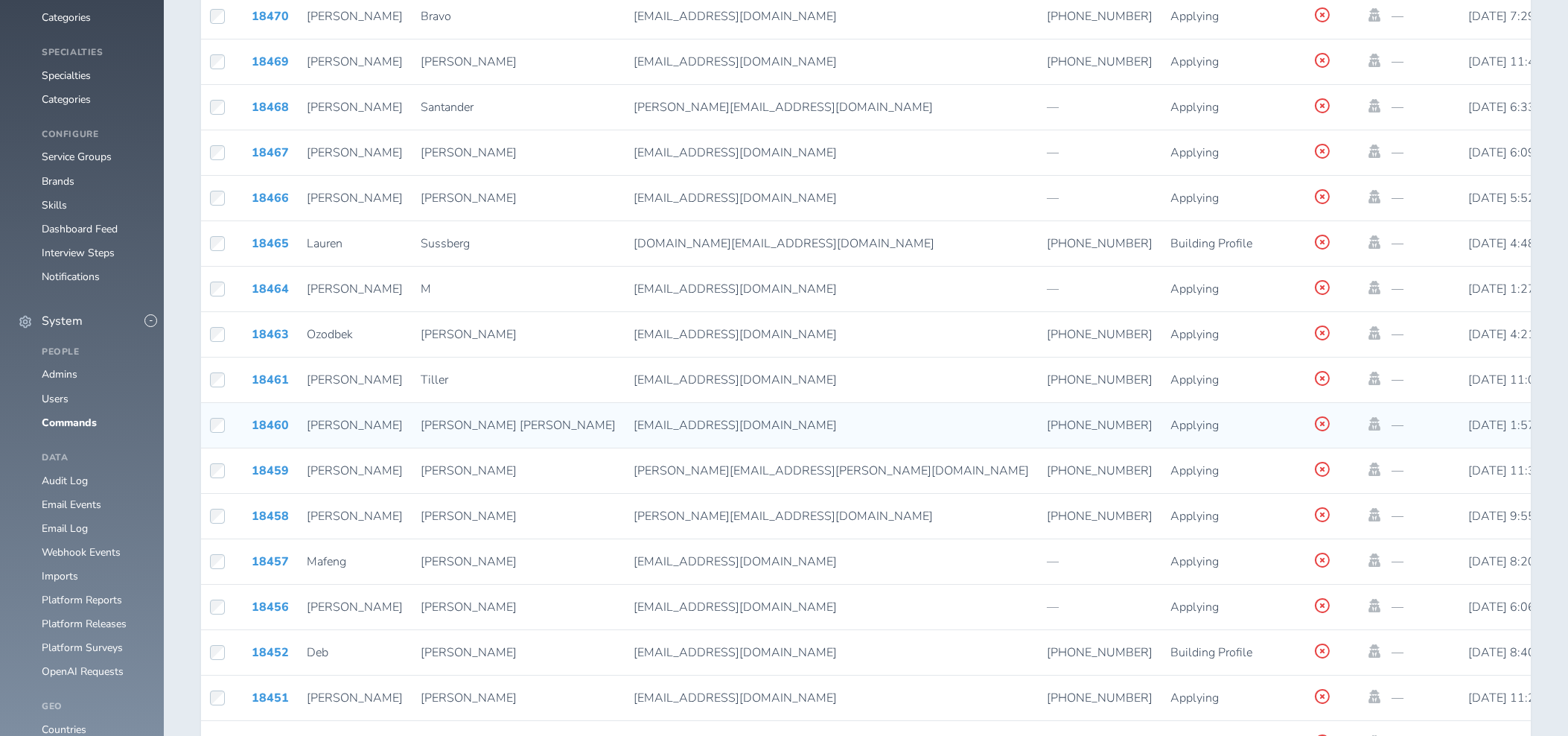
scroll to position [1171, 0]
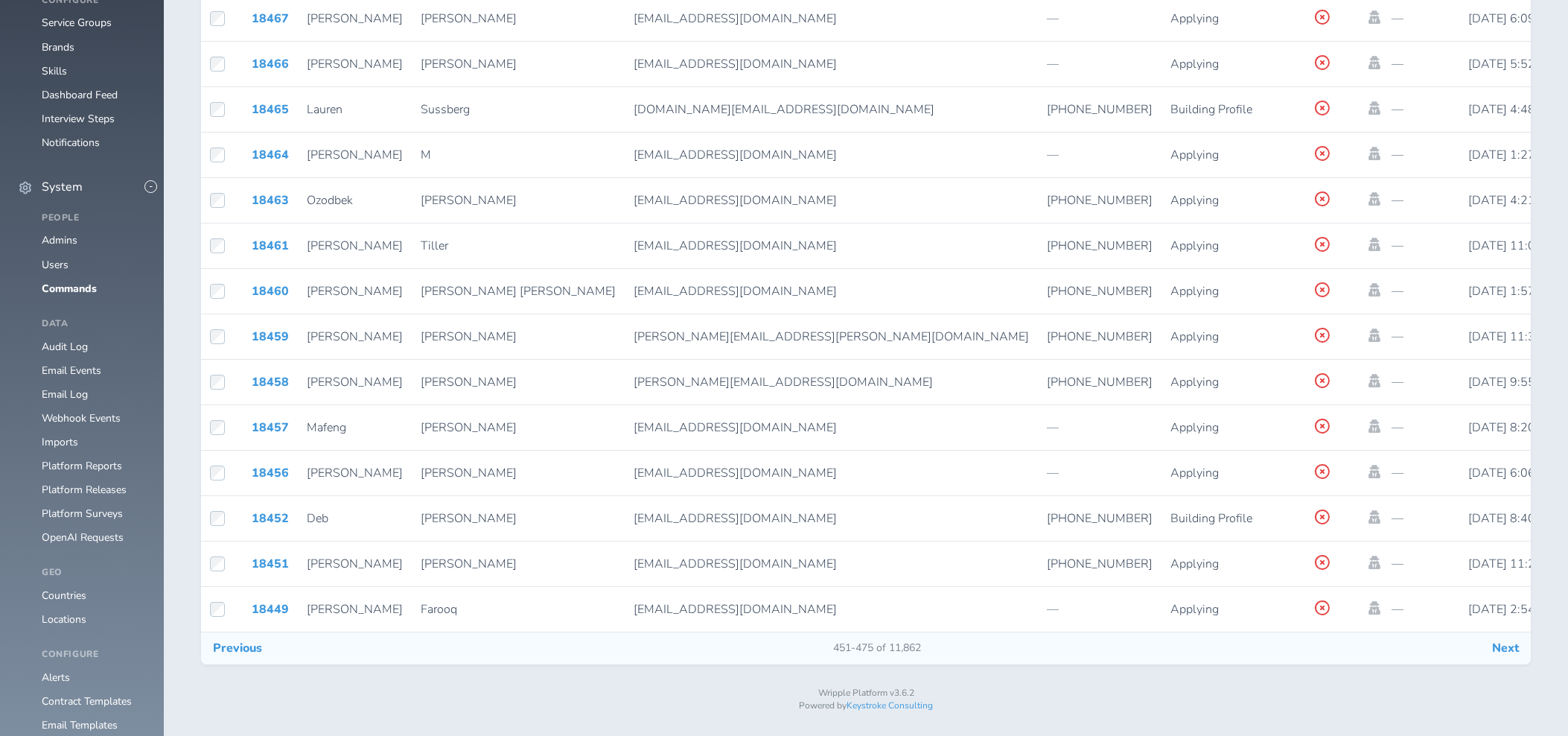
click at [1509, 657] on button "Next" at bounding box center [1505, 648] width 51 height 31
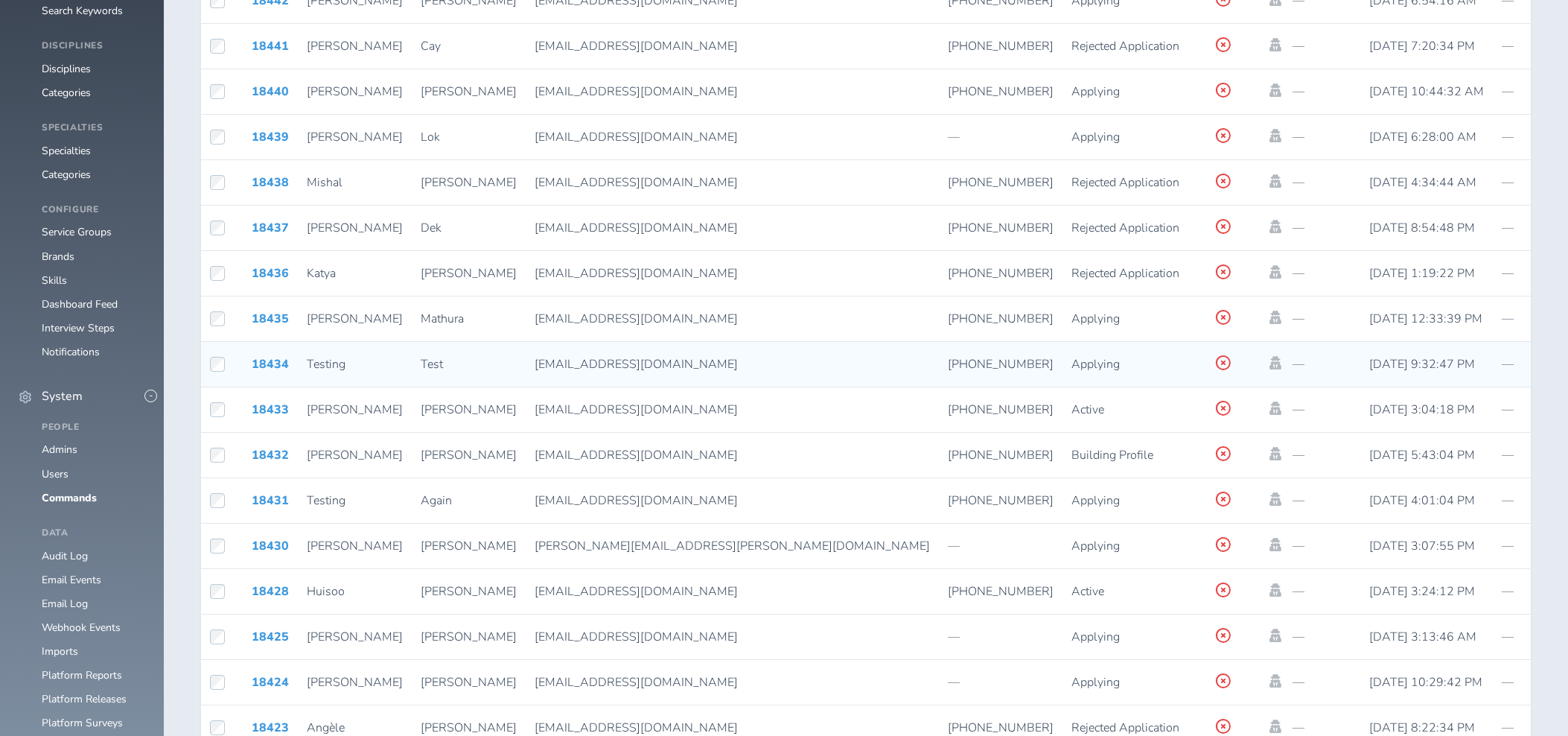
scroll to position [1171, 0]
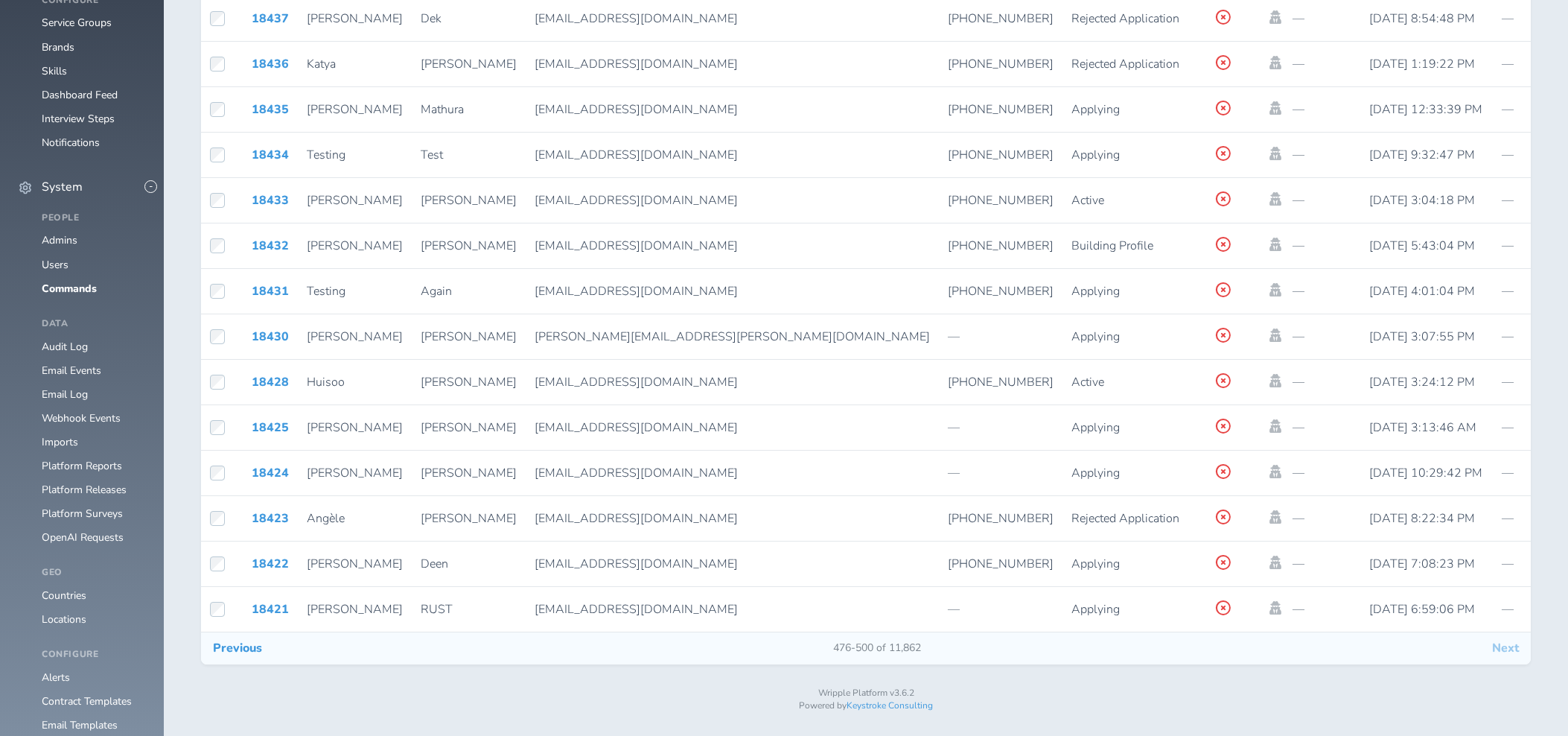
click at [1507, 659] on button "Next" at bounding box center [1505, 648] width 51 height 31
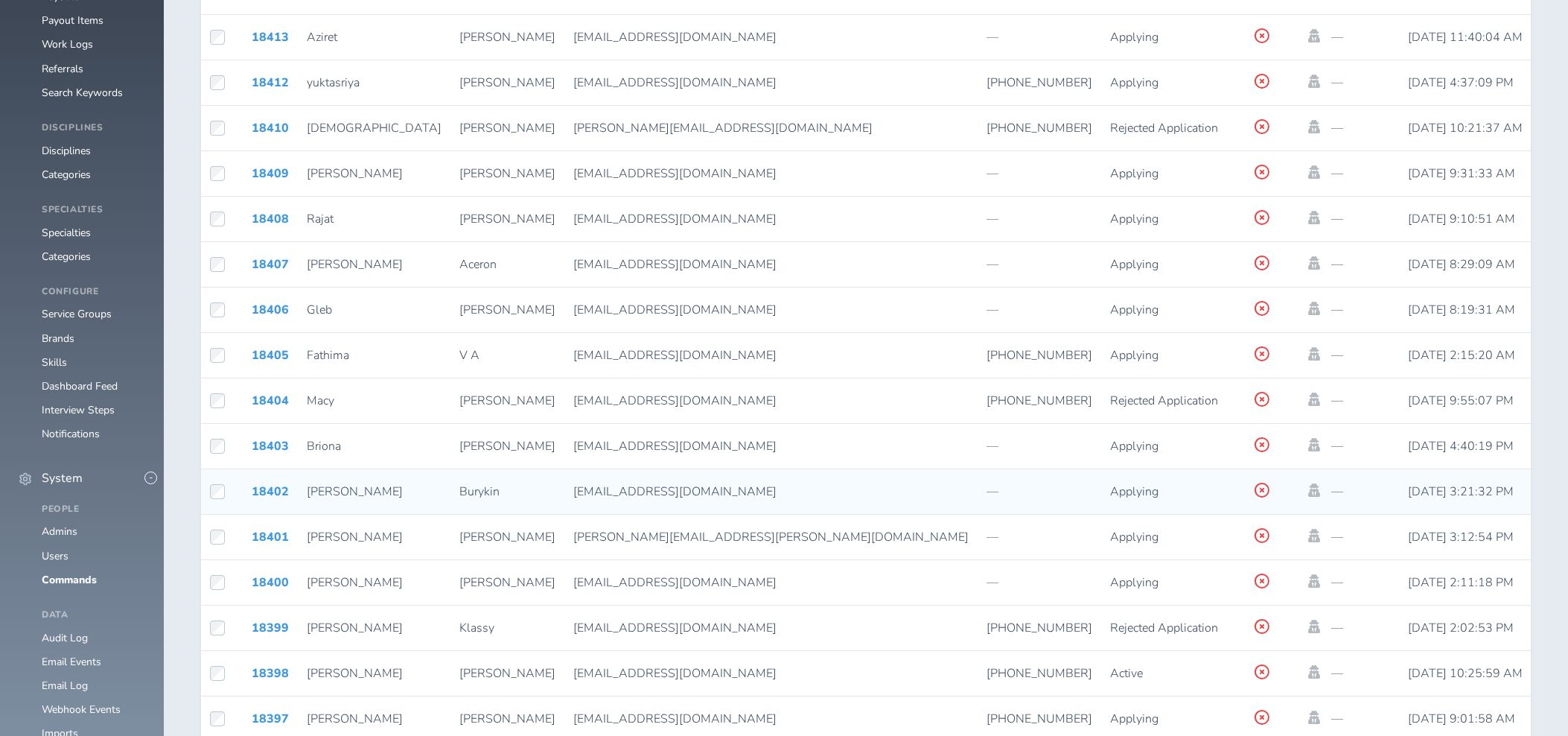
scroll to position [1171, 0]
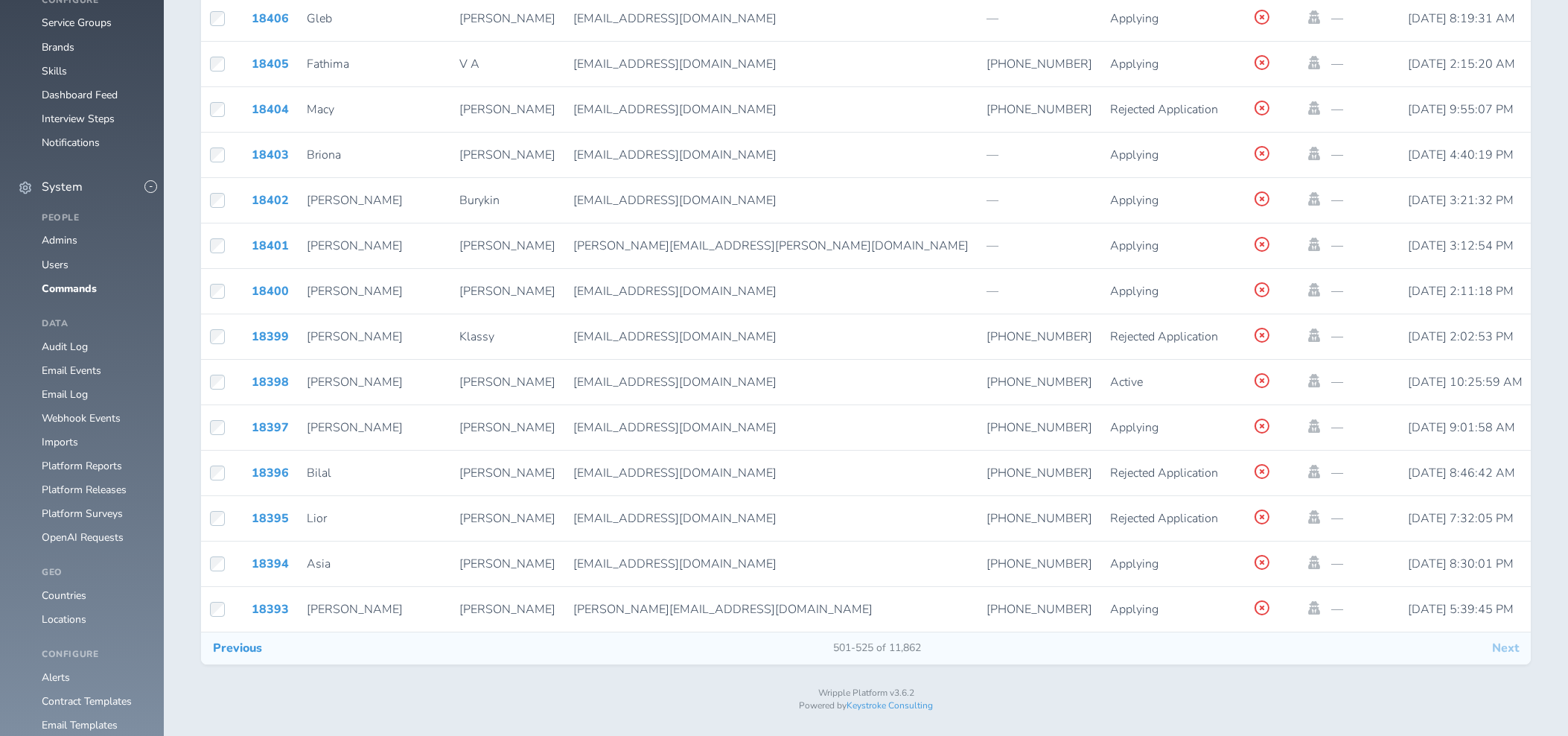
click at [1510, 657] on button "Next" at bounding box center [1505, 648] width 51 height 31
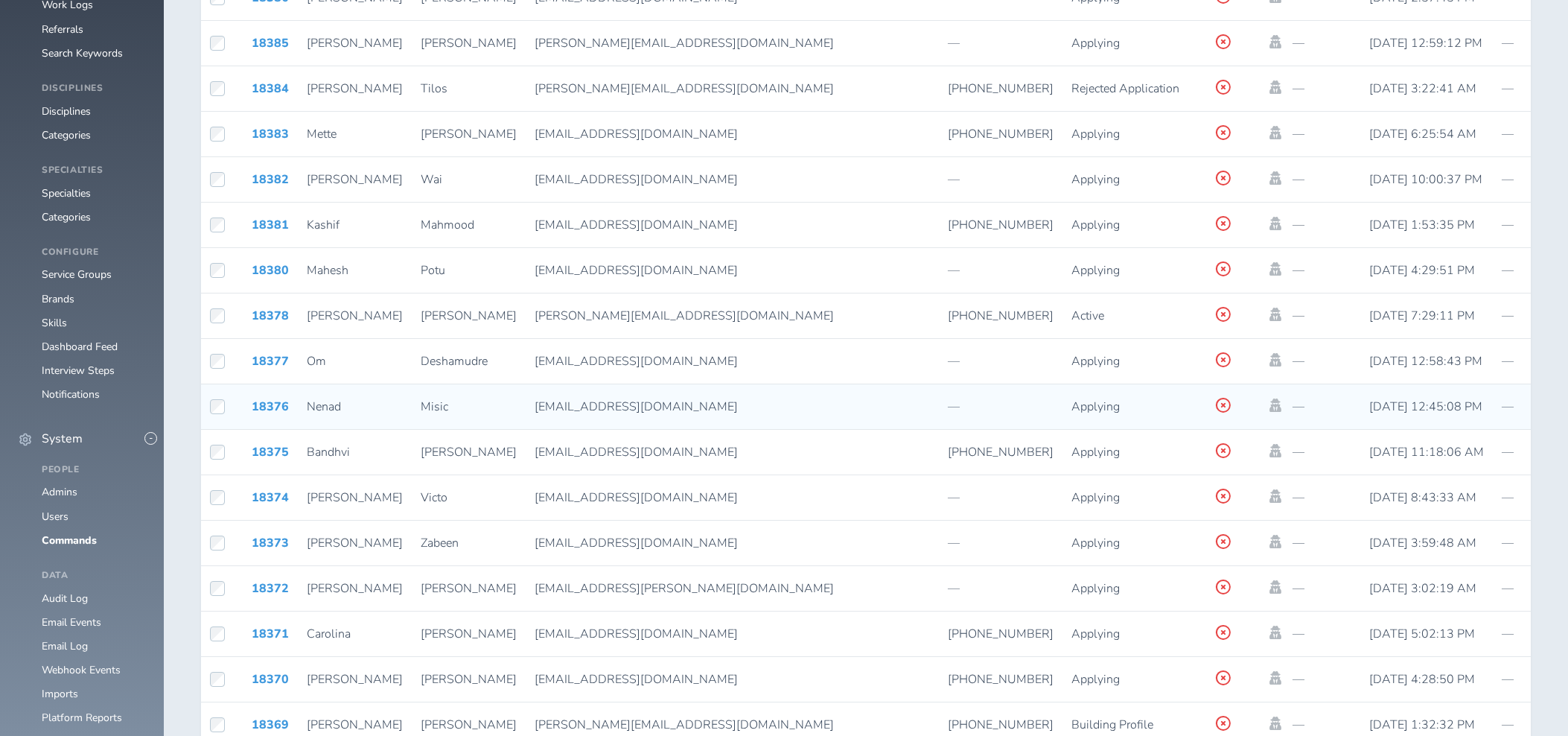
scroll to position [1171, 0]
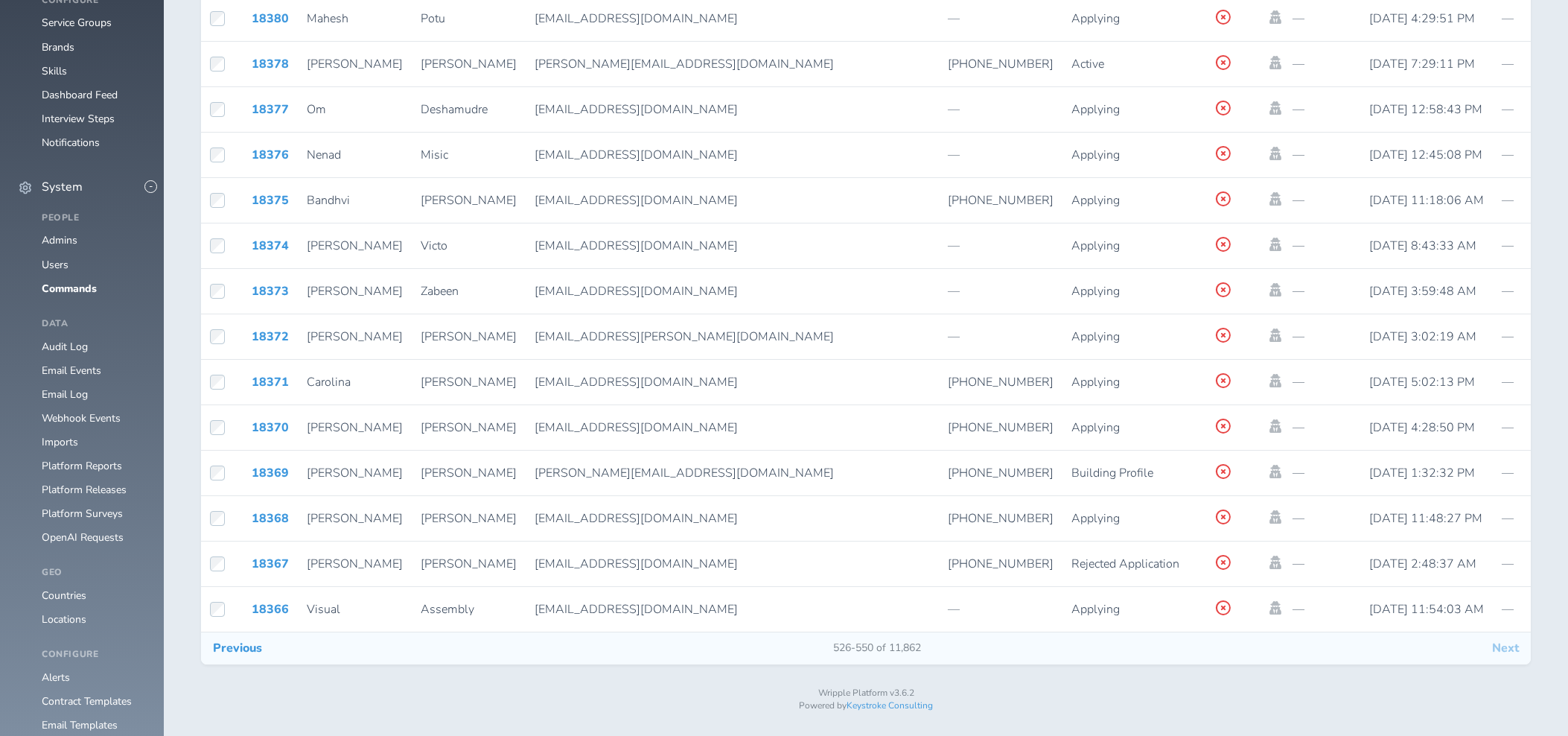
click at [1513, 655] on button "Next" at bounding box center [1505, 648] width 51 height 31
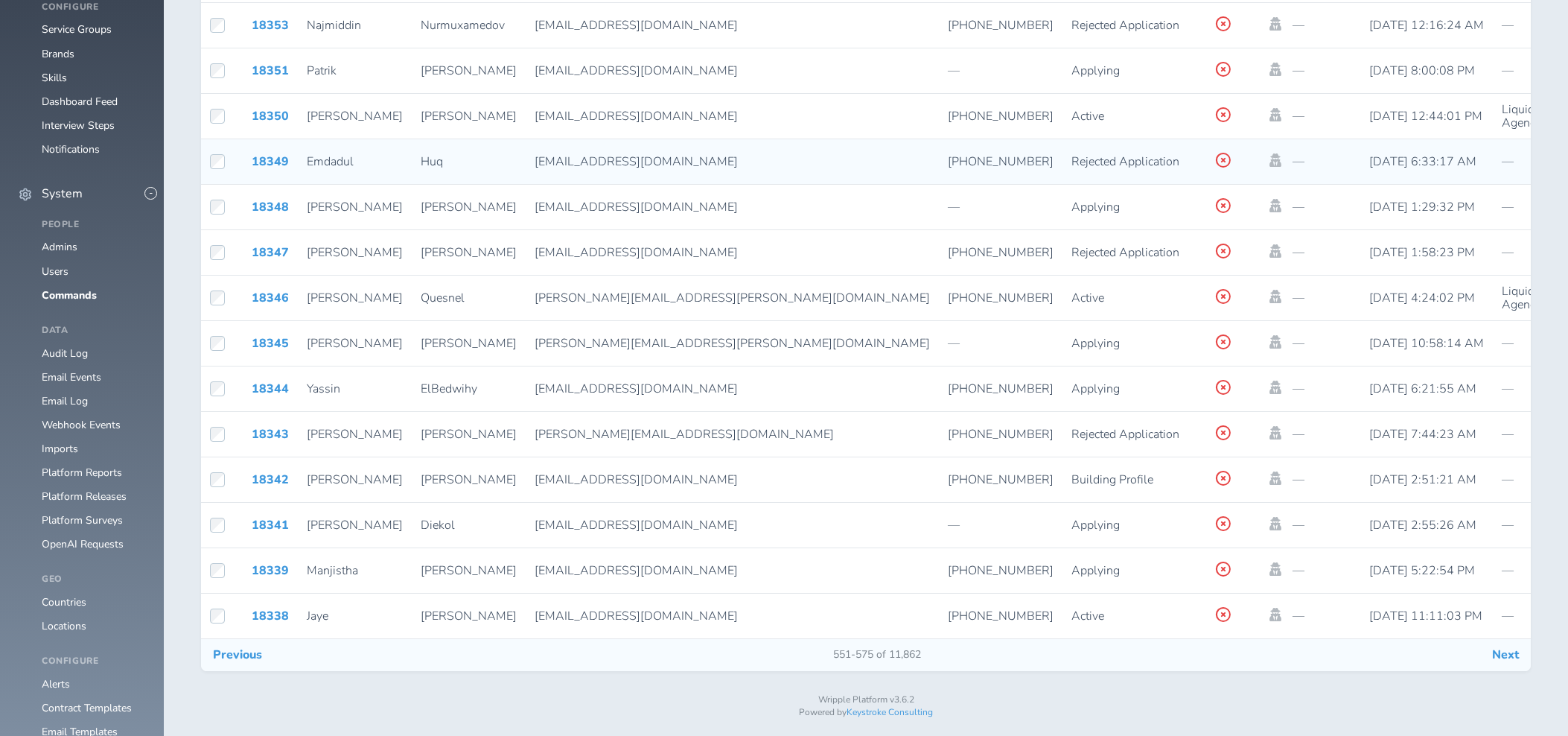
scroll to position [1171, 0]
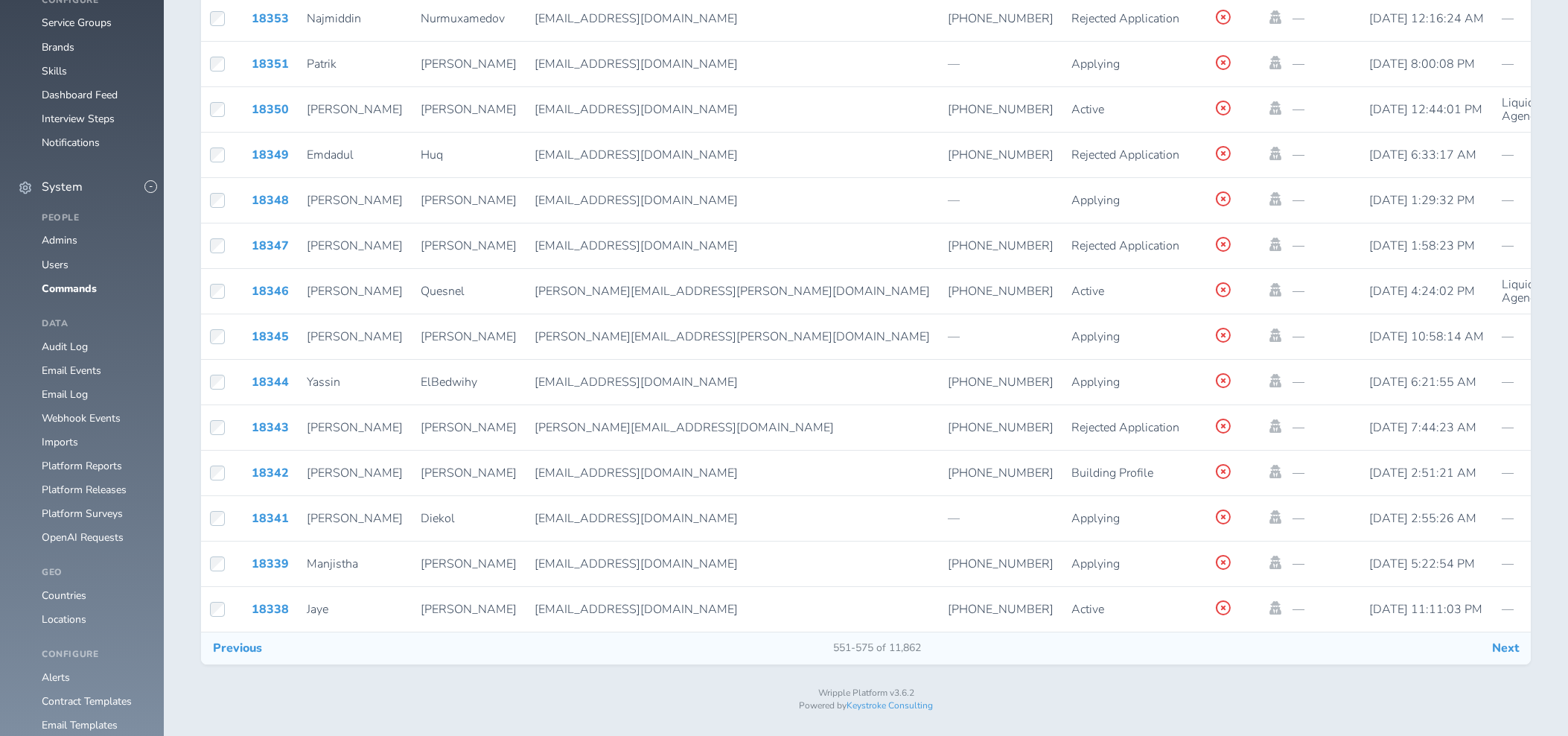
click at [1507, 657] on button "Next" at bounding box center [1505, 648] width 51 height 31
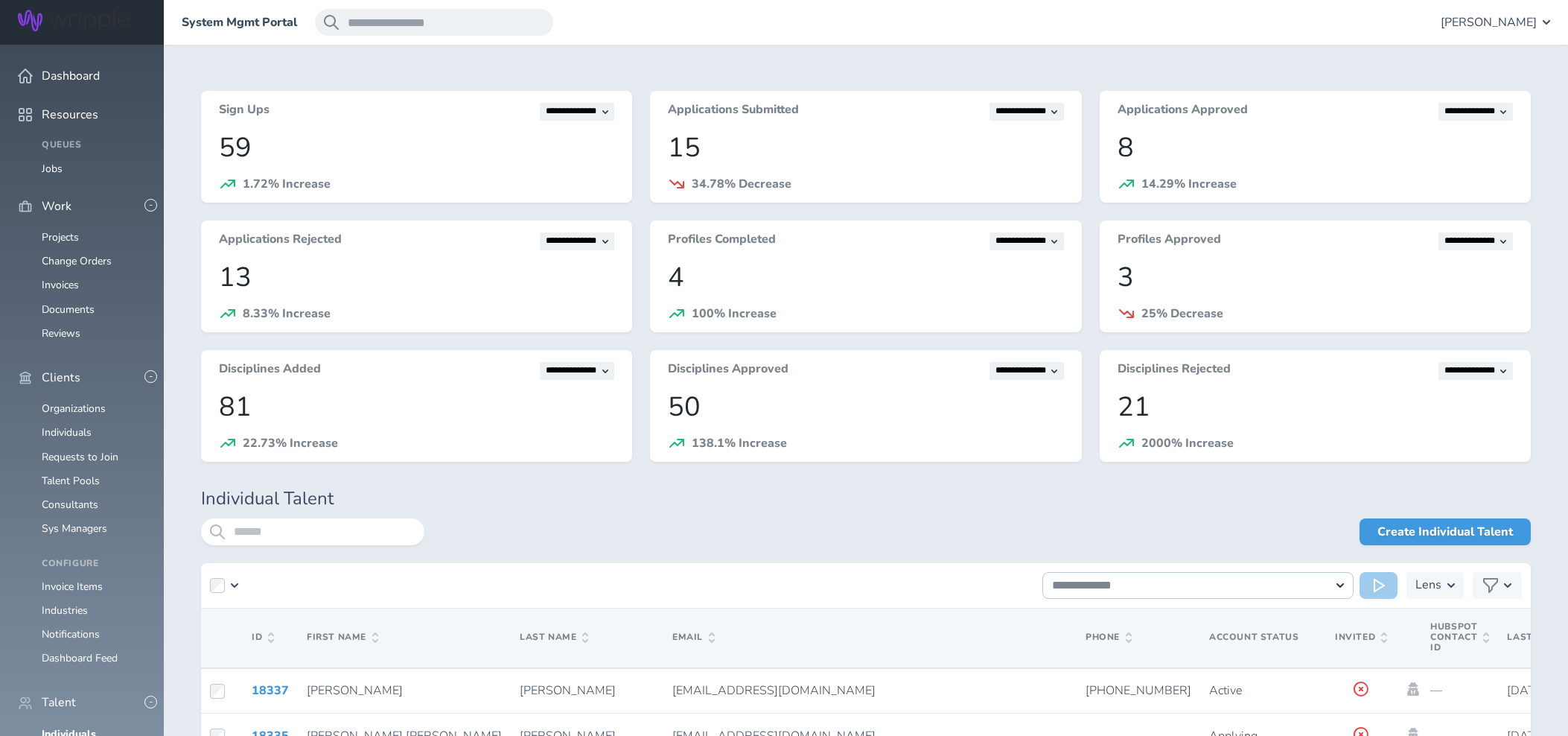
scroll to position [152, 0]
click at [272, 527] on input "search" at bounding box center [313, 532] width 224 height 27
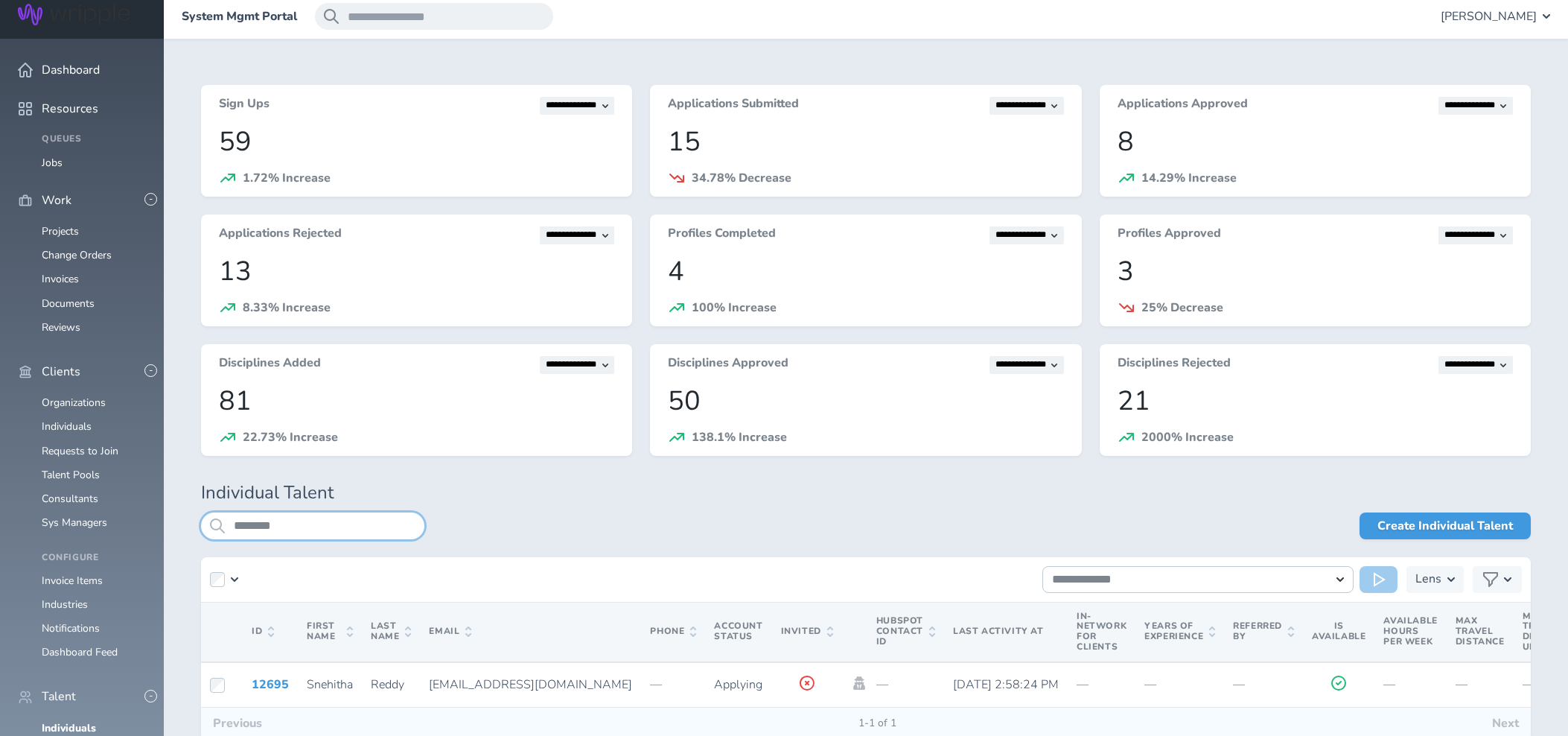
scroll to position [9, 0]
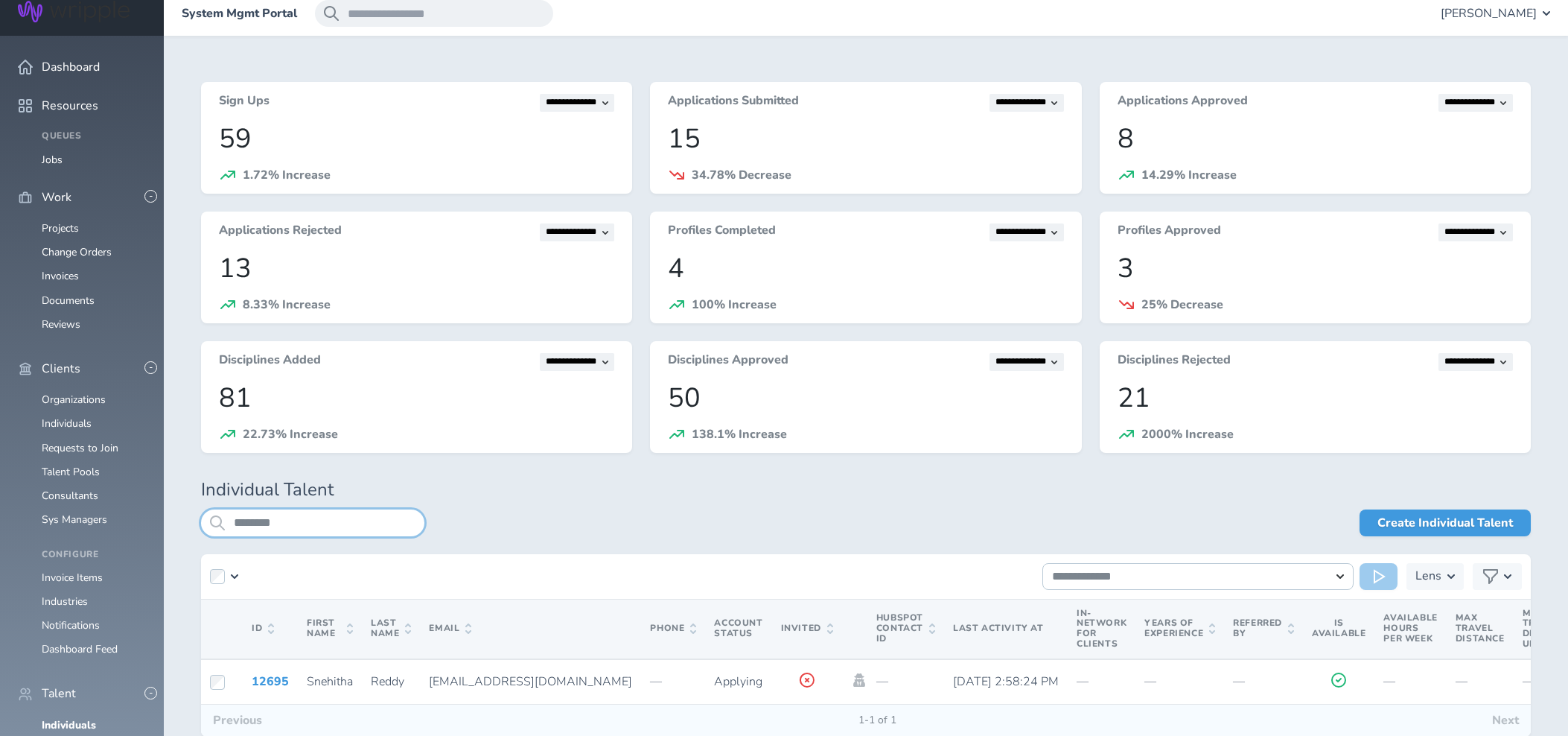
drag, startPoint x: 294, startPoint y: 528, endPoint x: 220, endPoint y: 517, distance: 74.8
click at [220, 517] on div "********" at bounding box center [313, 523] width 224 height 27
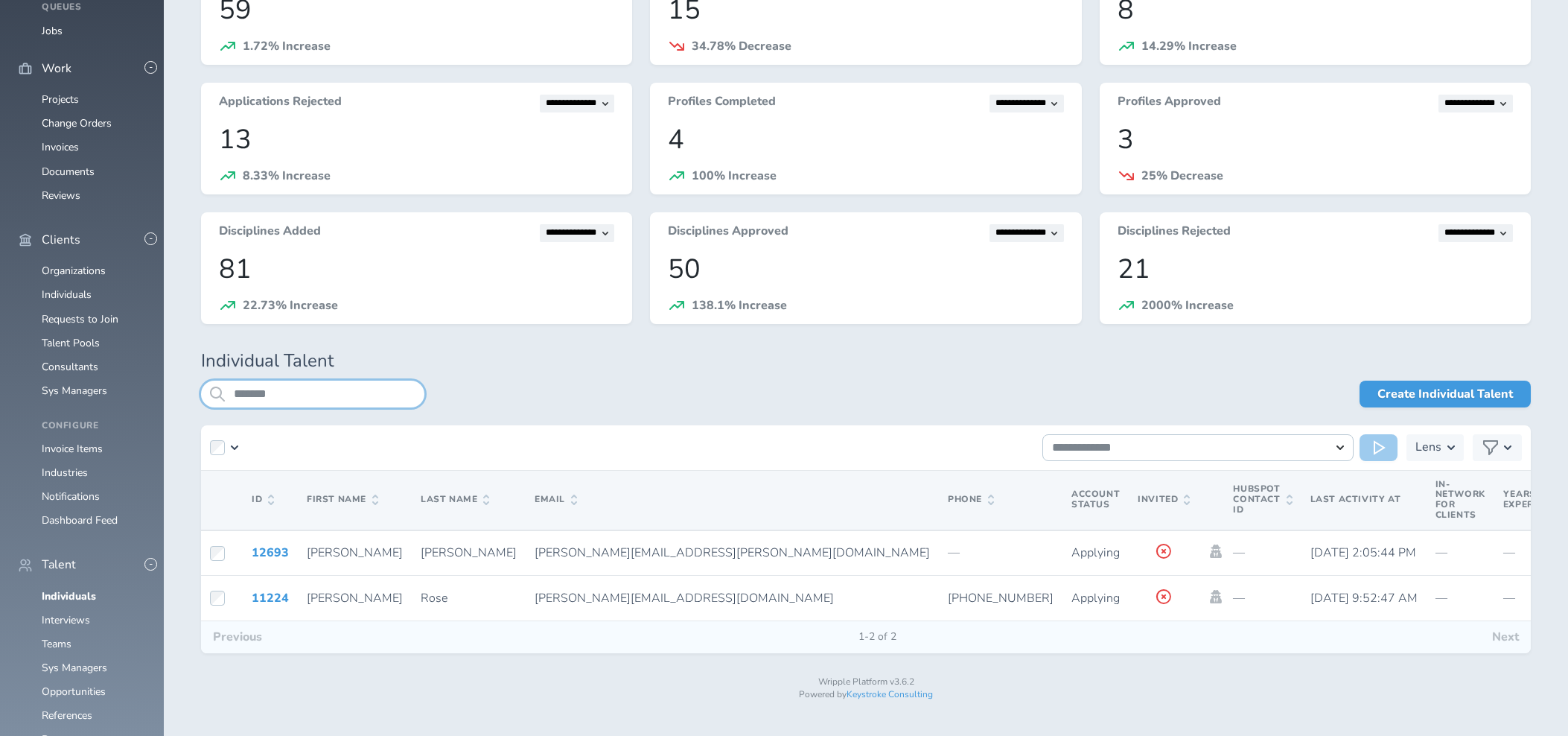
scroll to position [104, 0]
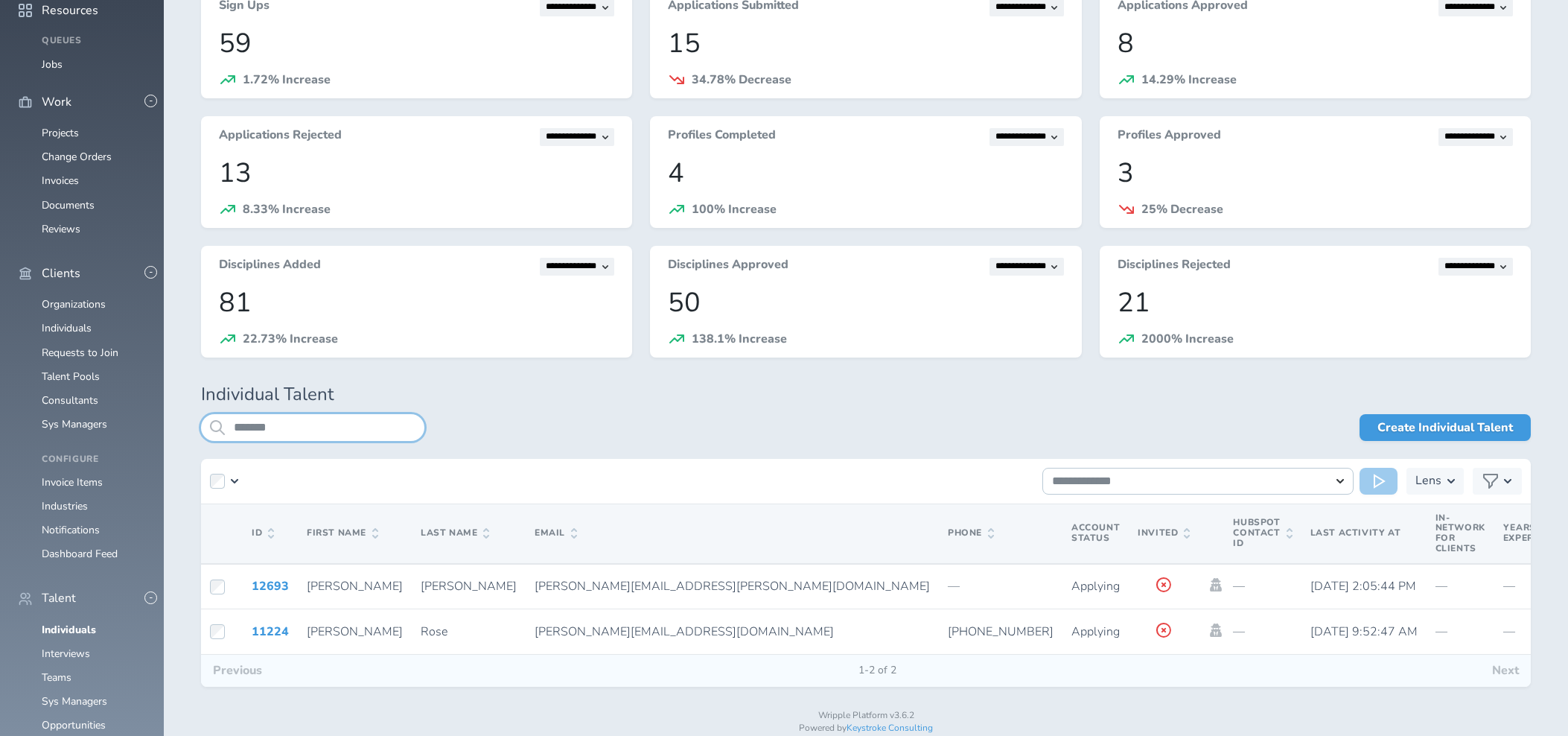
drag, startPoint x: 292, startPoint y: 430, endPoint x: 215, endPoint y: 429, distance: 77.0
click at [215, 429] on div "*******" at bounding box center [313, 428] width 224 height 27
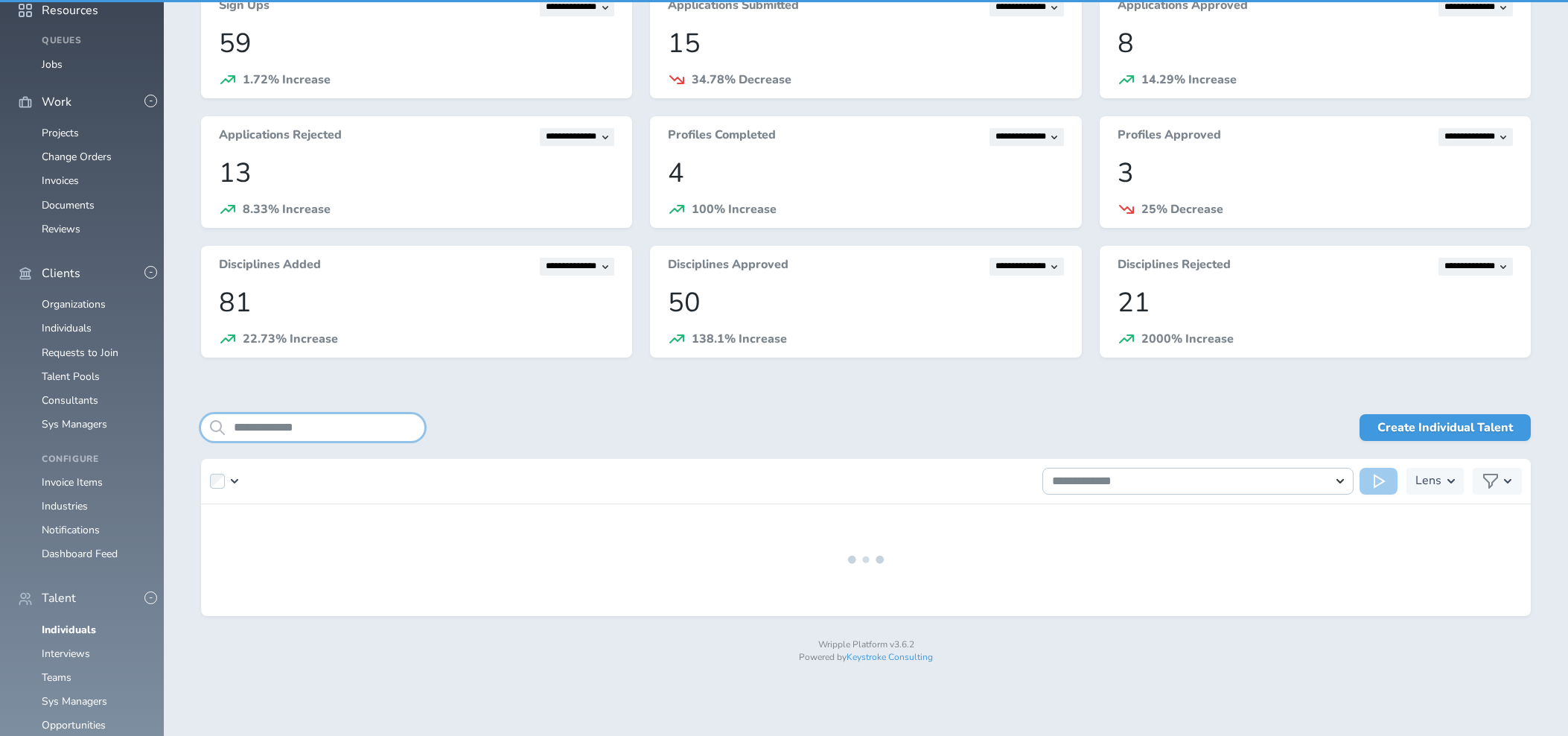
scroll to position [58, 0]
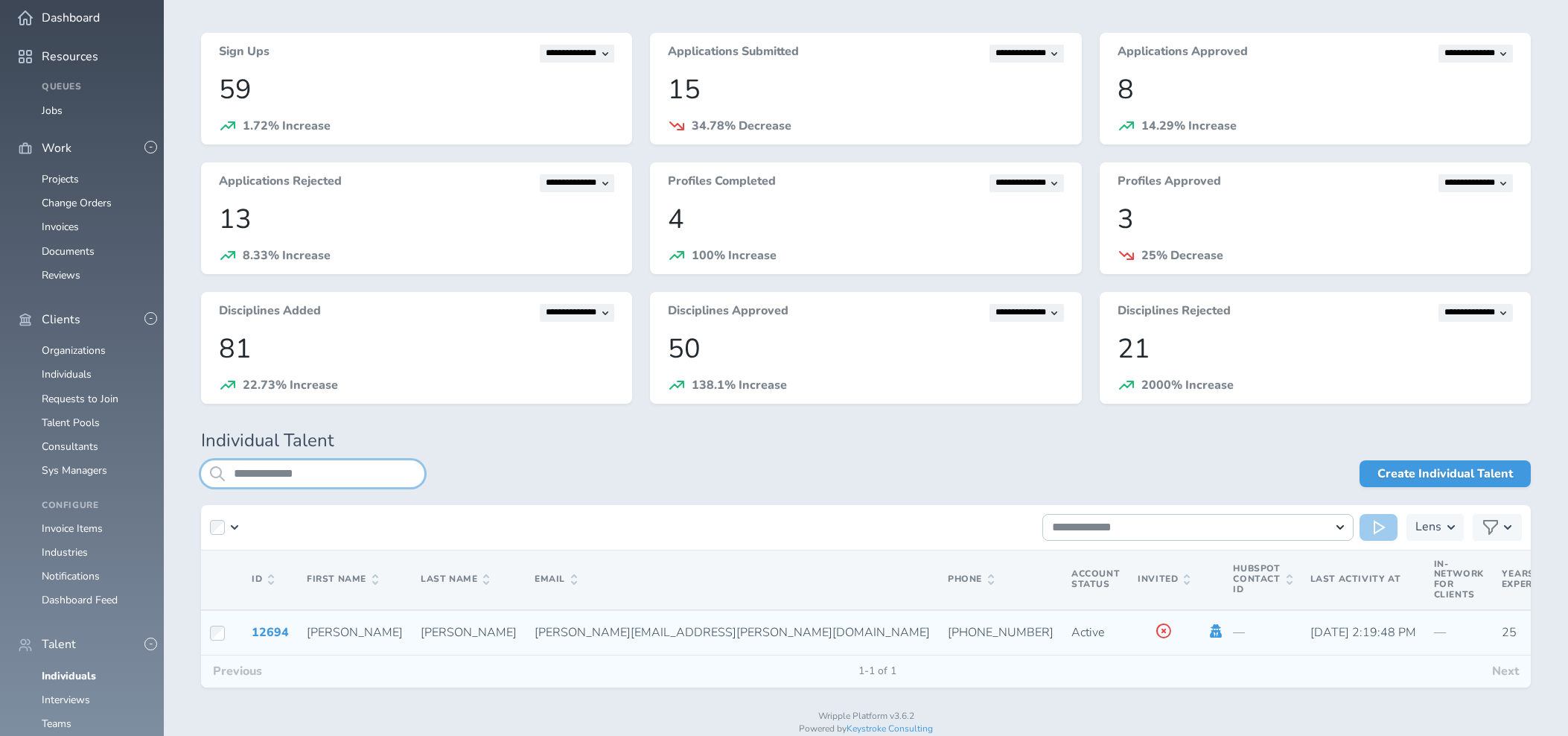
type input "**********"
click at [1211, 628] on icon at bounding box center [1217, 631] width 12 height 13
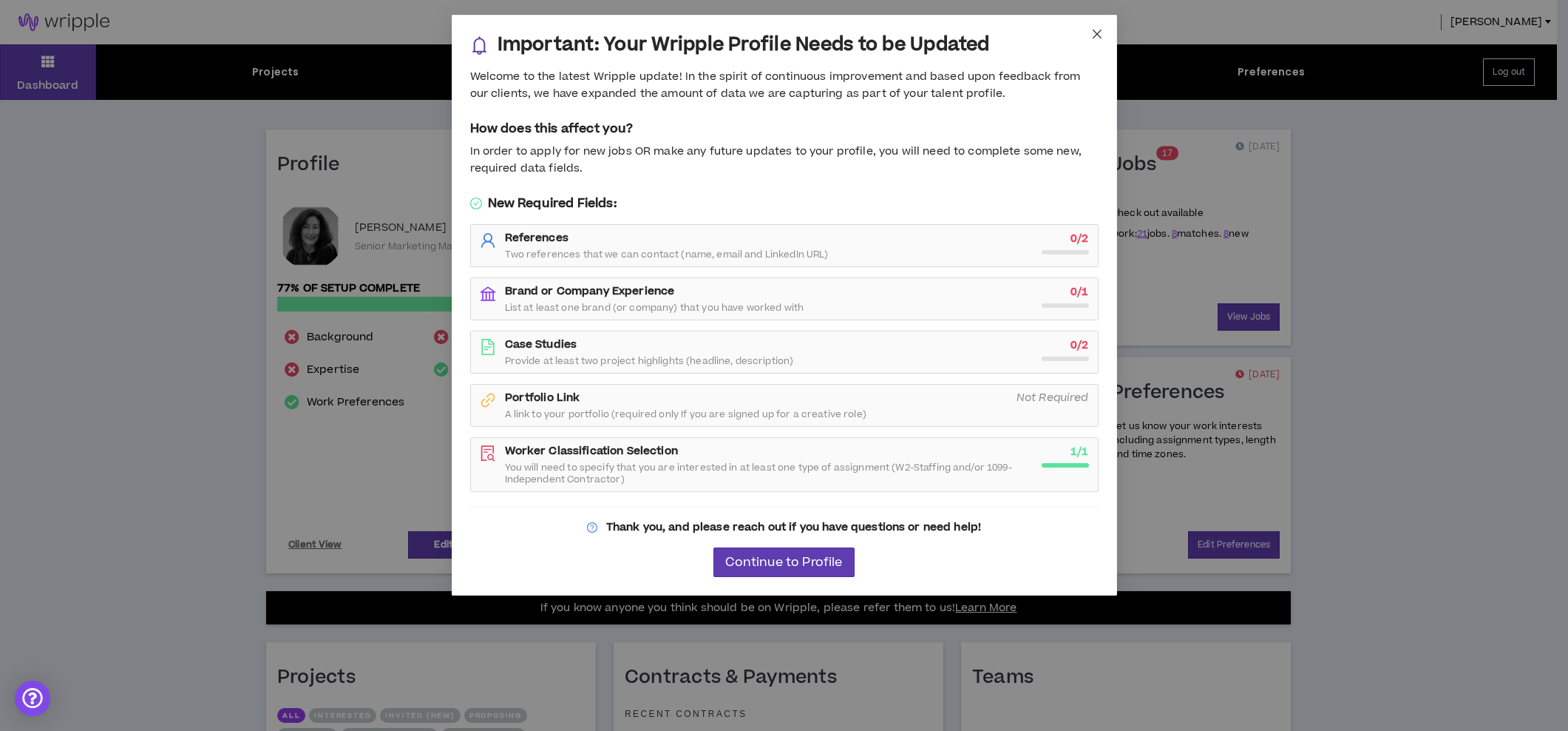
click at [1101, 30] on icon "close" at bounding box center [1097, 34] width 12 height 12
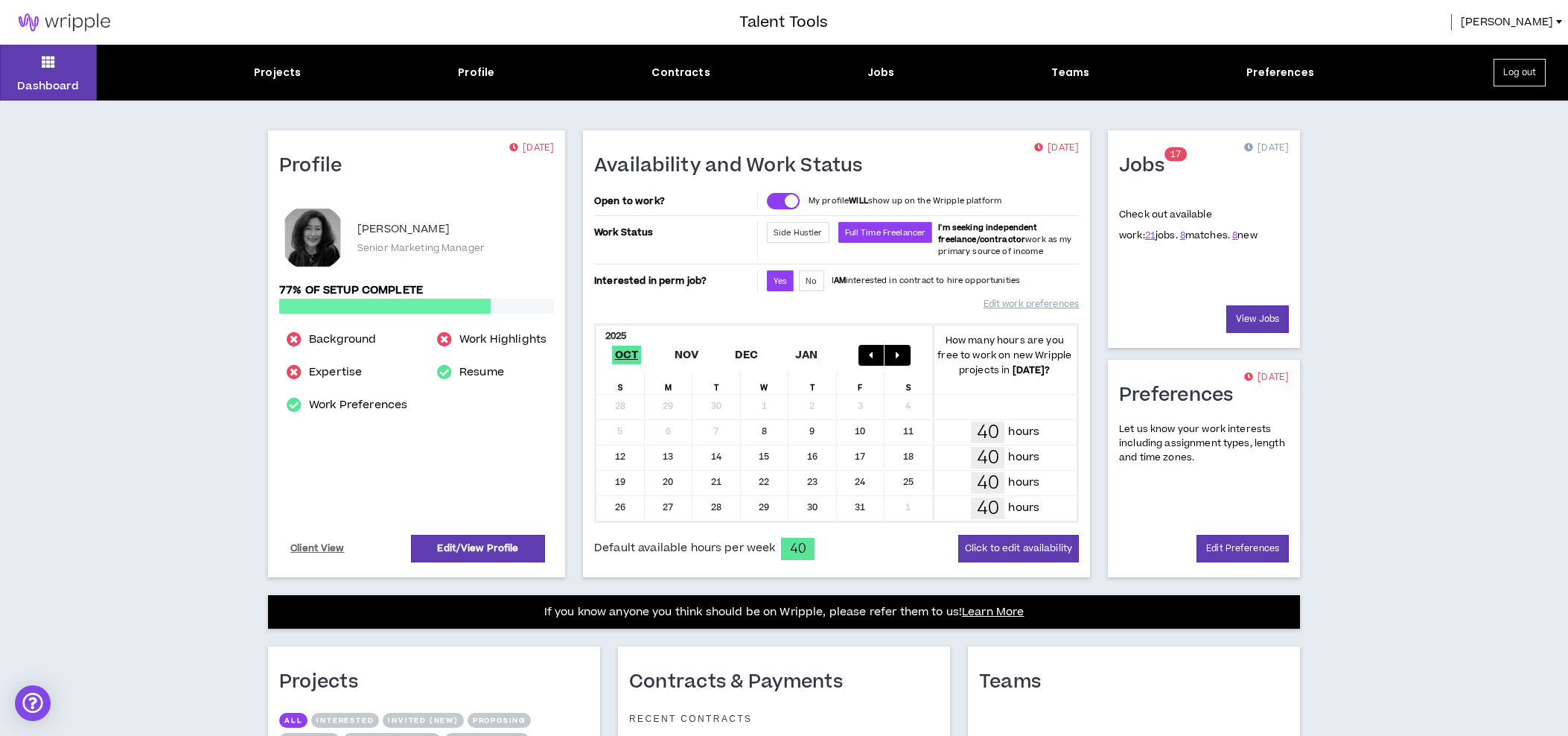
click at [1521, 28] on span "Christine" at bounding box center [1507, 22] width 92 height 16
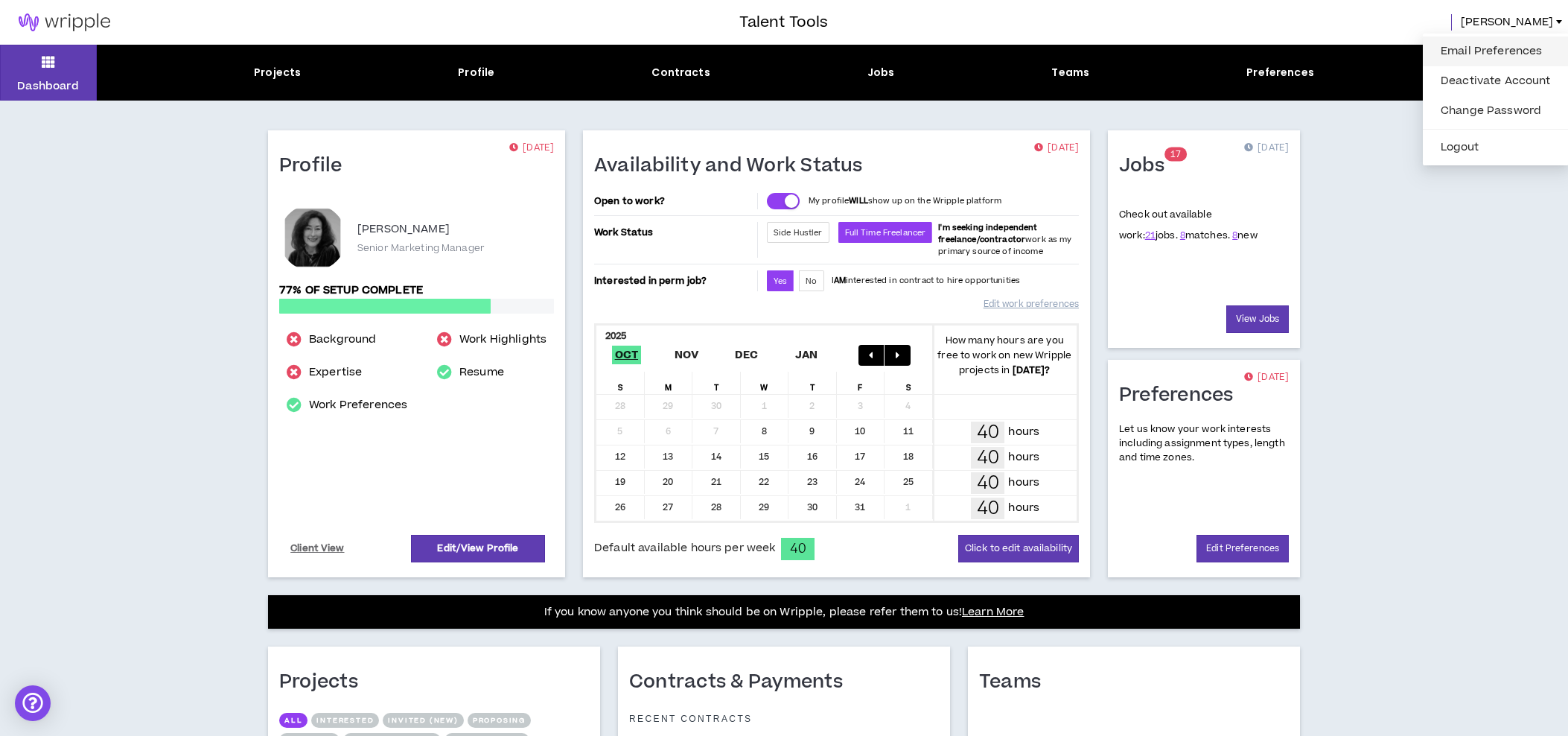
click at [1479, 55] on link "Email Preferences" at bounding box center [1495, 52] width 128 height 22
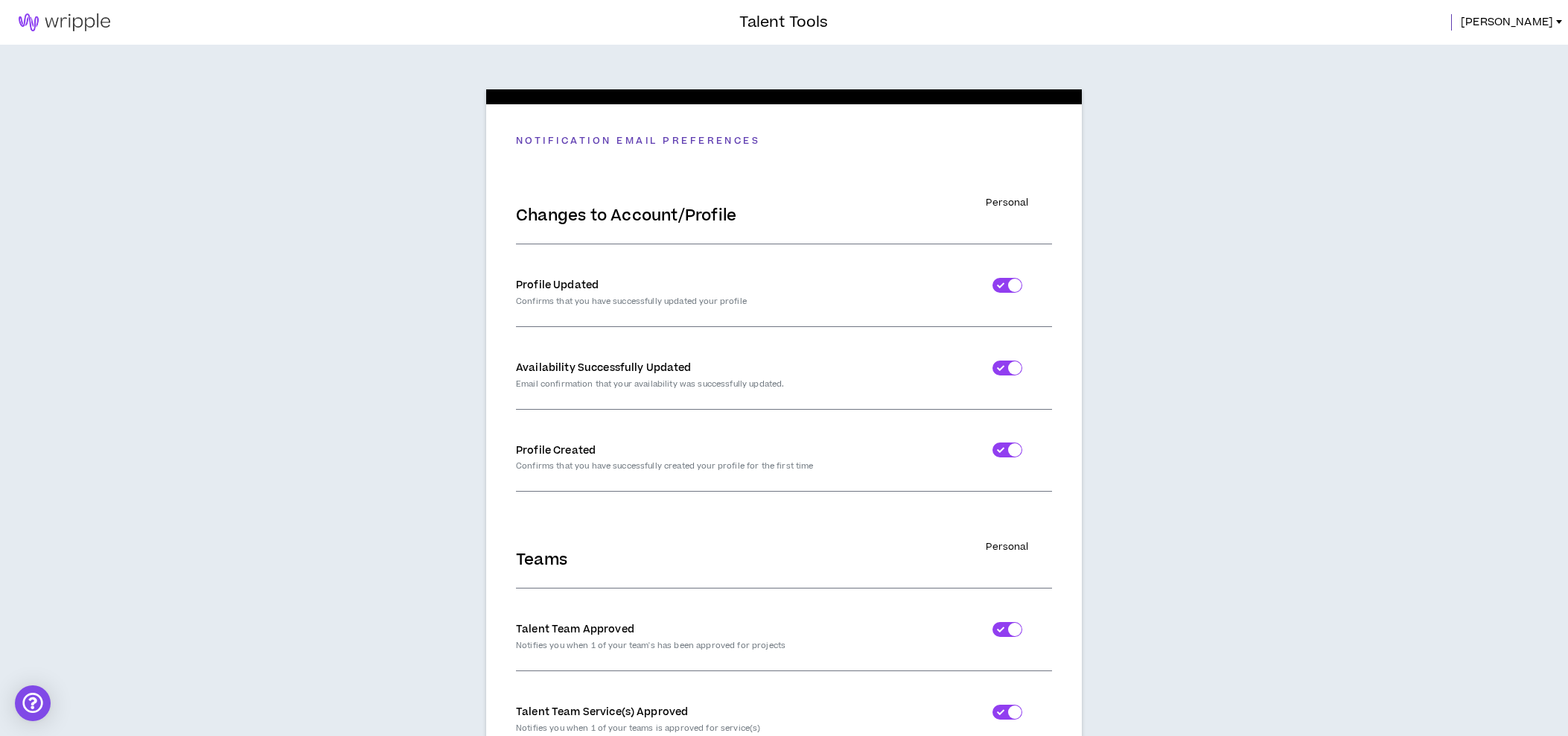
click at [918, 165] on div "Changes to Account/Profile Personal" at bounding box center [784, 195] width 536 height 96
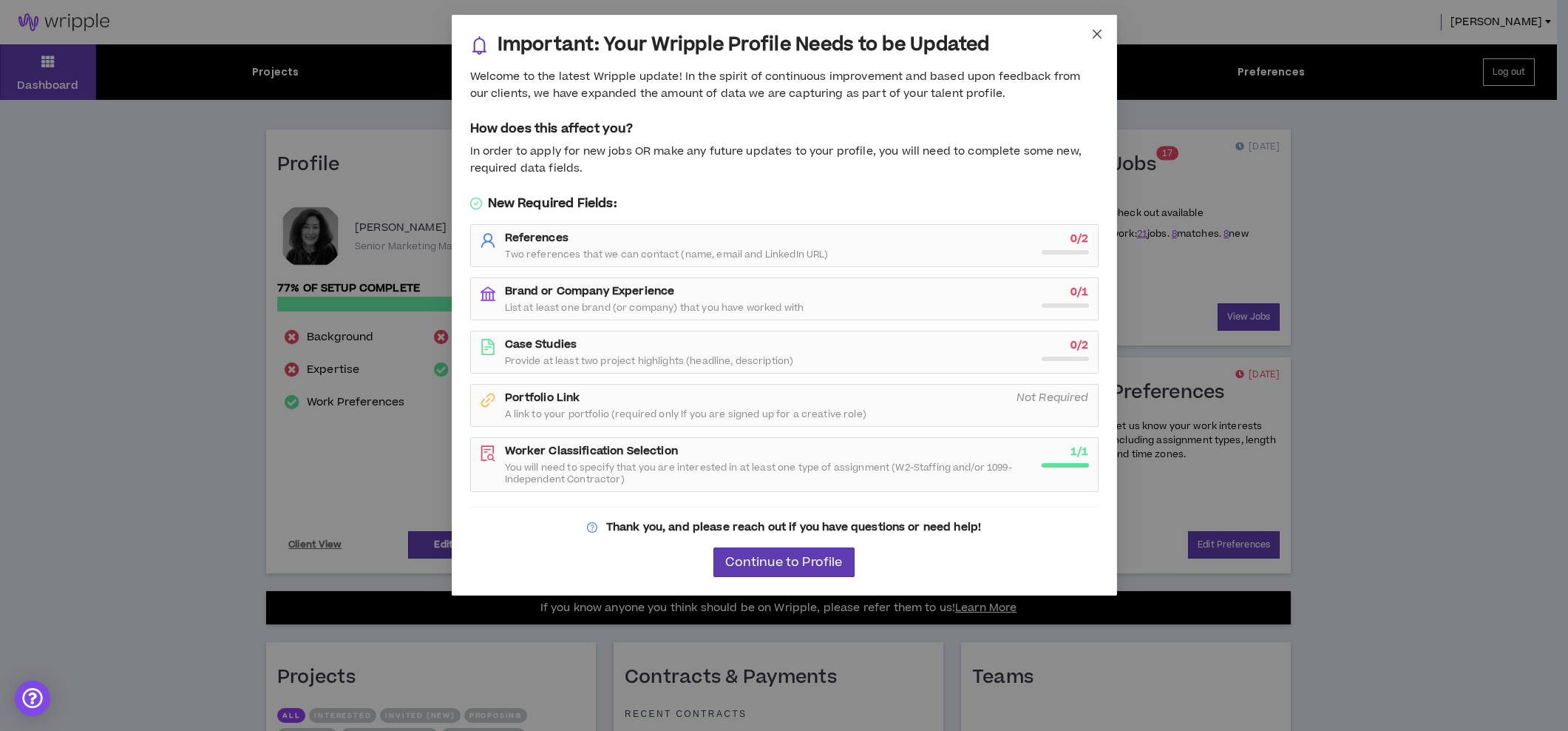
click at [1092, 30] on icon "close" at bounding box center [1097, 34] width 12 height 12
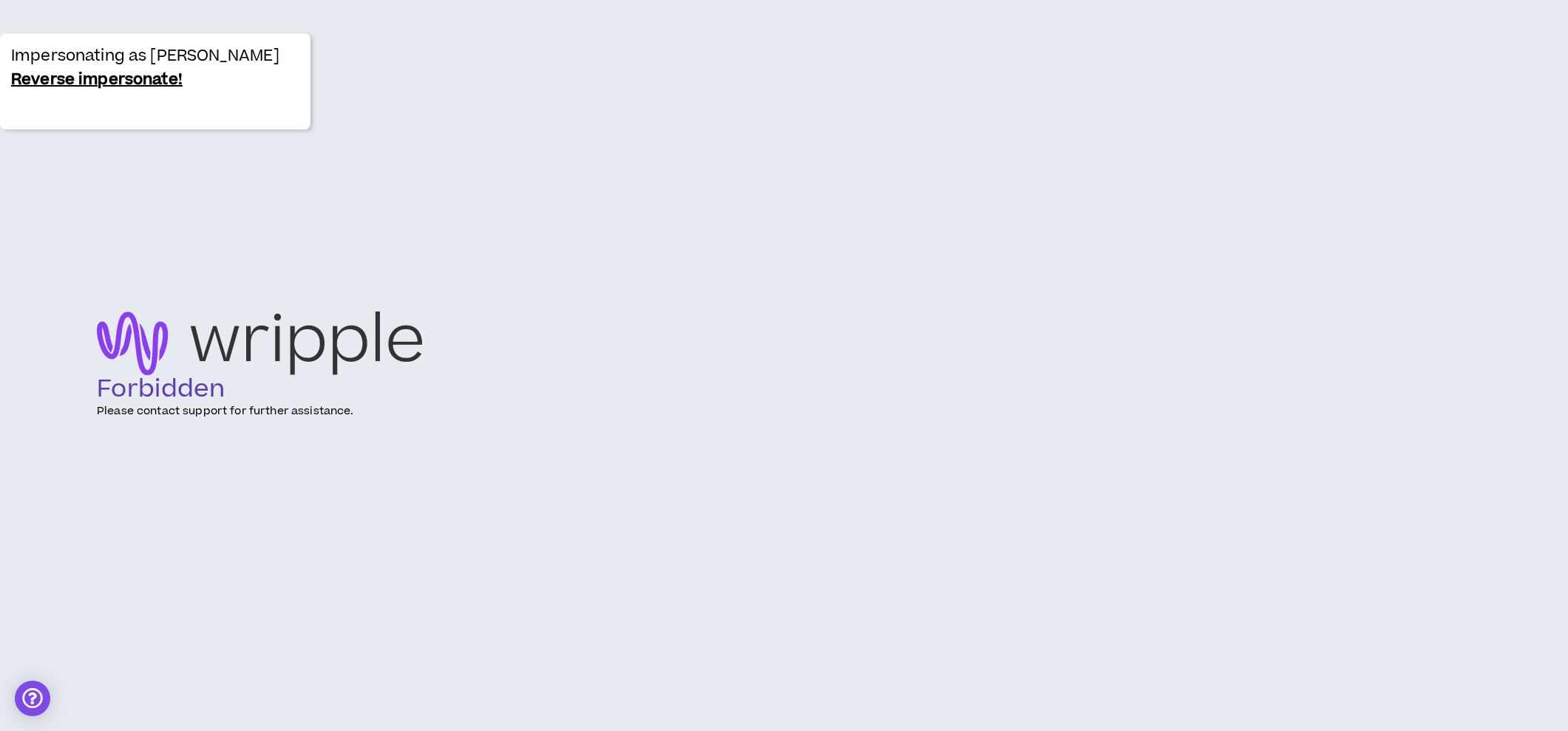
click at [84, 91] on link "Reverse impersonate!" at bounding box center [97, 80] width 172 height 24
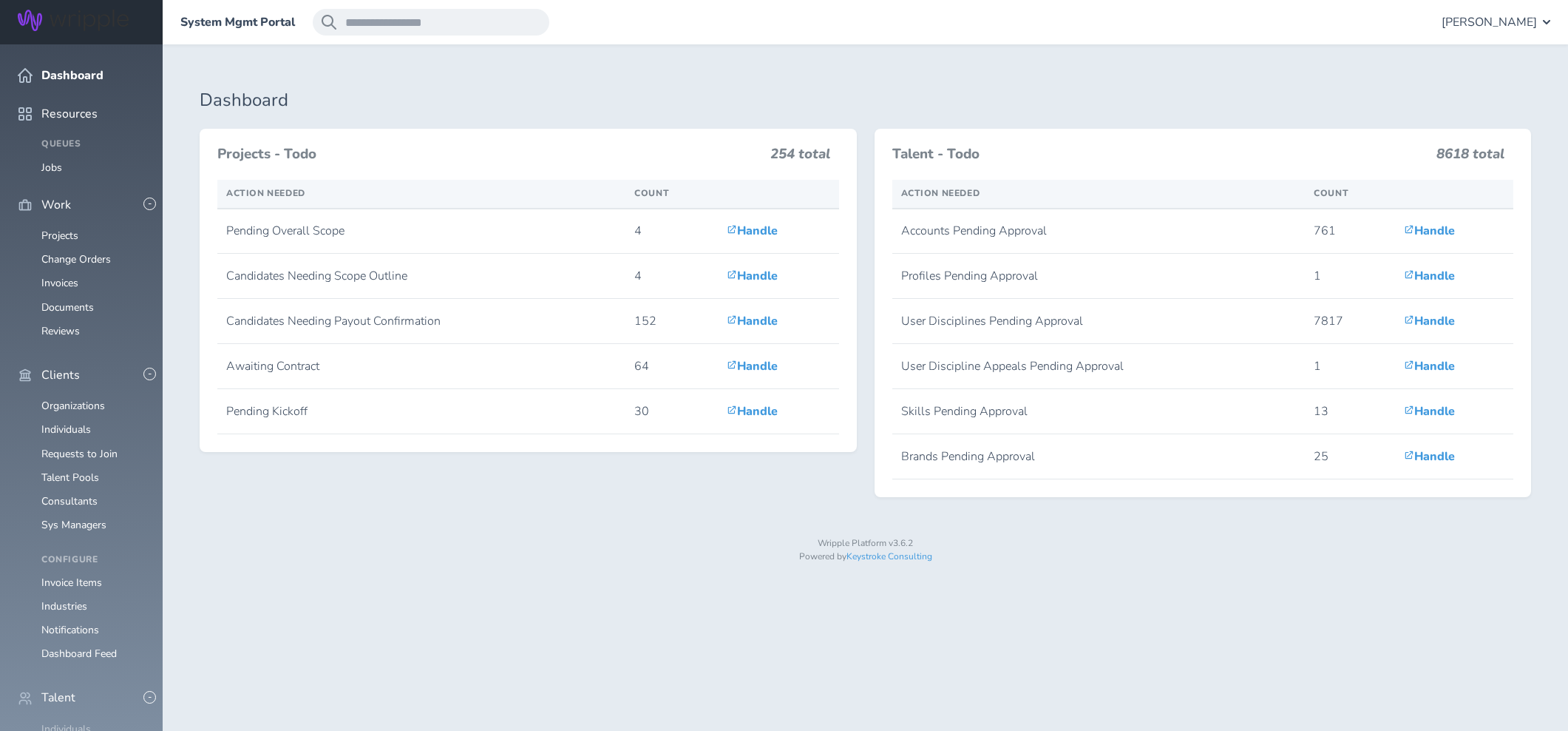
click at [45, 722] on link "Individuals" at bounding box center [66, 729] width 50 height 14
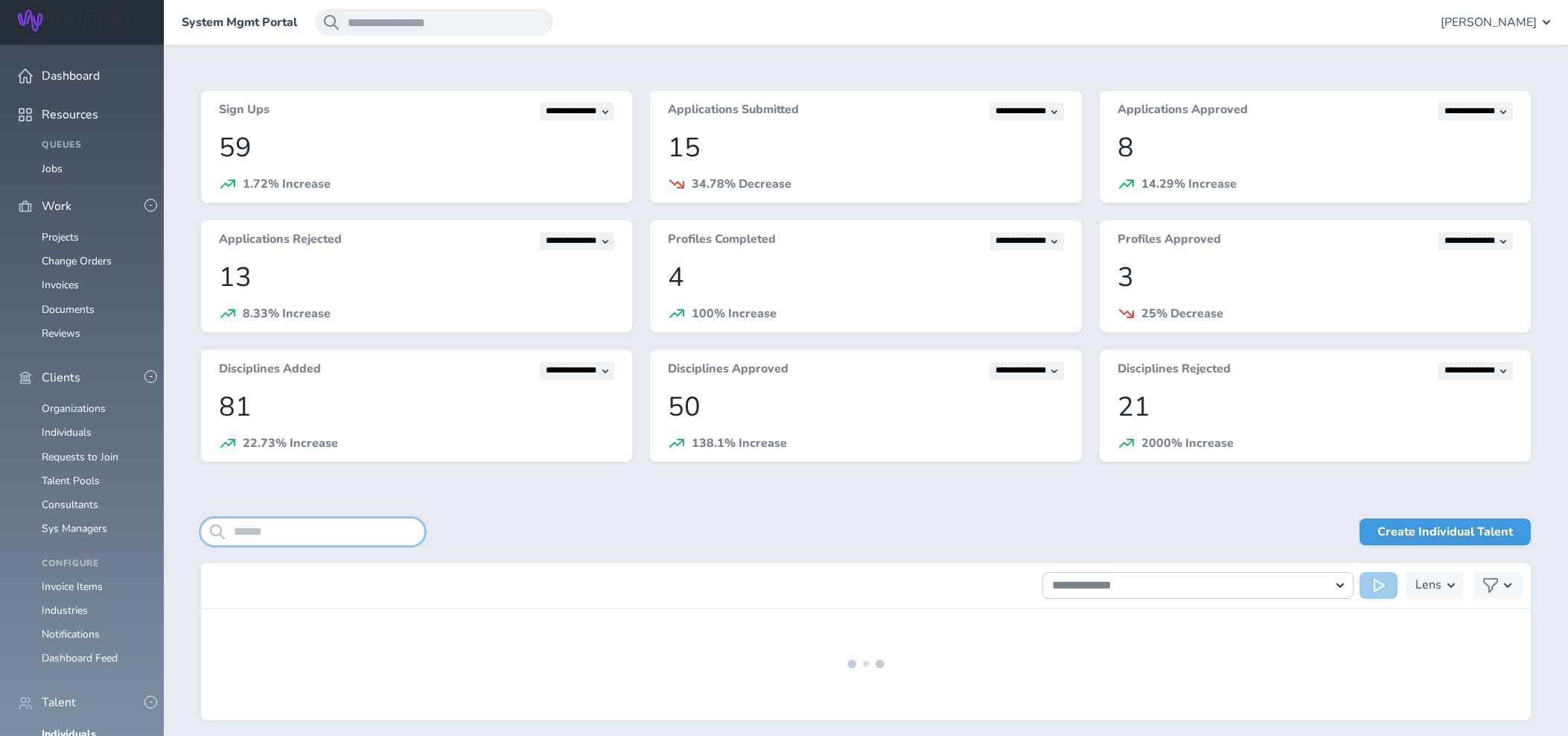
click at [340, 533] on input "search" at bounding box center [313, 532] width 224 height 27
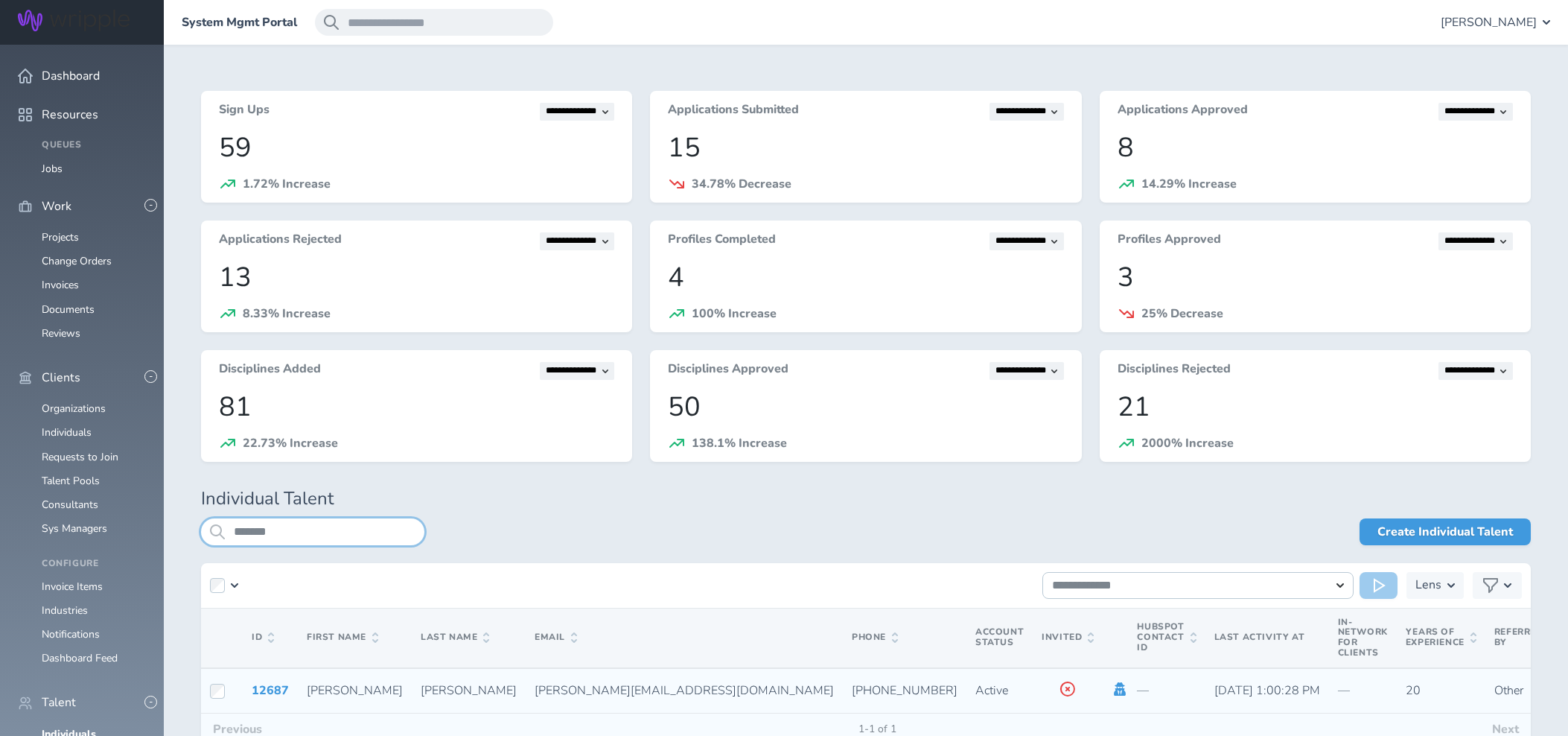
type input "*******"
click at [1112, 690] on icon at bounding box center [1120, 689] width 16 height 13
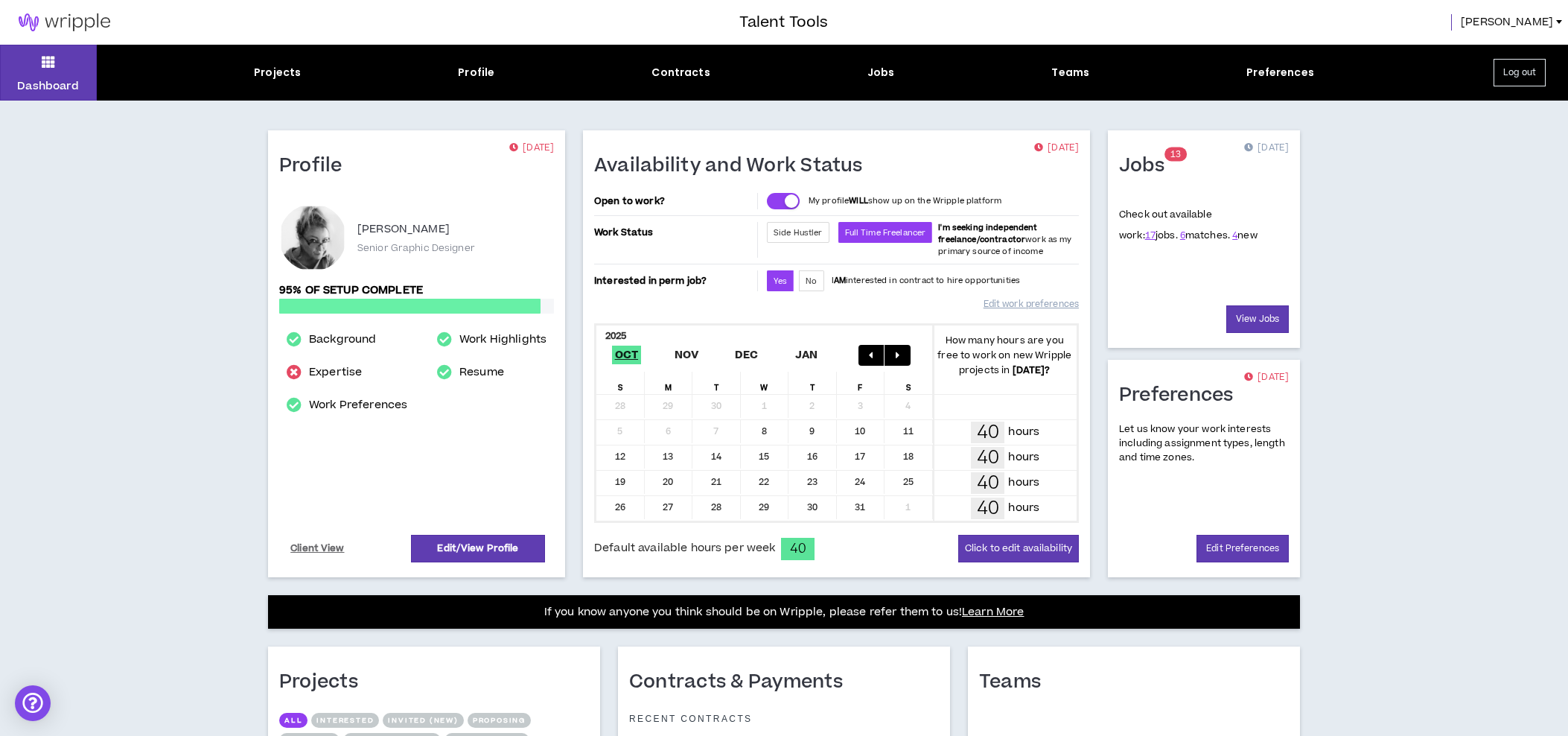
click at [1542, 25] on span "Lisa" at bounding box center [1507, 22] width 92 height 16
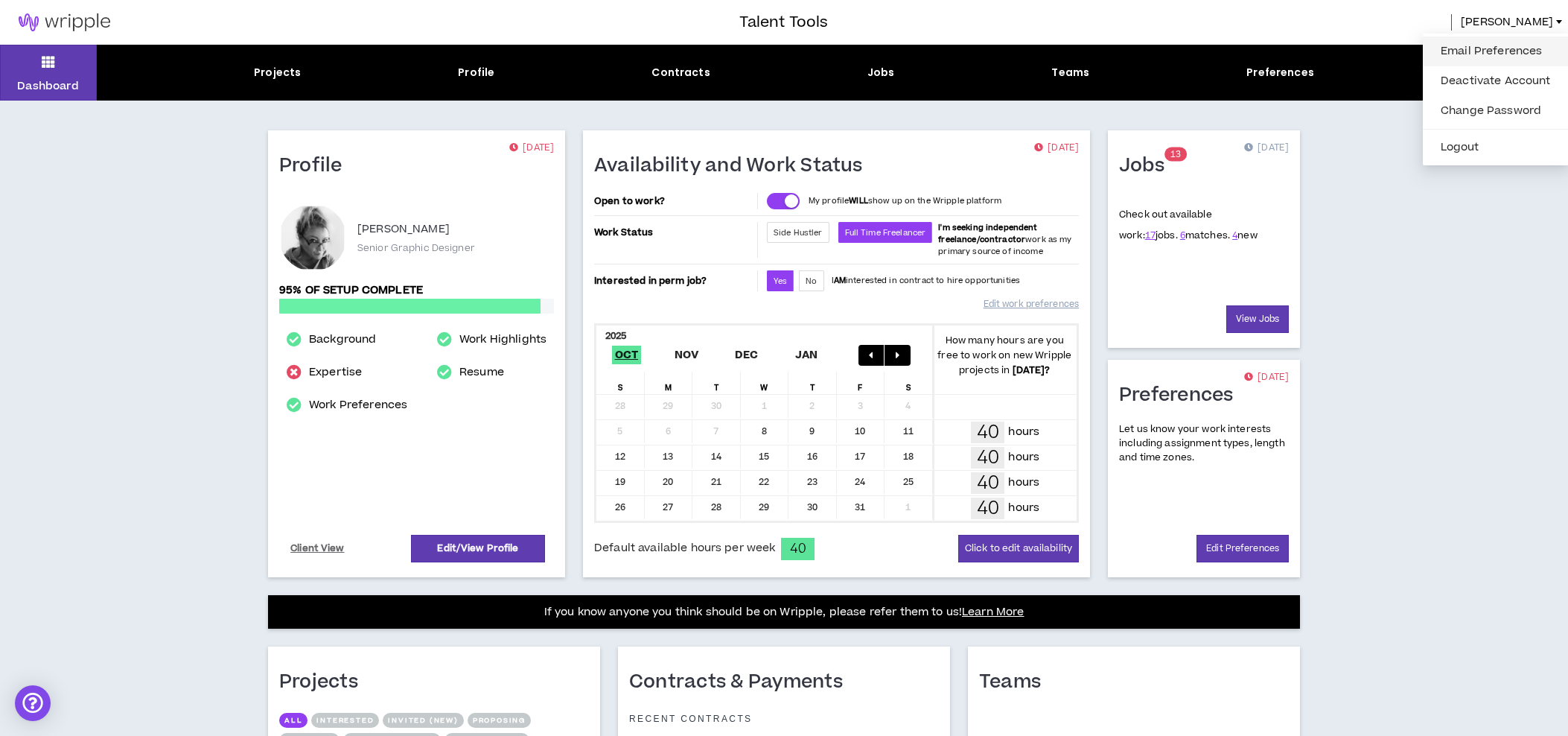
click at [1485, 55] on link "Email Preferences" at bounding box center [1495, 52] width 128 height 22
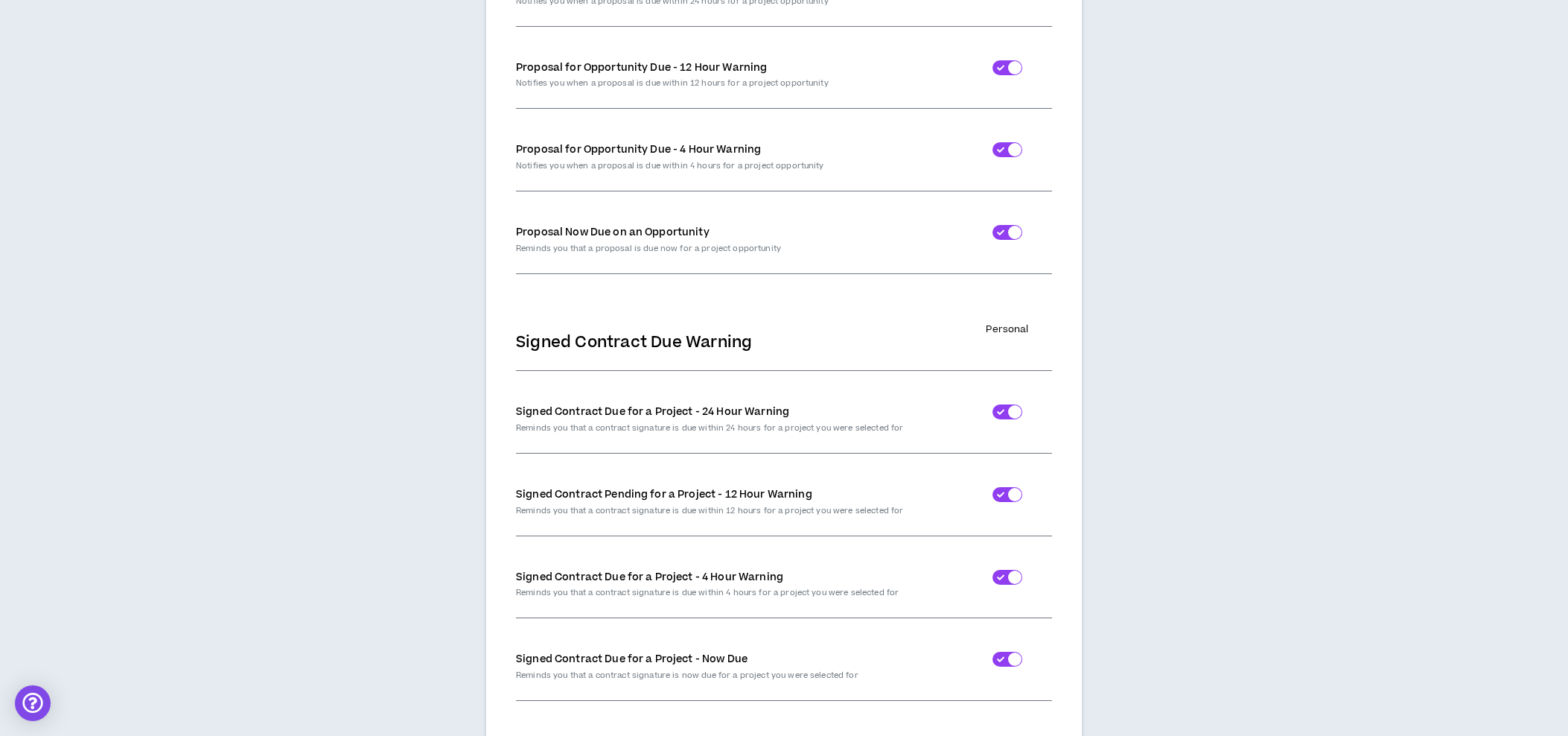
scroll to position [4299, 0]
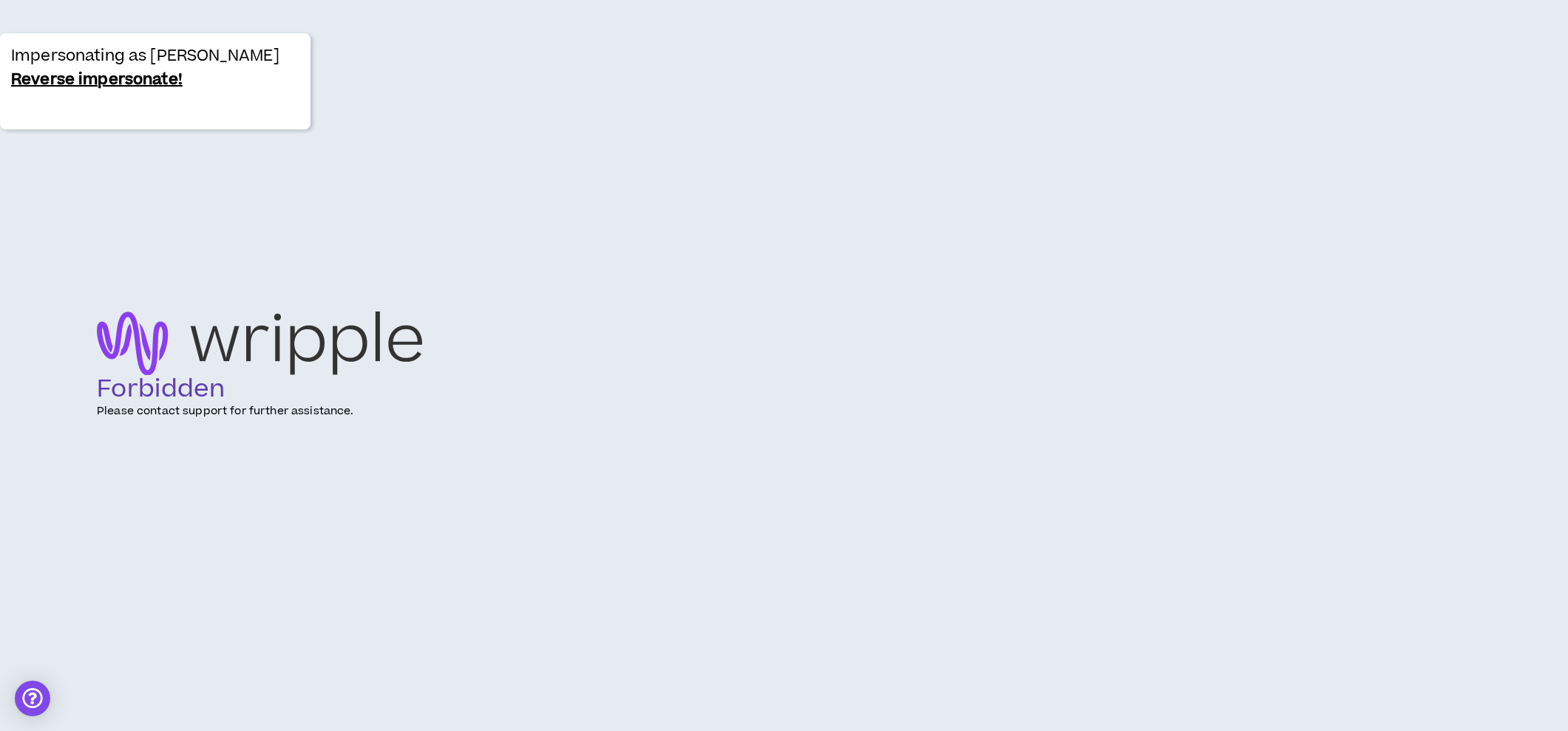
click at [77, 82] on link "Reverse impersonate!" at bounding box center [97, 80] width 172 height 24
